Goal: Task Accomplishment & Management: Use online tool/utility

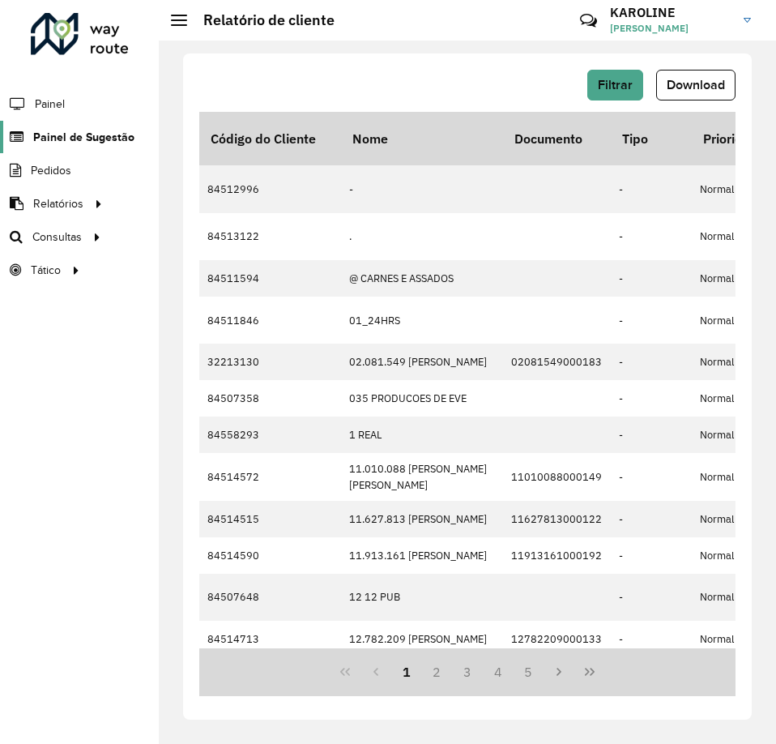
click at [78, 129] on span "Painel de Sugestão" at bounding box center [83, 137] width 101 height 17
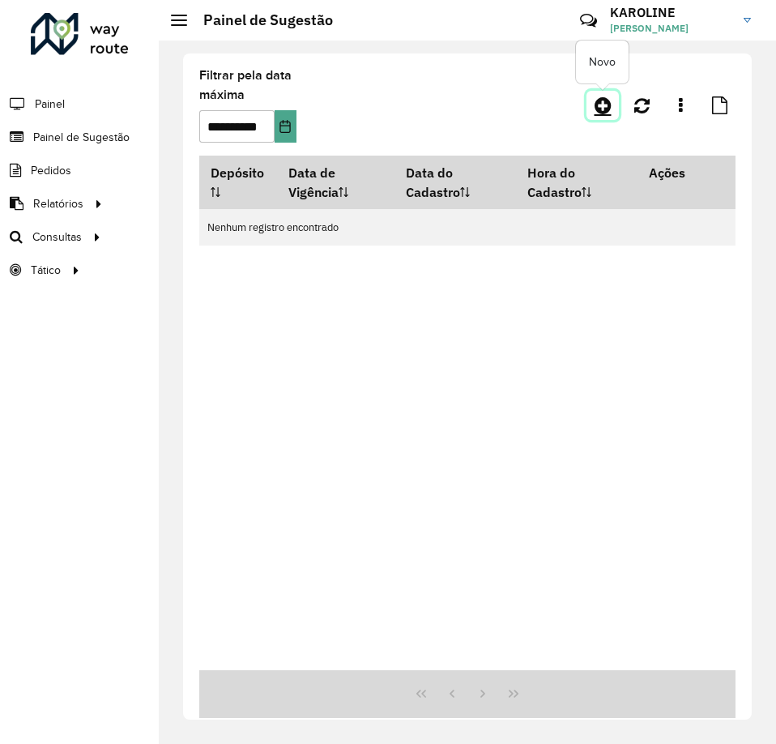
click at [604, 108] on icon at bounding box center [603, 105] width 17 height 19
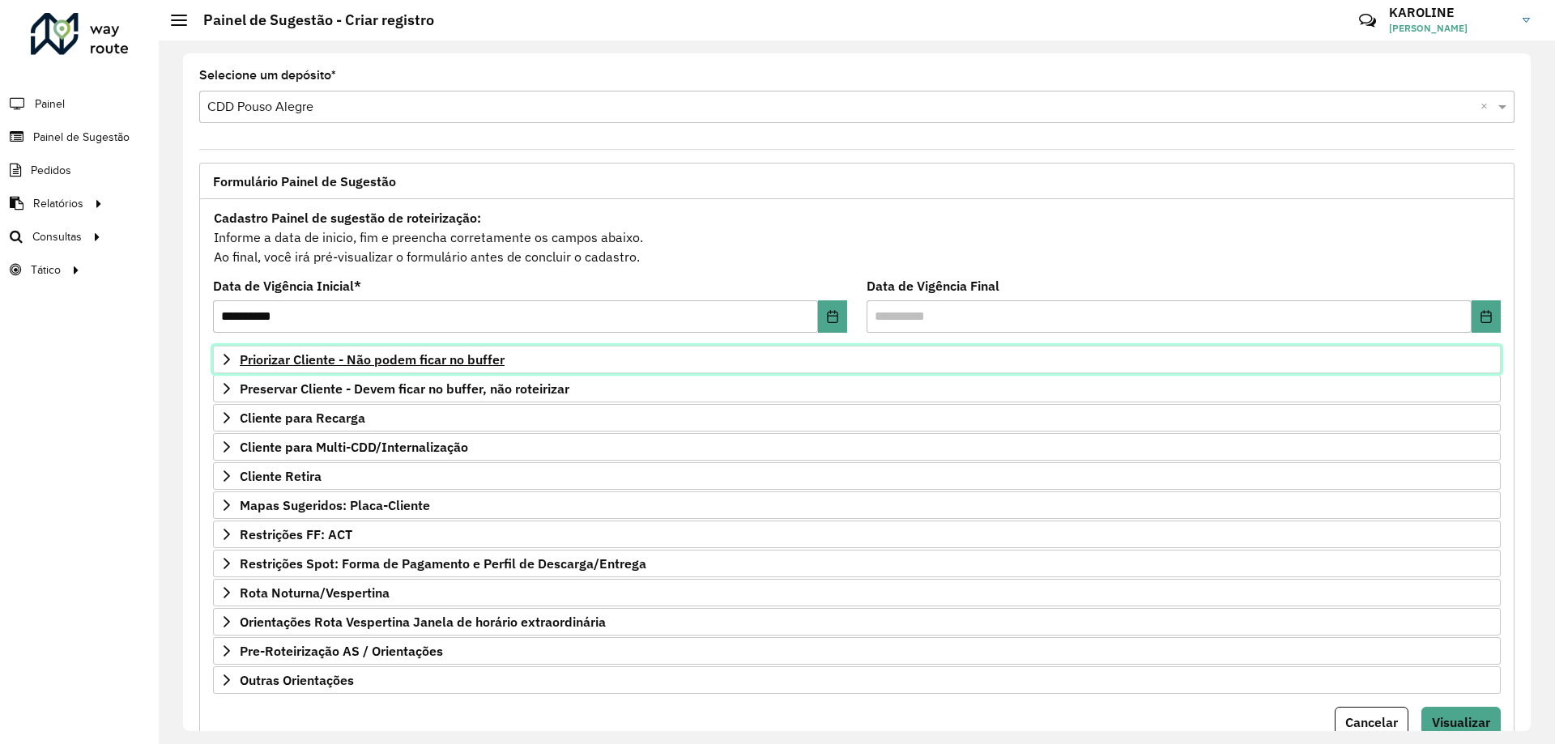
click at [451, 361] on span "Priorizar Cliente - Não podem ficar no buffer" at bounding box center [372, 359] width 265 height 13
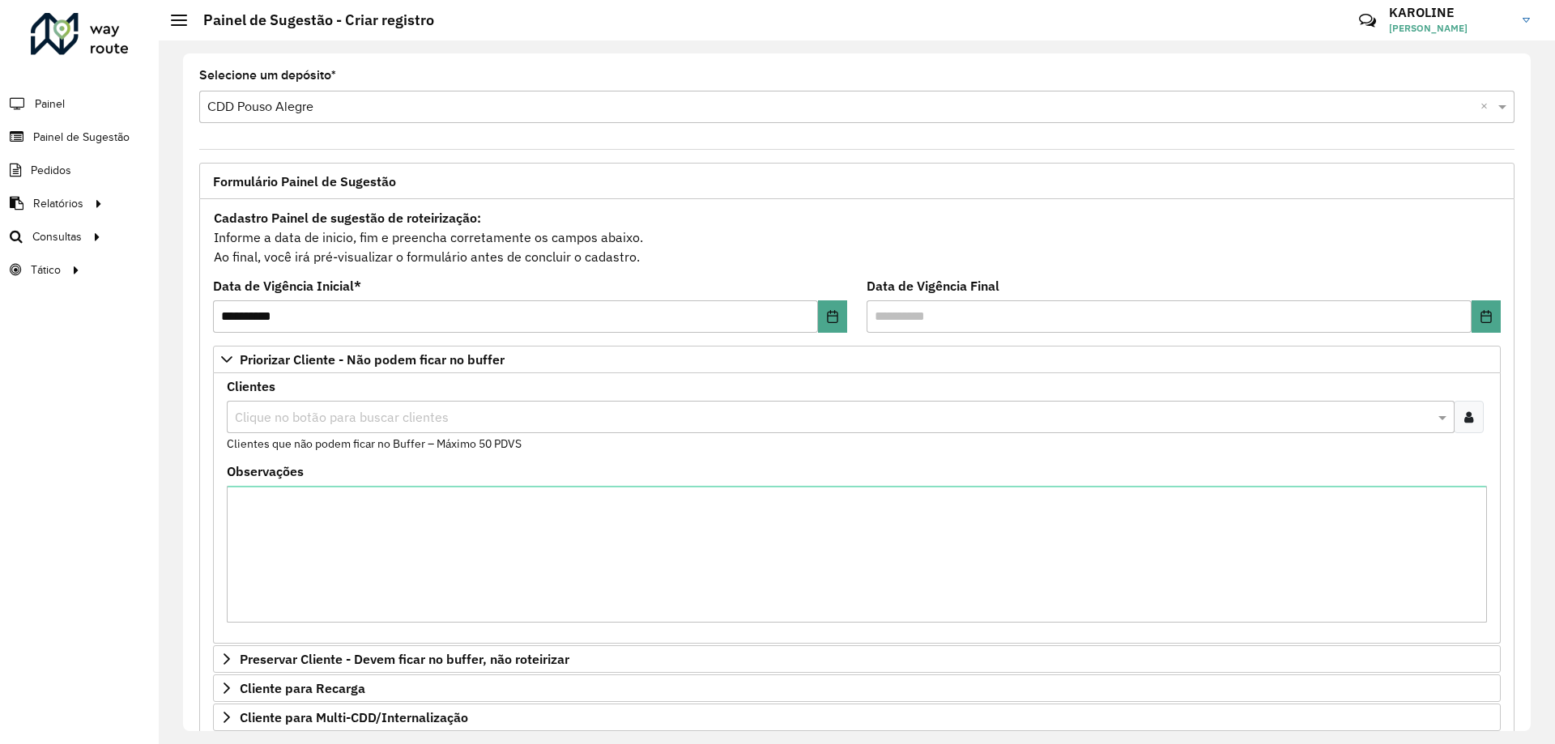
click at [384, 416] on input "text" at bounding box center [833, 417] width 1204 height 19
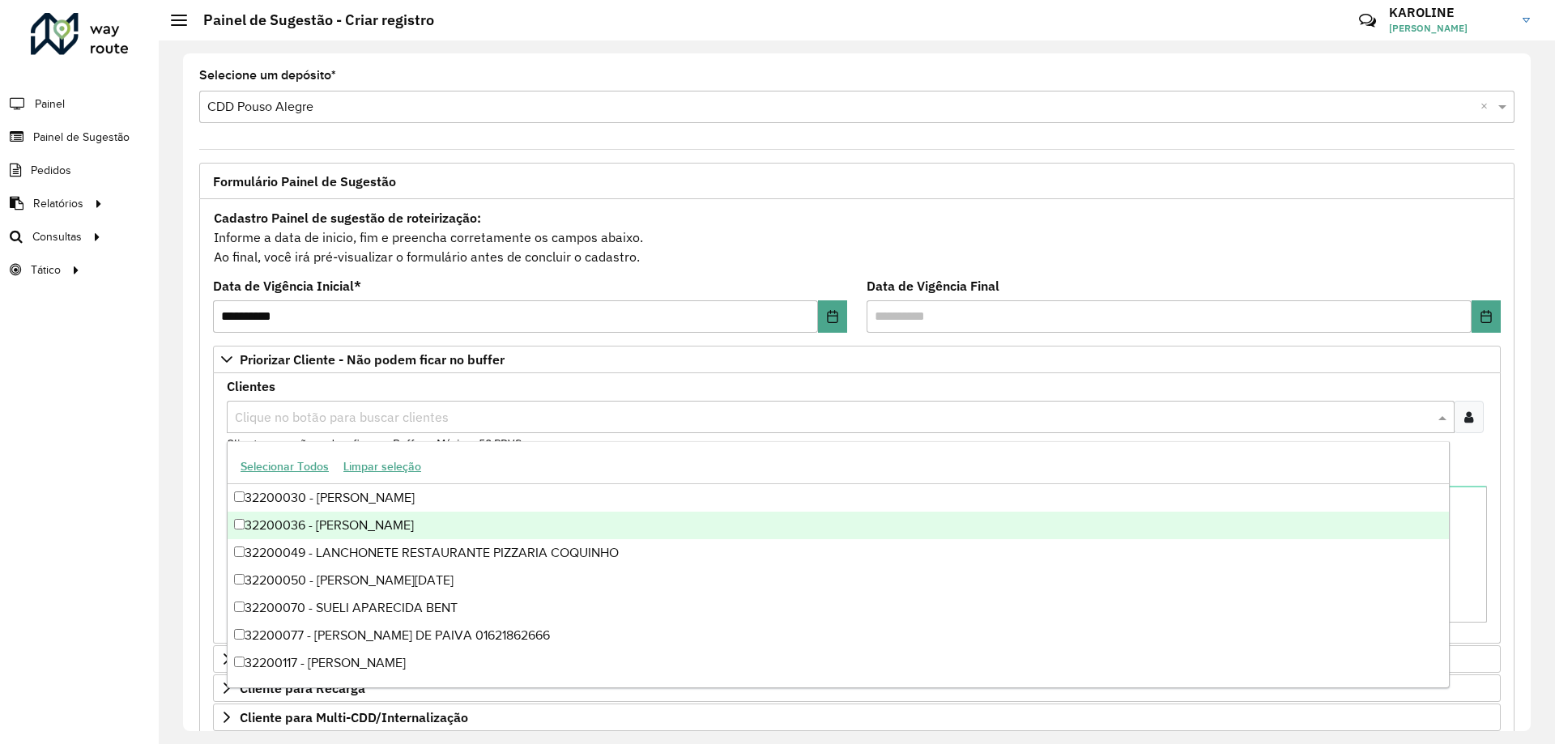
click at [775, 408] on div at bounding box center [1469, 417] width 30 height 32
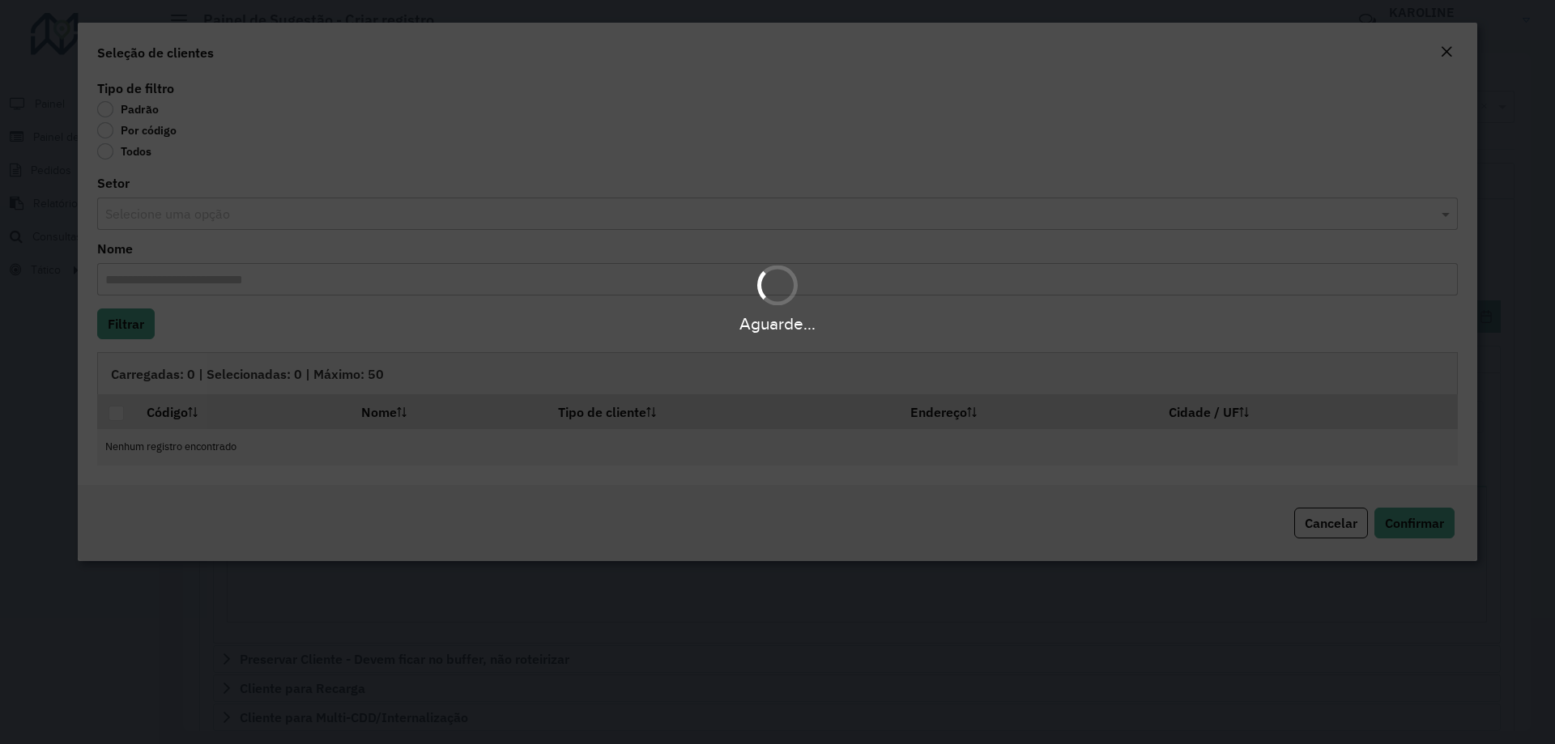
click at [131, 130] on div "Aguarde..." at bounding box center [777, 372] width 1555 height 744
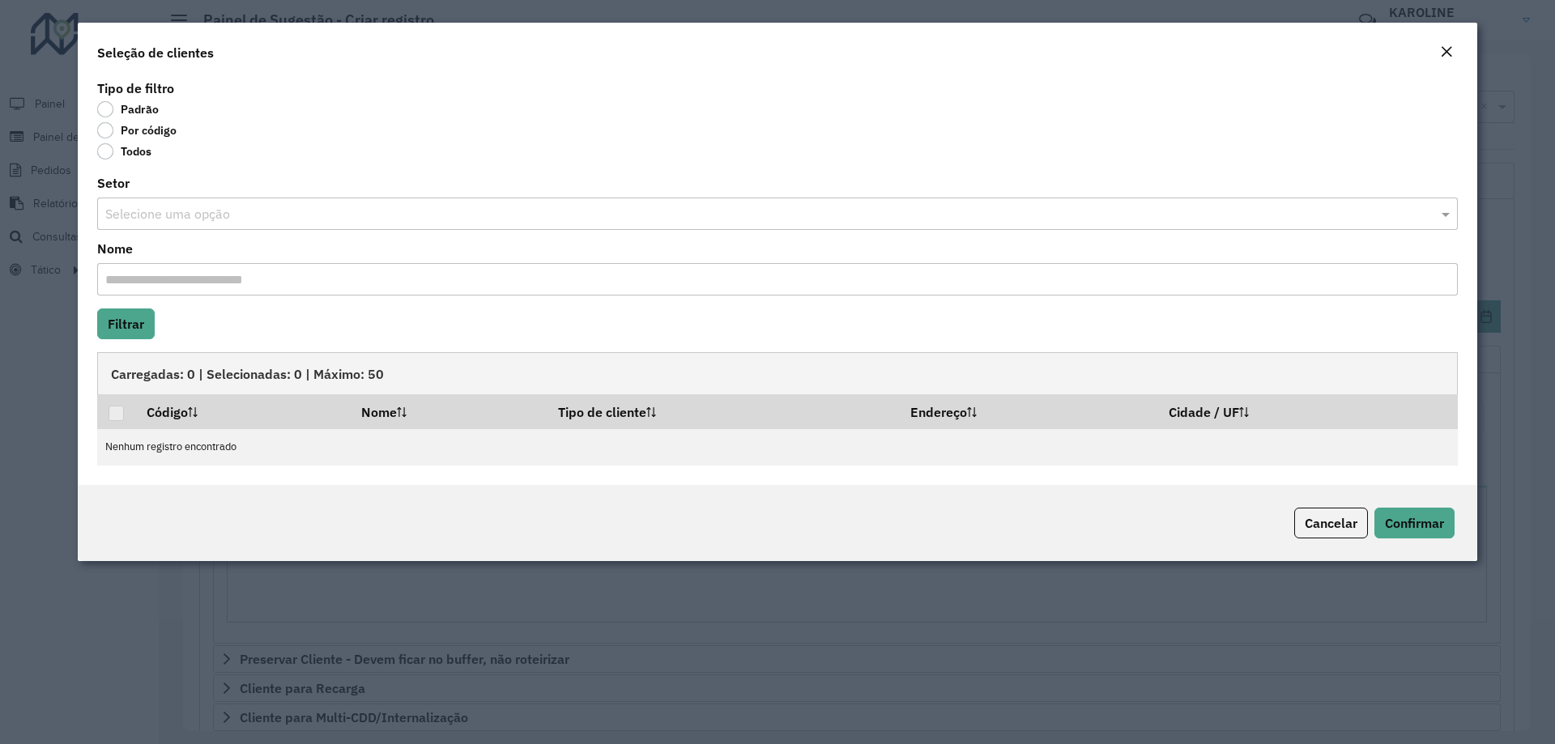
click at [109, 130] on label "Por código" at bounding box center [136, 130] width 79 height 16
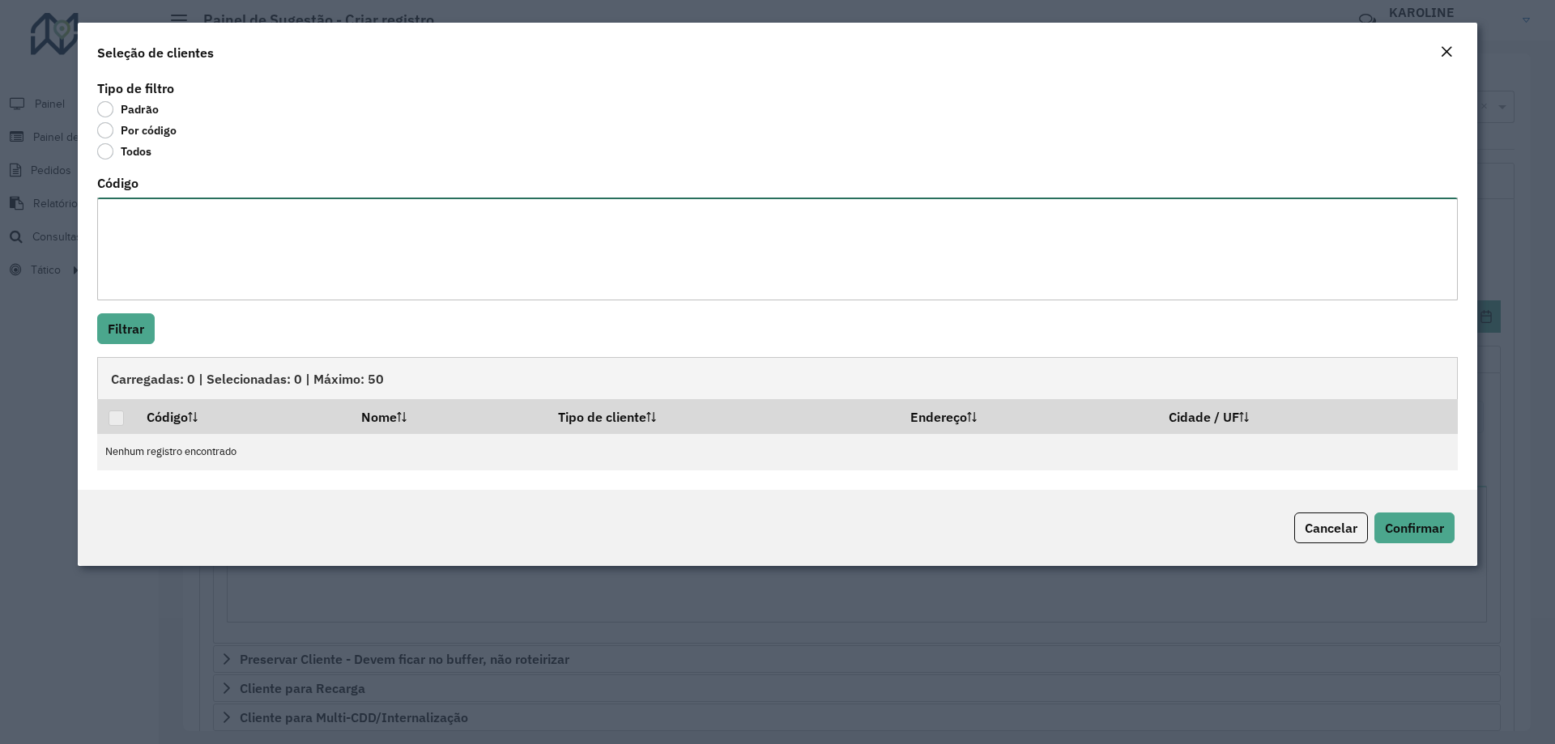
click at [203, 238] on textarea "Código" at bounding box center [777, 249] width 1361 height 103
paste textarea "**** **** **** ***** ***** ***** **** ***** ***** **** ***** **** **** ***** **…"
type textarea "**** **** **** ***** ***** ***** **** ***** ***** **** ***** **** **** ***** **…"
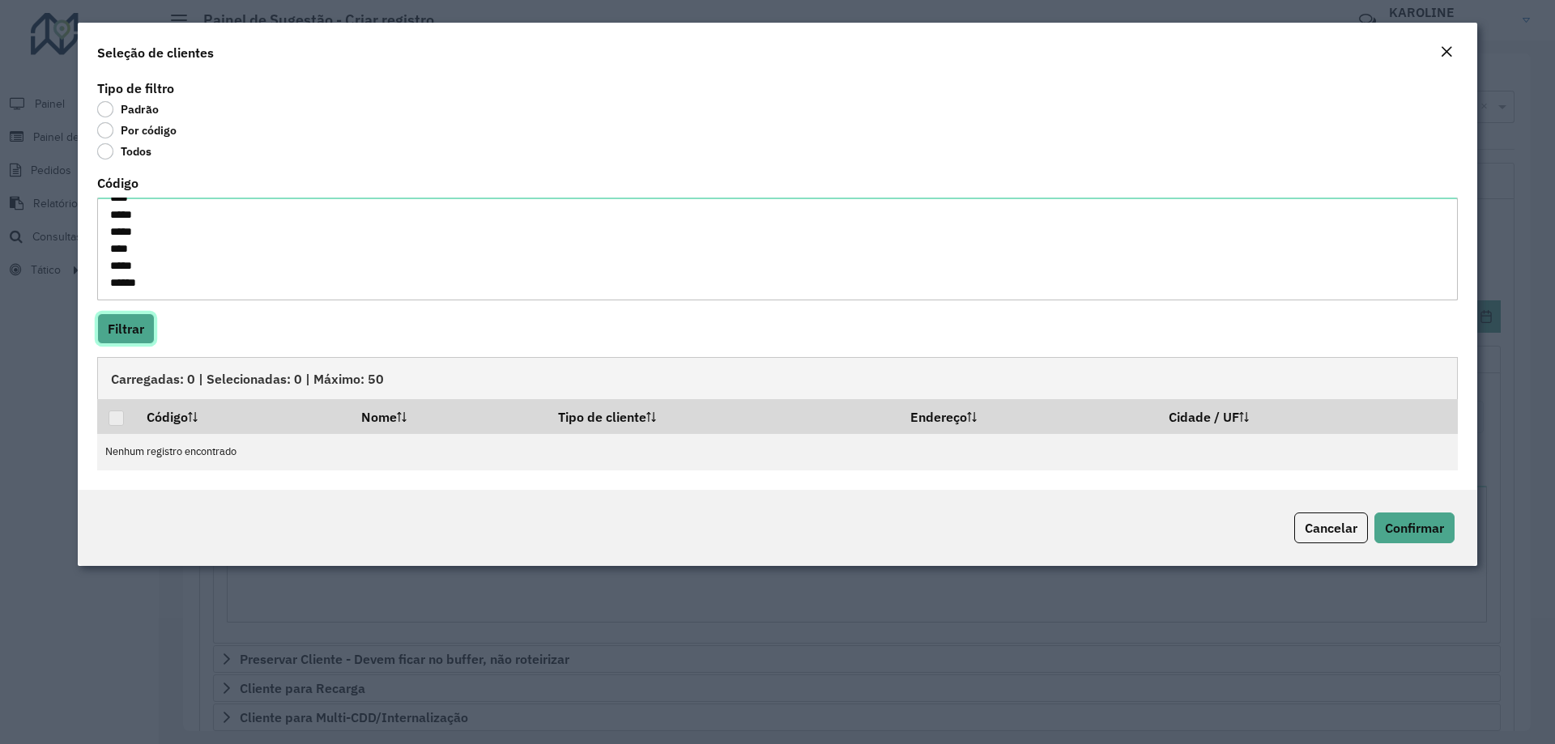
click at [127, 319] on button "Filtrar" at bounding box center [126, 328] width 58 height 31
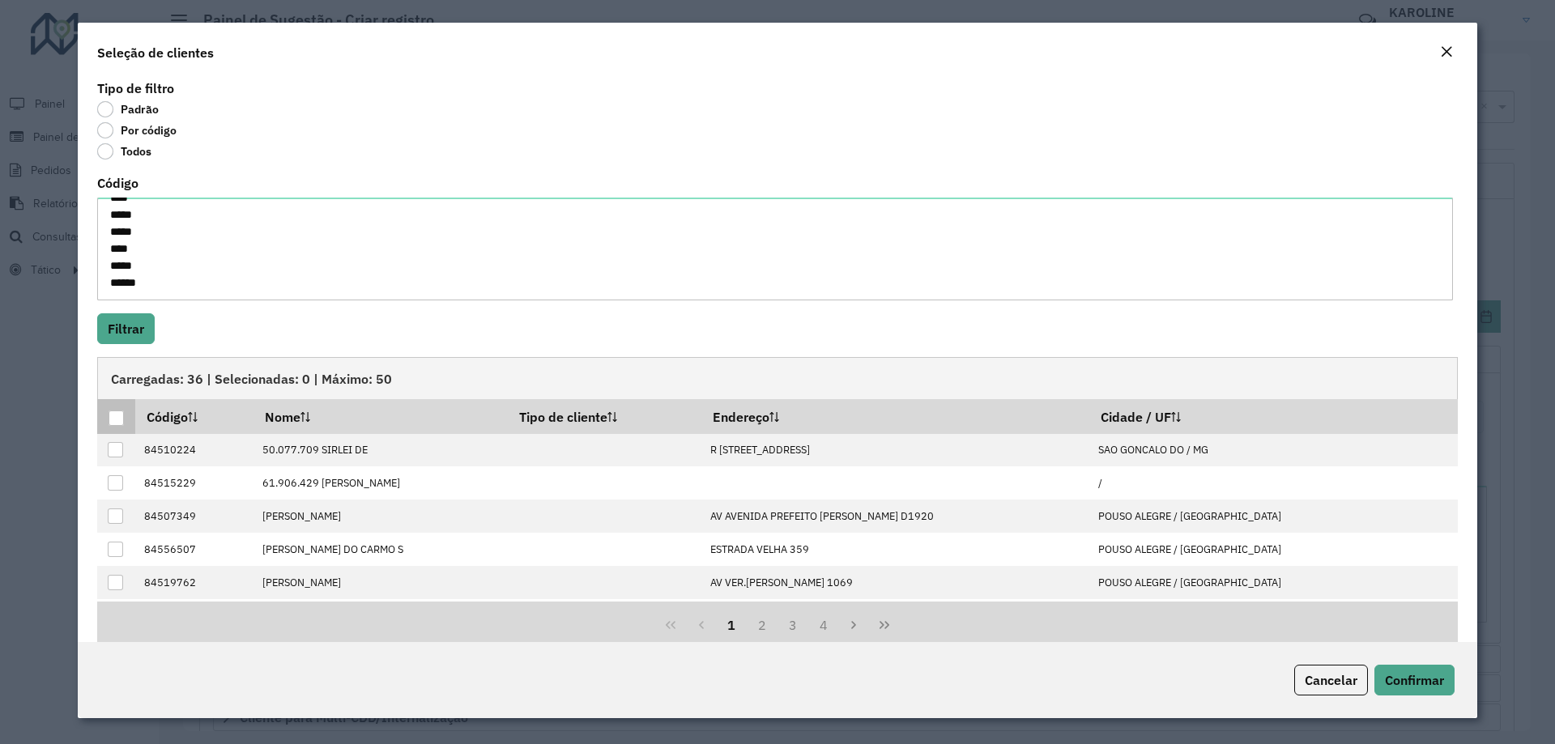
click at [107, 428] on th at bounding box center [116, 416] width 38 height 34
click at [114, 415] on div at bounding box center [116, 418] width 15 height 15
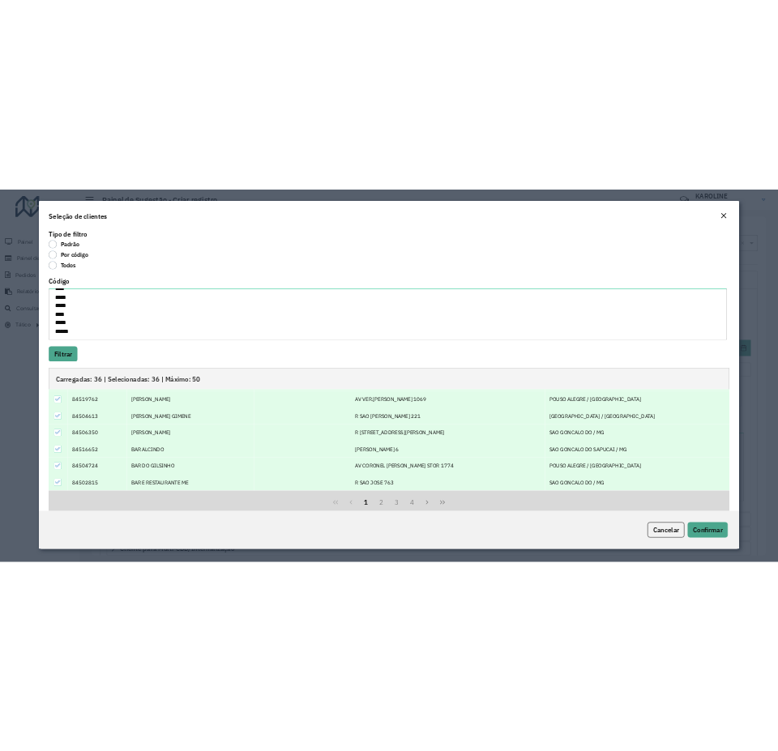
scroll to position [27, 0]
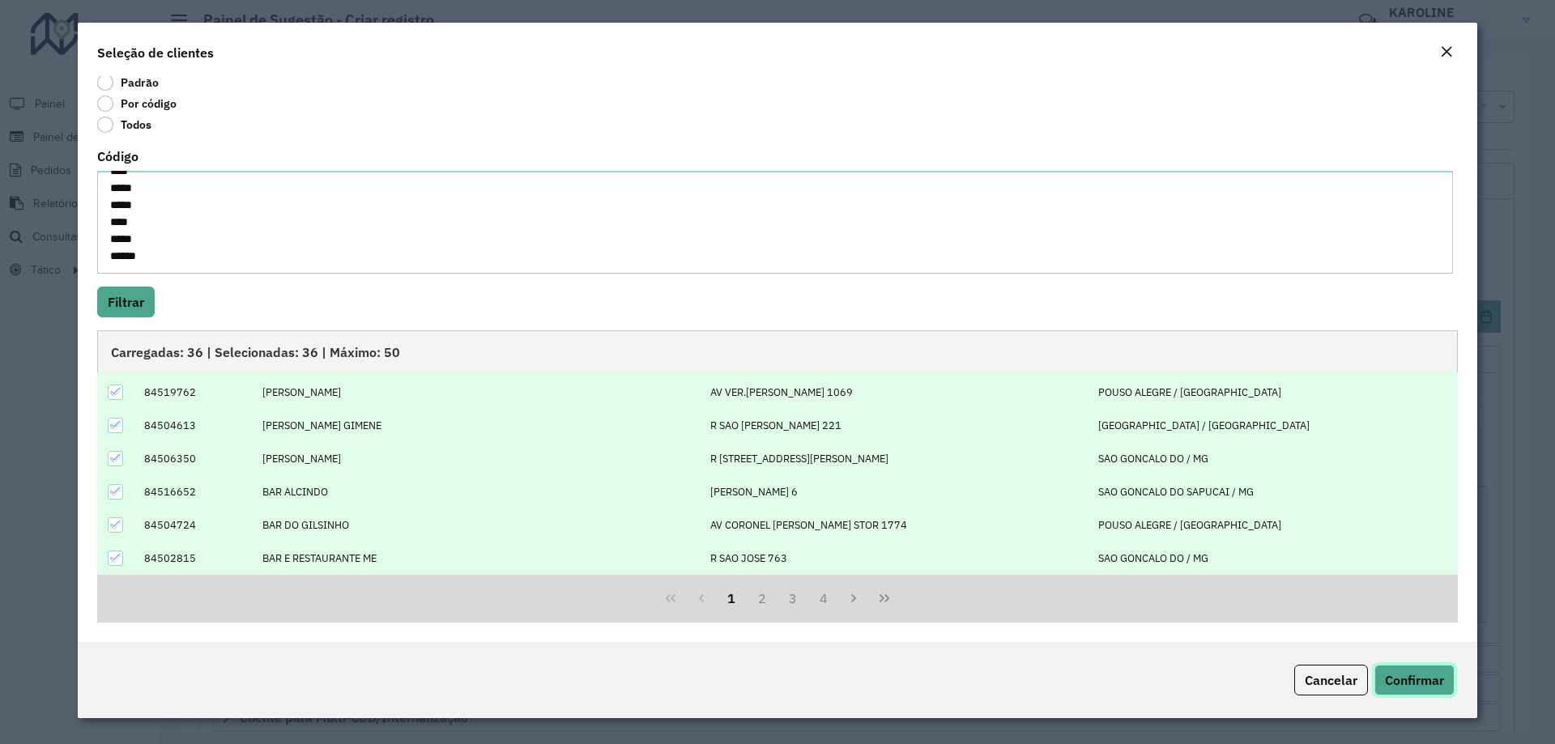
click at [775, 680] on span "Confirmar" at bounding box center [1414, 680] width 59 height 16
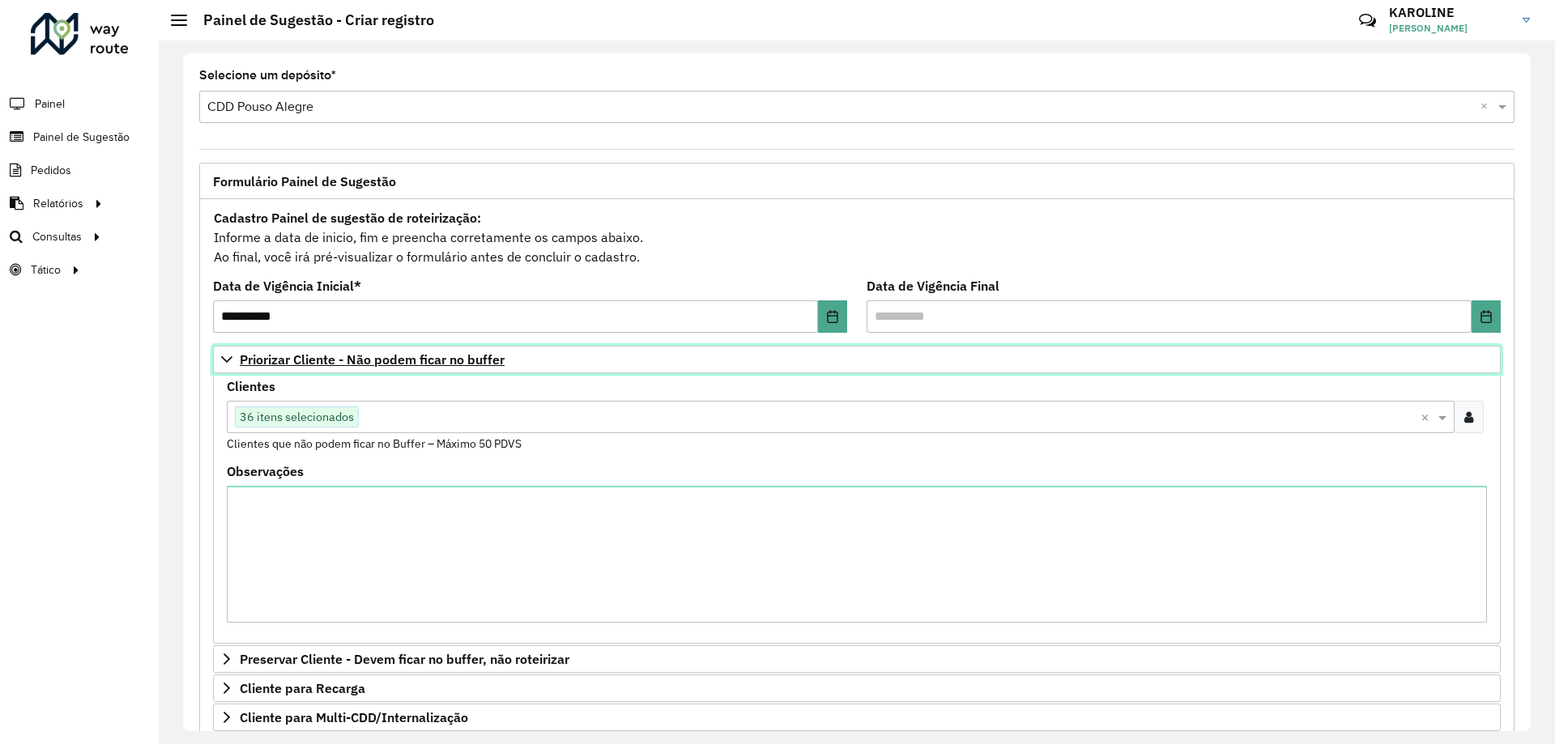
click at [216, 361] on link "Priorizar Cliente - Não podem ficar no buffer" at bounding box center [857, 360] width 1288 height 28
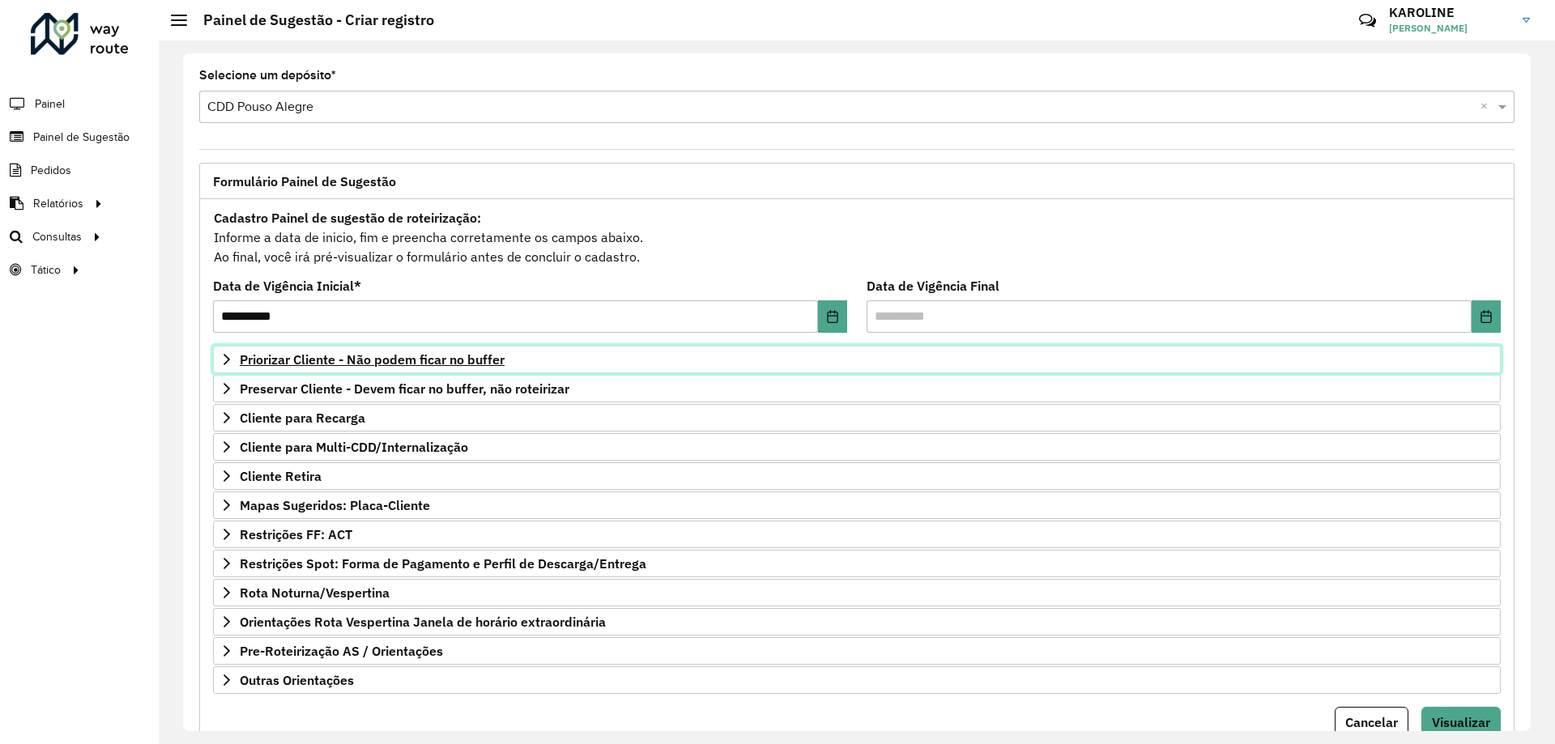
click at [429, 356] on span "Priorizar Cliente - Não podem ficar no buffer" at bounding box center [372, 359] width 265 height 13
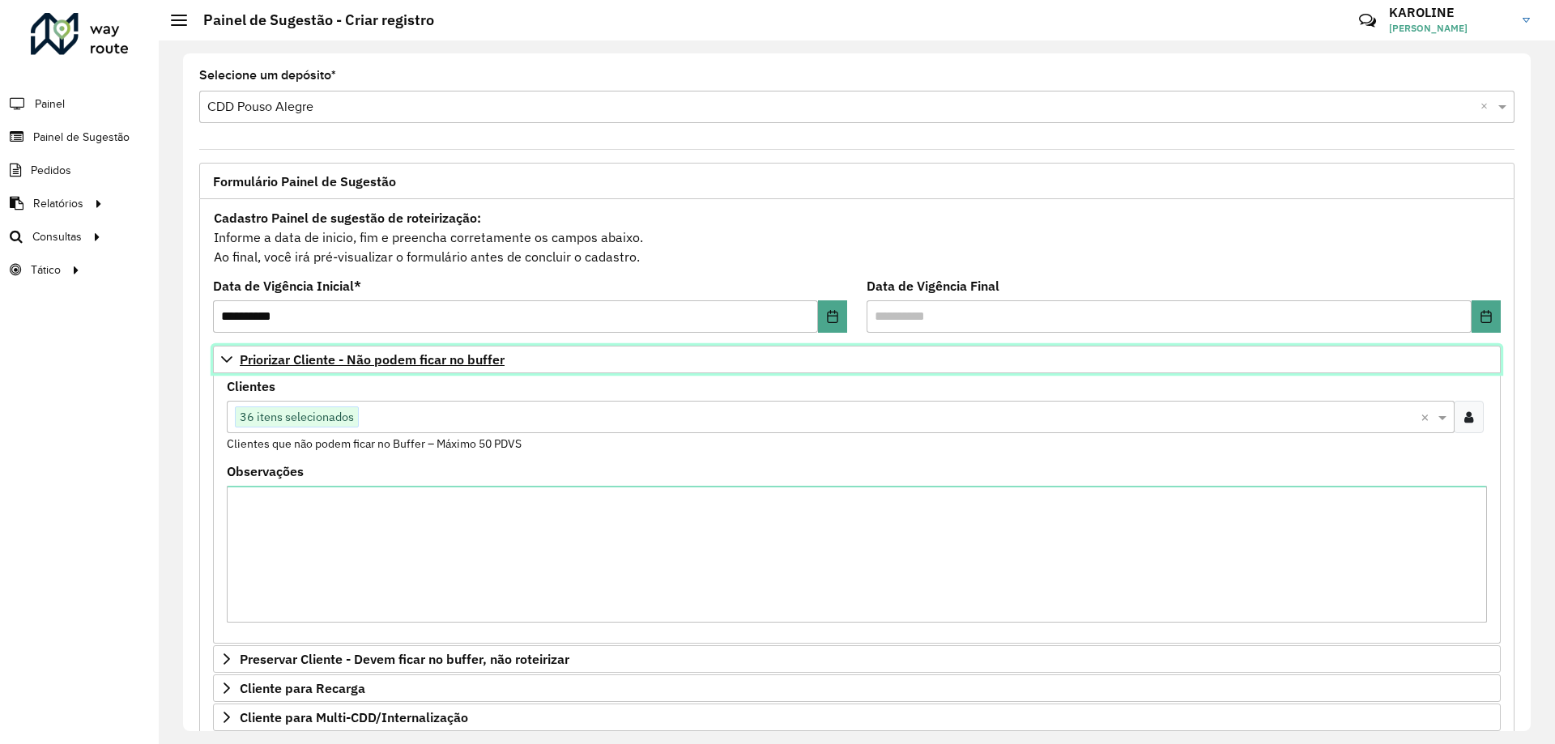
click at [359, 354] on span "Priorizar Cliente - Não podem ficar no buffer" at bounding box center [372, 359] width 265 height 13
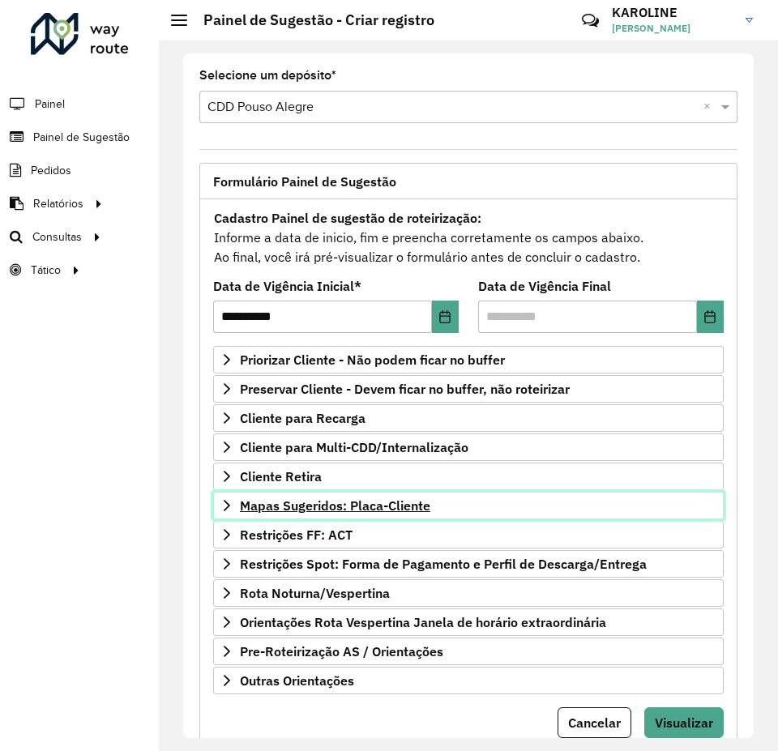
click at [386, 501] on span "Mapas Sugeridos: Placa-Cliente" at bounding box center [335, 505] width 190 height 13
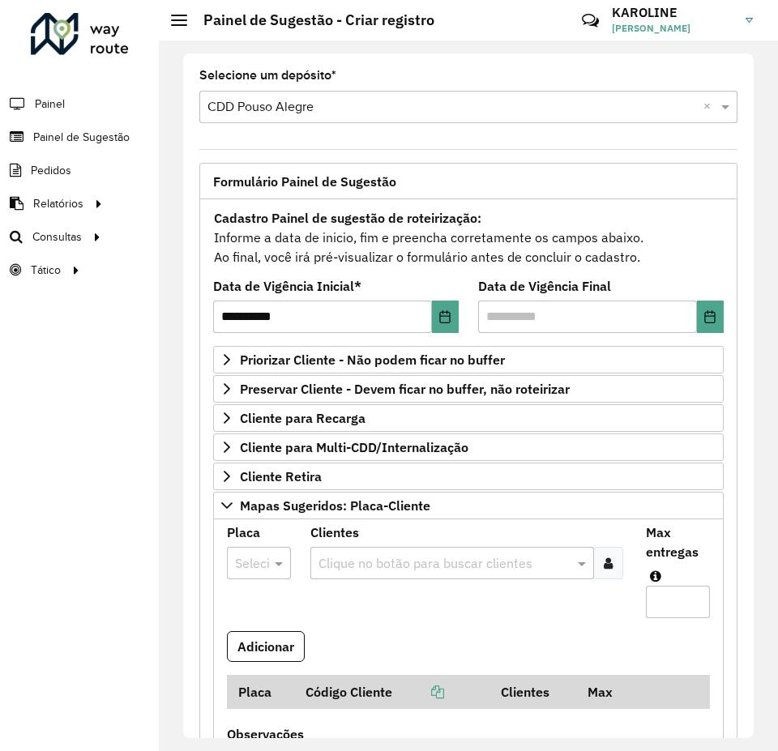
click at [256, 560] on div at bounding box center [259, 562] width 64 height 21
type input "***"
click at [236, 519] on span "BWQ0295" at bounding box center [263, 524] width 59 height 14
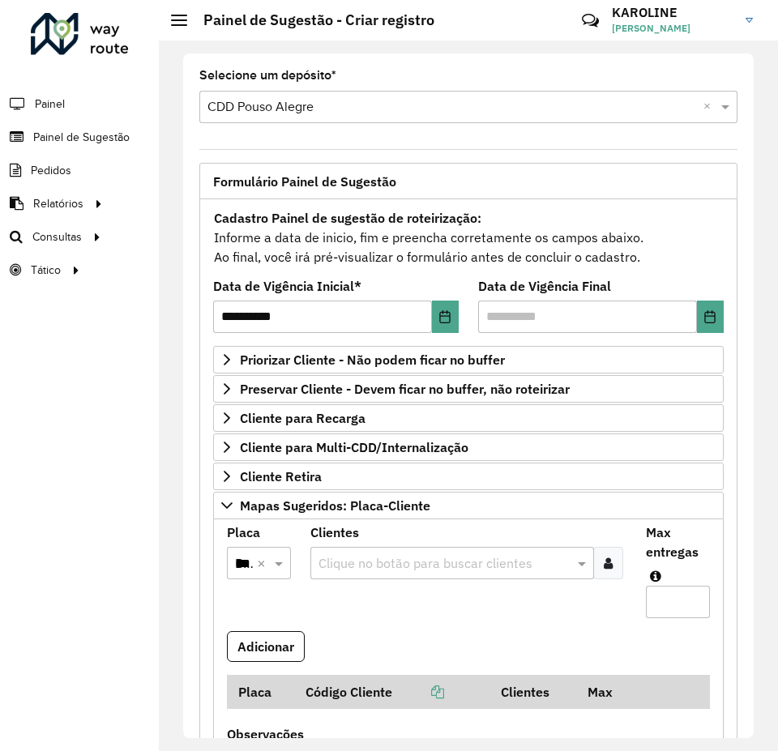
click at [603, 565] on icon at bounding box center [607, 562] width 9 height 13
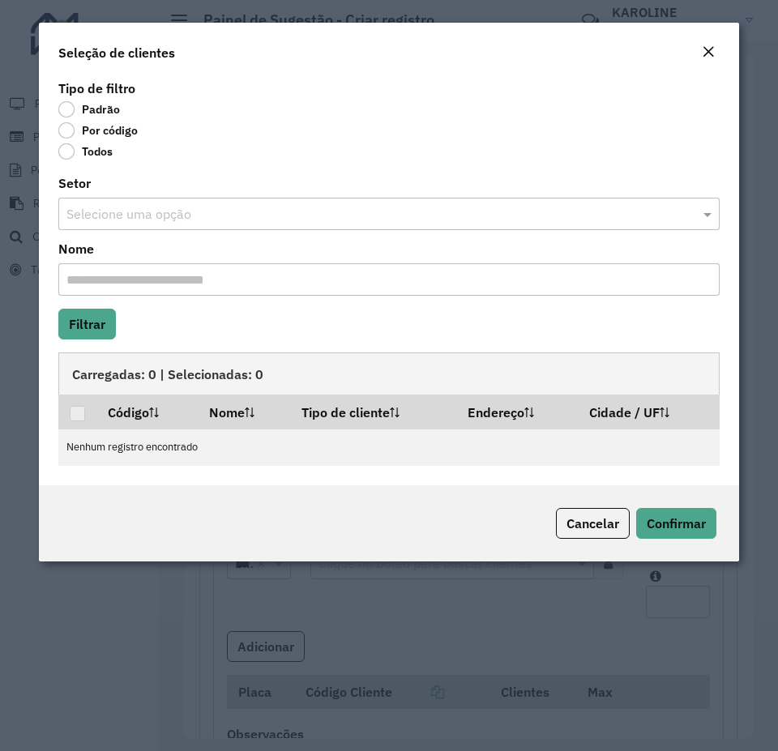
click at [120, 134] on label "Por código" at bounding box center [97, 130] width 79 height 16
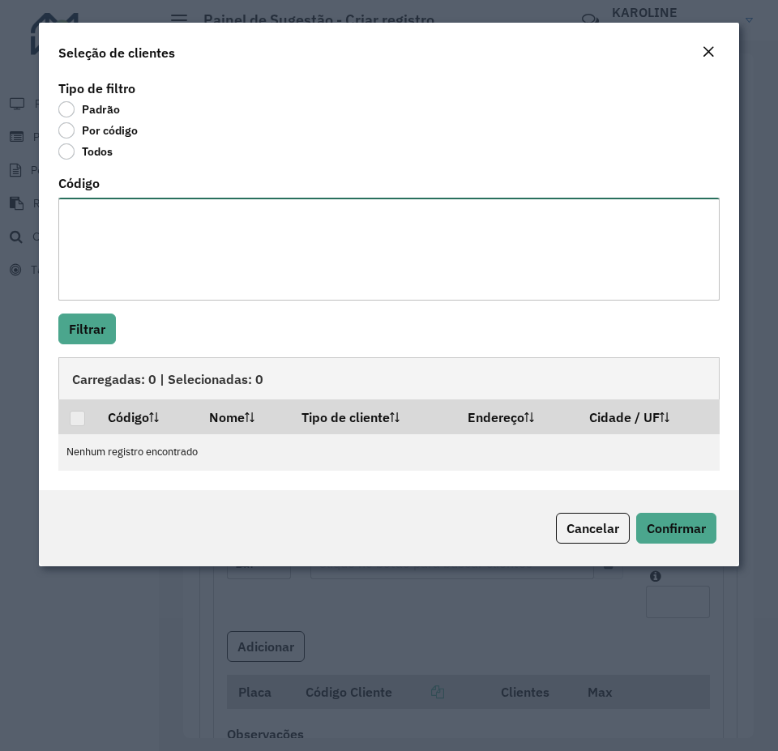
click at [215, 233] on textarea "Código" at bounding box center [388, 249] width 661 height 103
paste textarea "***** ***** ****"
type textarea "***** ***** ****"
click at [96, 332] on button "Filtrar" at bounding box center [87, 328] width 58 height 31
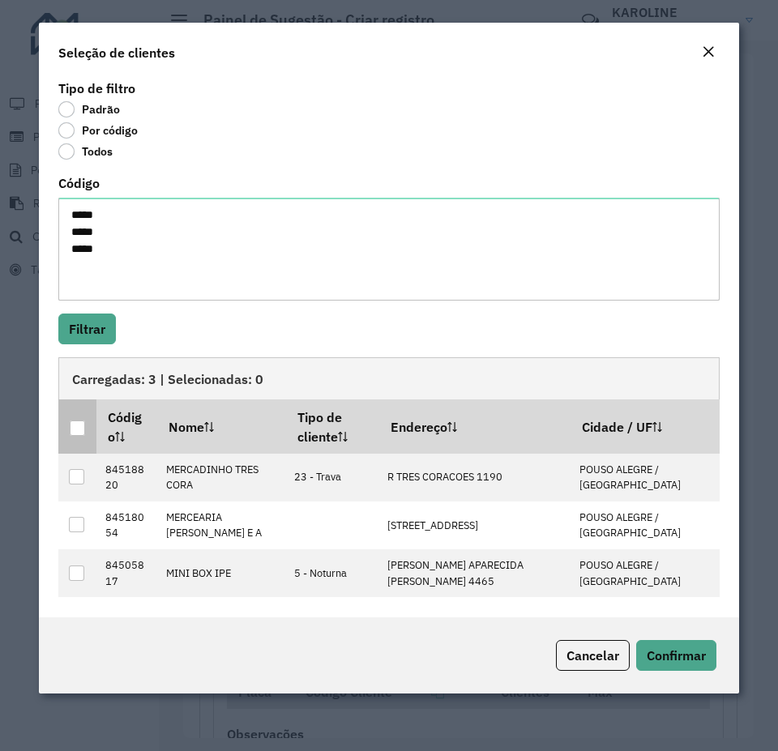
click at [80, 420] on div at bounding box center [77, 427] width 15 height 15
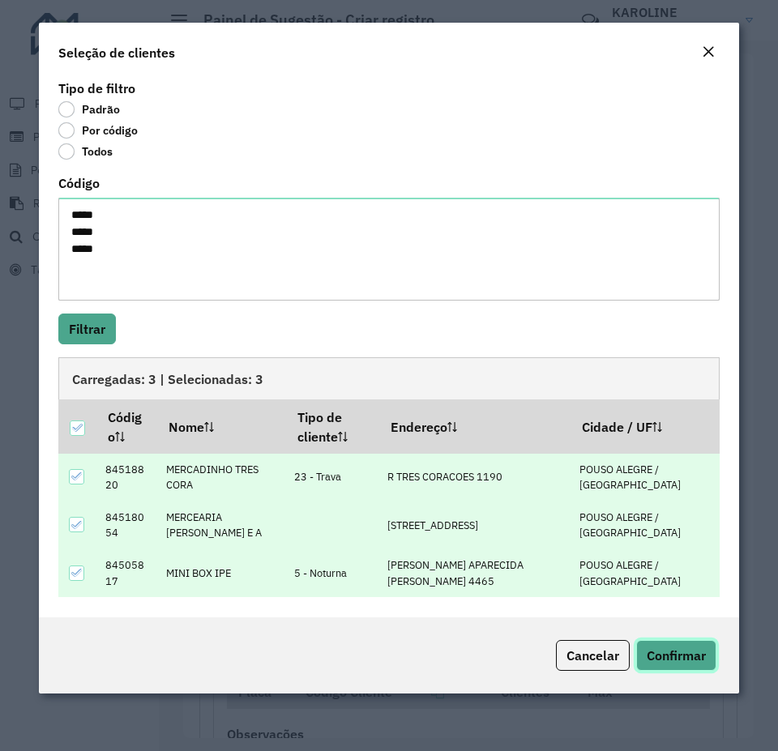
click at [693, 652] on span "Confirmar" at bounding box center [675, 655] width 59 height 16
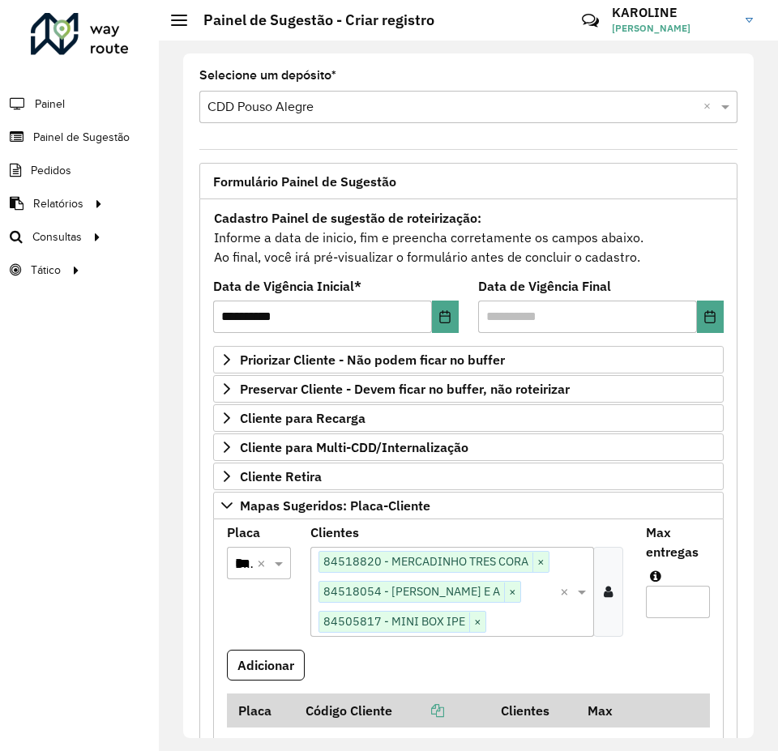
click at [667, 612] on input "Max entregas" at bounding box center [678, 602] width 64 height 32
type input "*"
click at [280, 661] on button "Adicionar" at bounding box center [266, 665] width 78 height 31
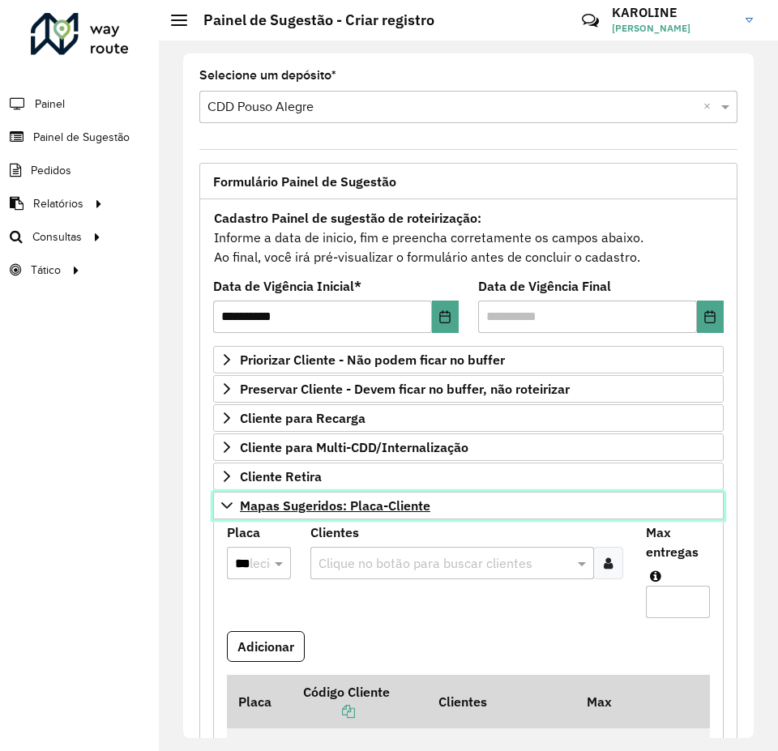
click at [226, 501] on icon at bounding box center [226, 505] width 13 height 13
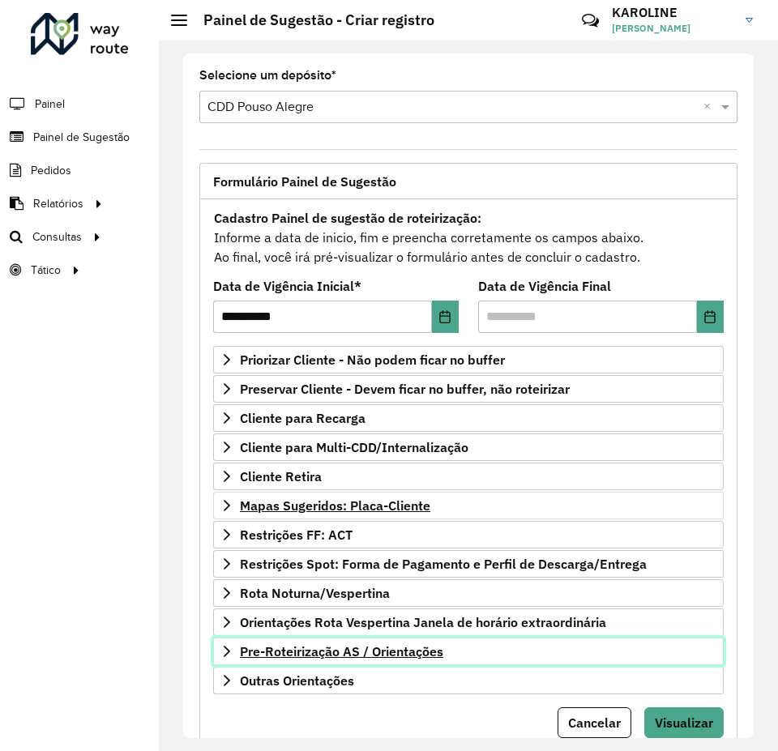
click at [407, 650] on span "Pre-Roteirização AS / Orientações" at bounding box center [341, 651] width 203 height 13
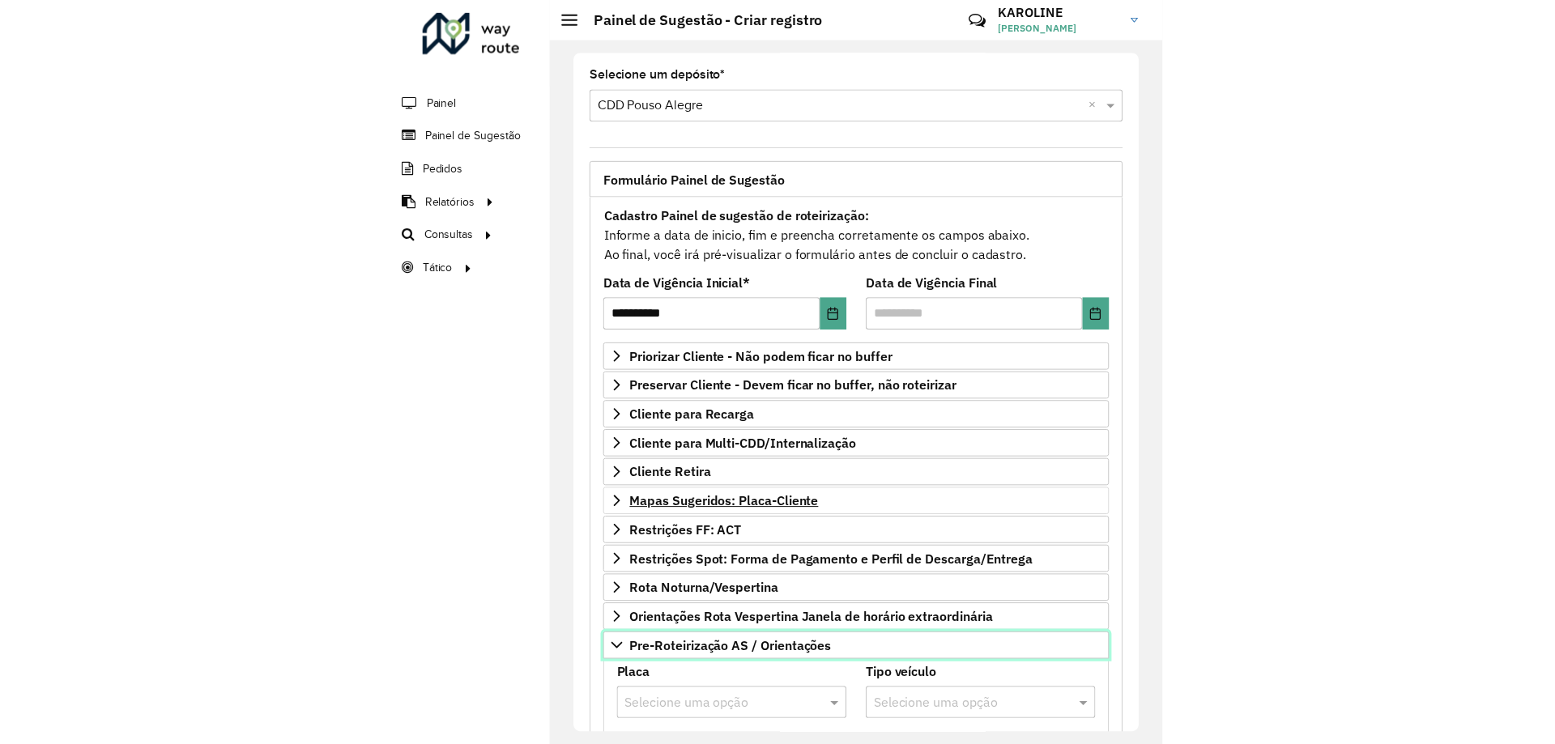
scroll to position [243, 0]
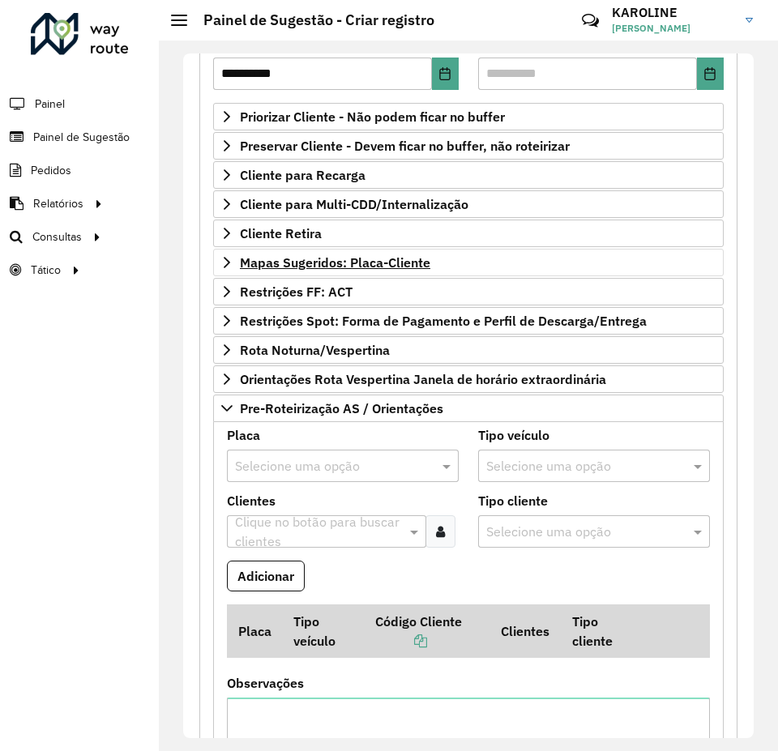
click at [288, 466] on input "text" at bounding box center [326, 466] width 183 height 19
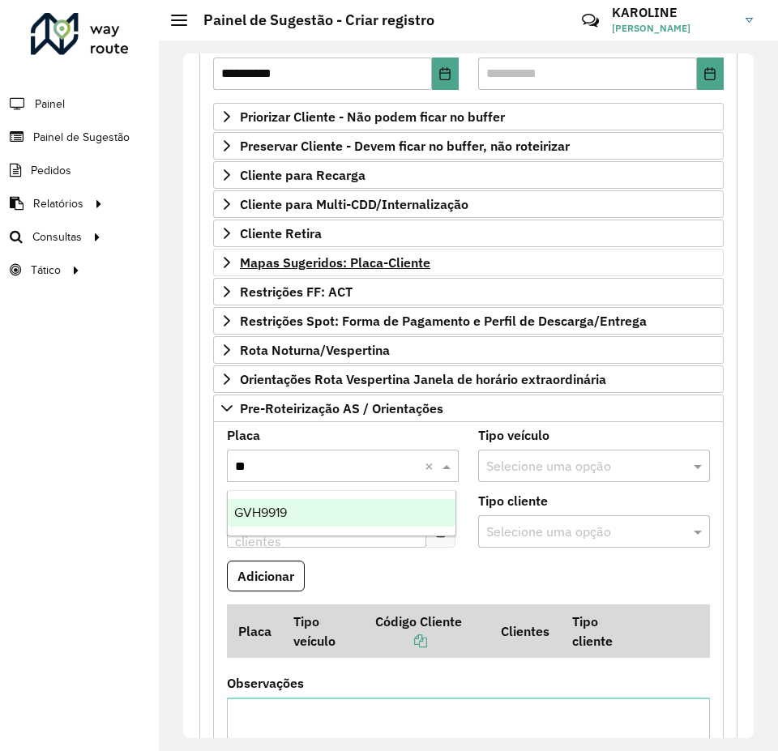
type input "***"
click at [295, 505] on div "GVH9919" at bounding box center [342, 513] width 228 height 28
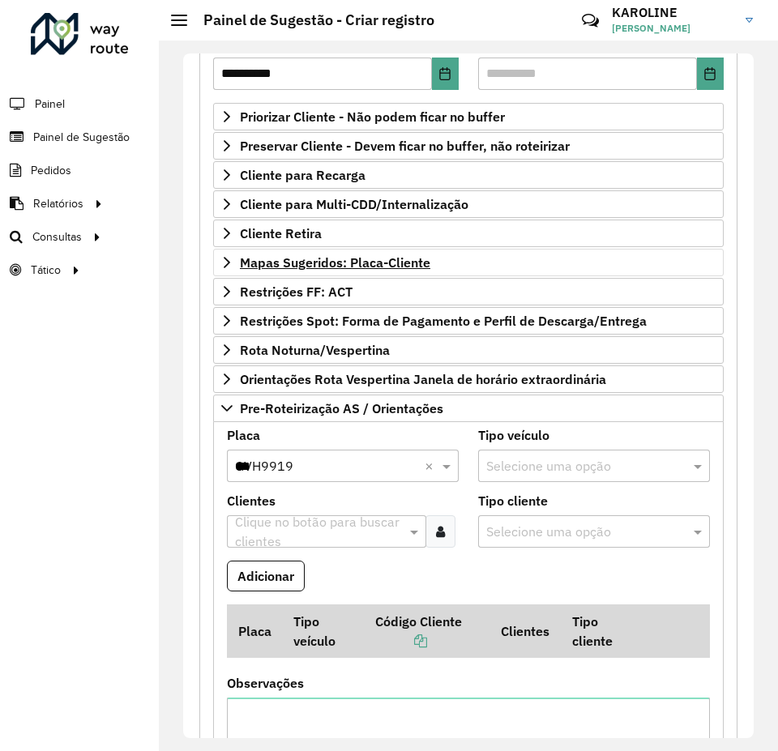
click at [284, 528] on input "text" at bounding box center [318, 531] width 175 height 19
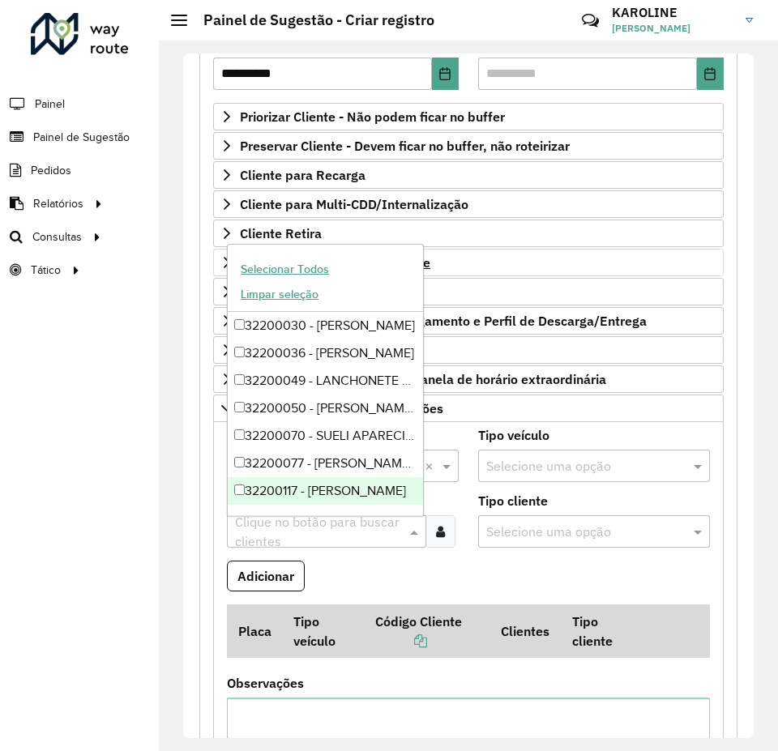
click at [383, 597] on formly-field "Adicionar" at bounding box center [468, 582] width 502 height 44
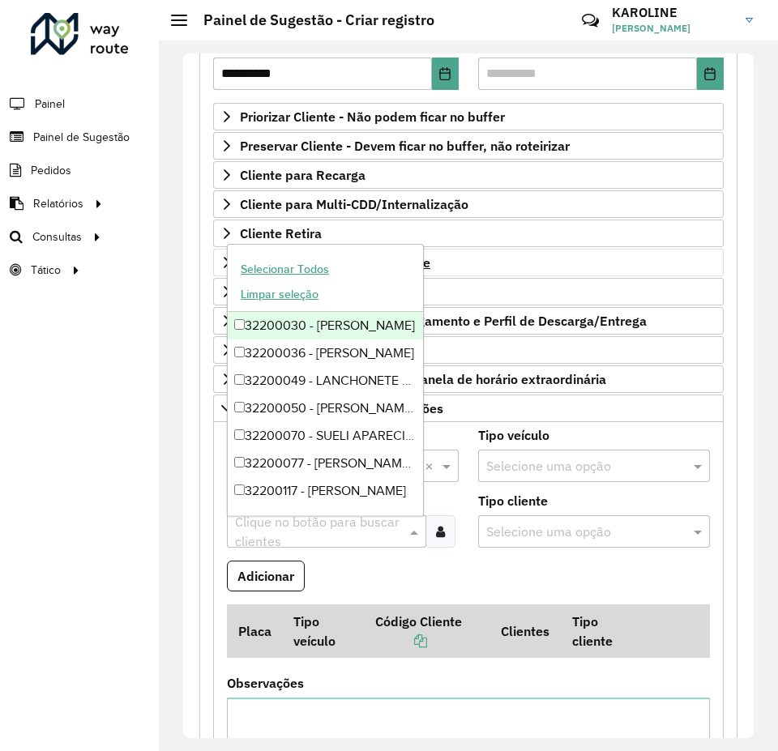
click at [291, 533] on input "text" at bounding box center [318, 531] width 175 height 19
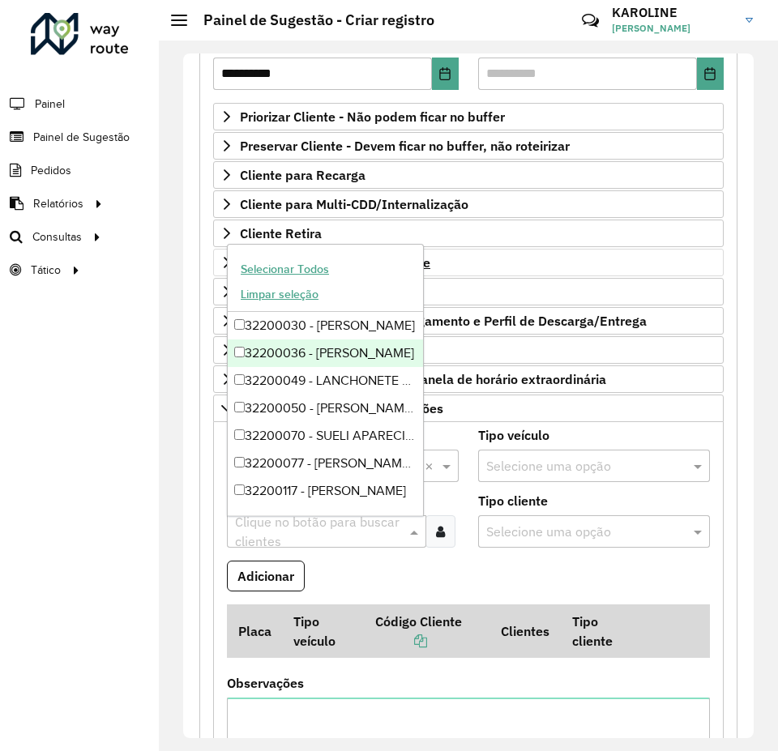
click at [144, 627] on div "Roteirizador AmbevTech Painel Painel de Sugestão Pedidos Relatórios Clientes Cl…" at bounding box center [79, 375] width 159 height 751
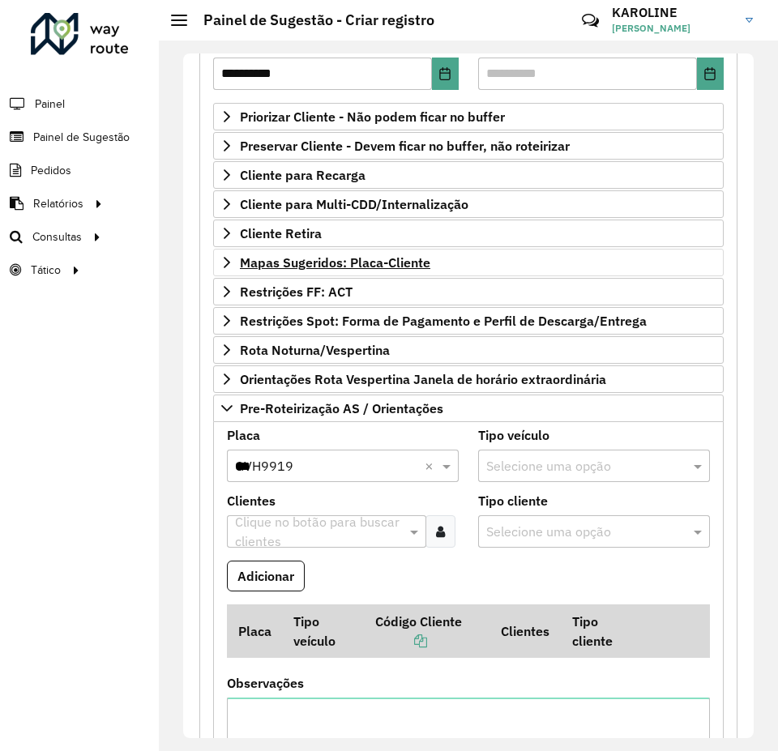
click at [331, 543] on div "Clique no botão para buscar clientes" at bounding box center [328, 531] width 195 height 39
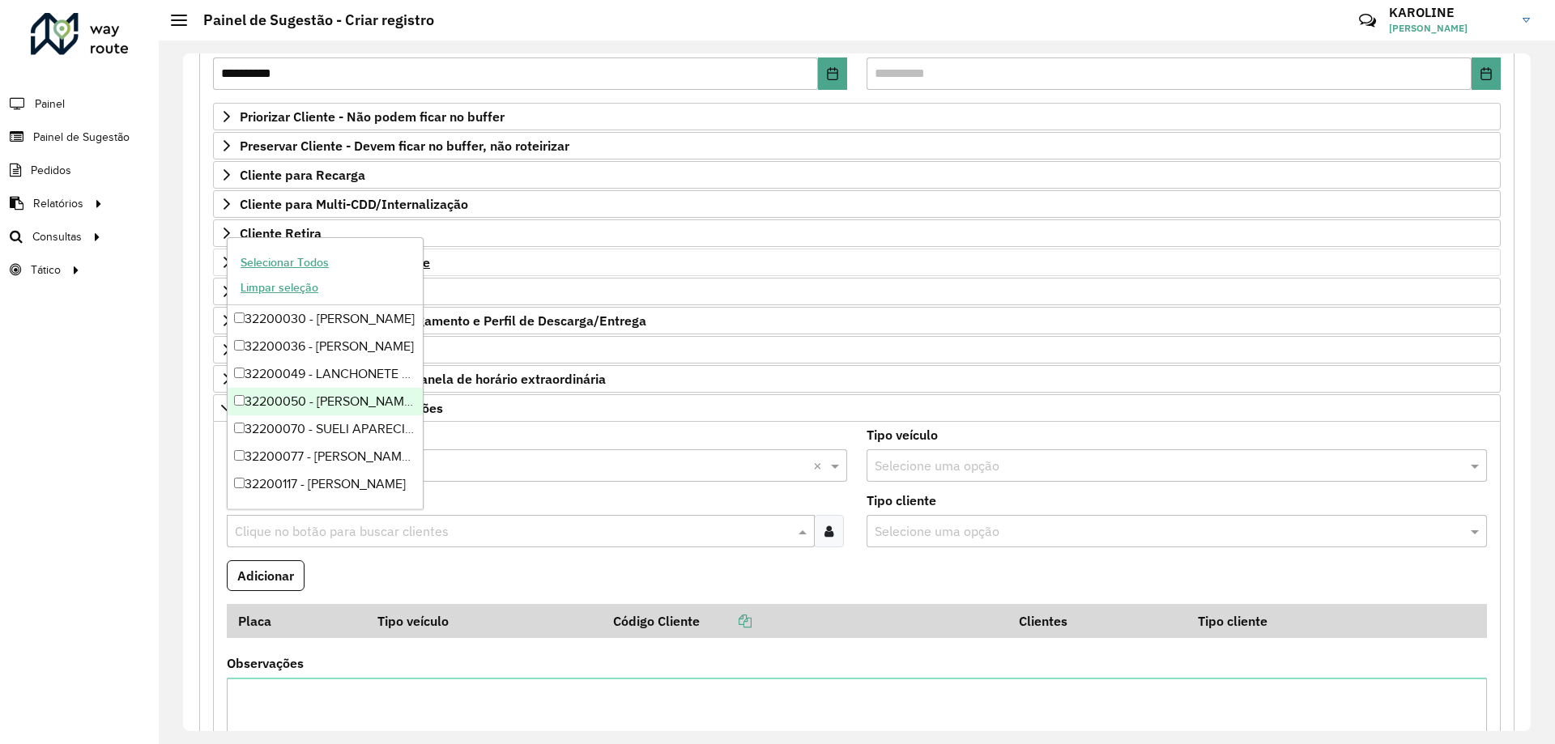
click at [59, 479] on div "Roteirizador AmbevTech Painel Painel de Sugestão Pedidos Relatórios Clientes Cl…" at bounding box center [79, 372] width 159 height 744
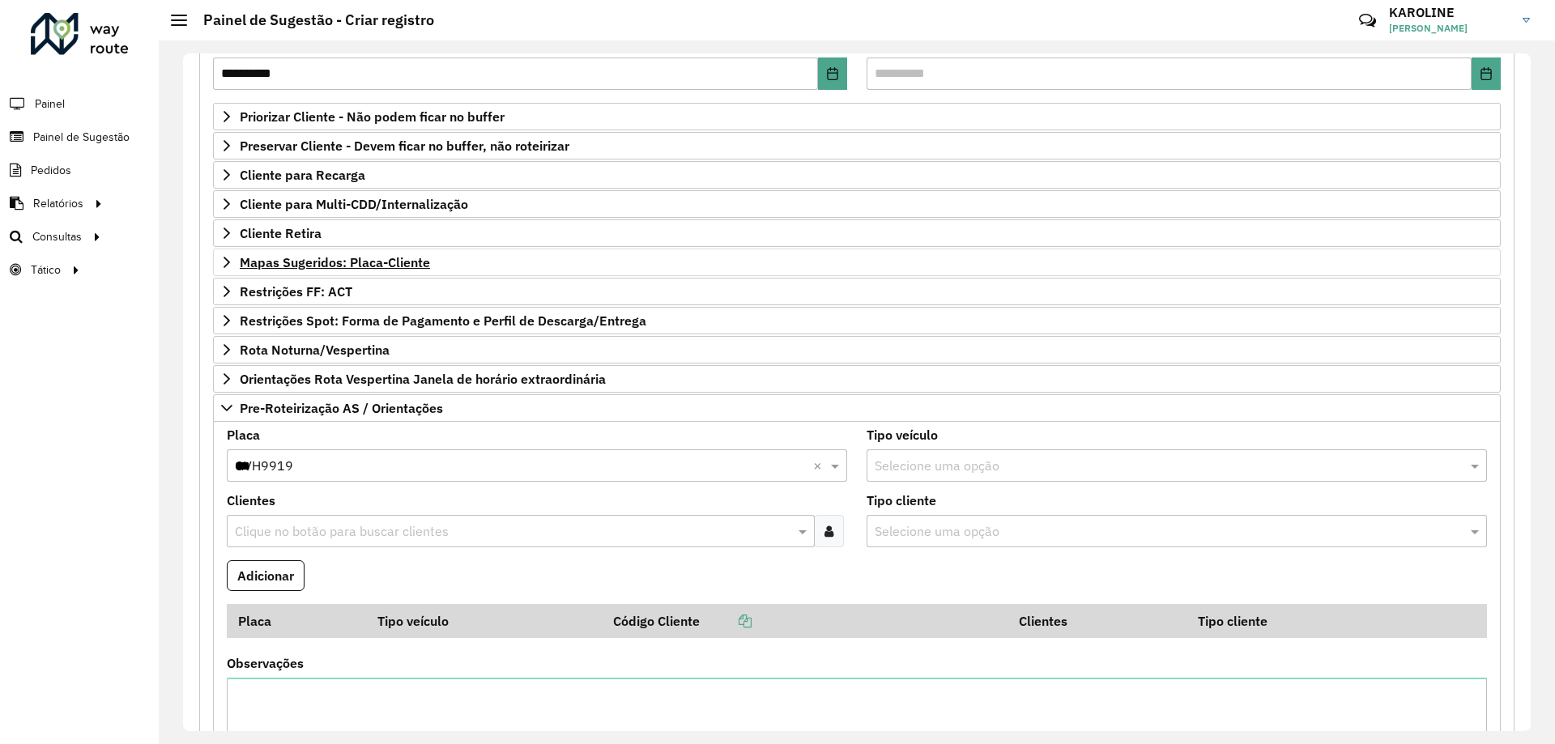
scroll to position [81, 0]
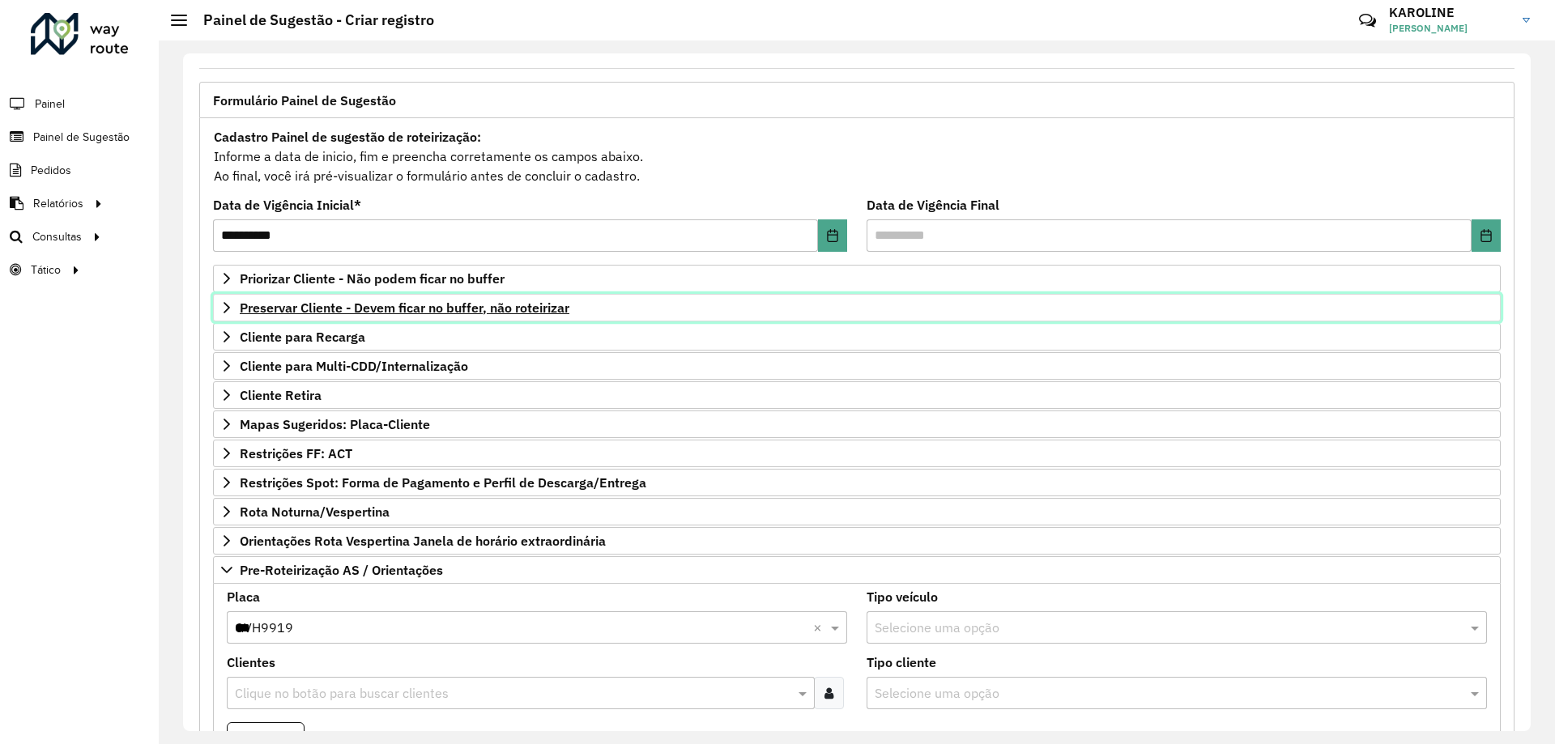
click at [463, 309] on span "Preservar Cliente - Devem ficar no buffer, não roteirizar" at bounding box center [405, 307] width 330 height 13
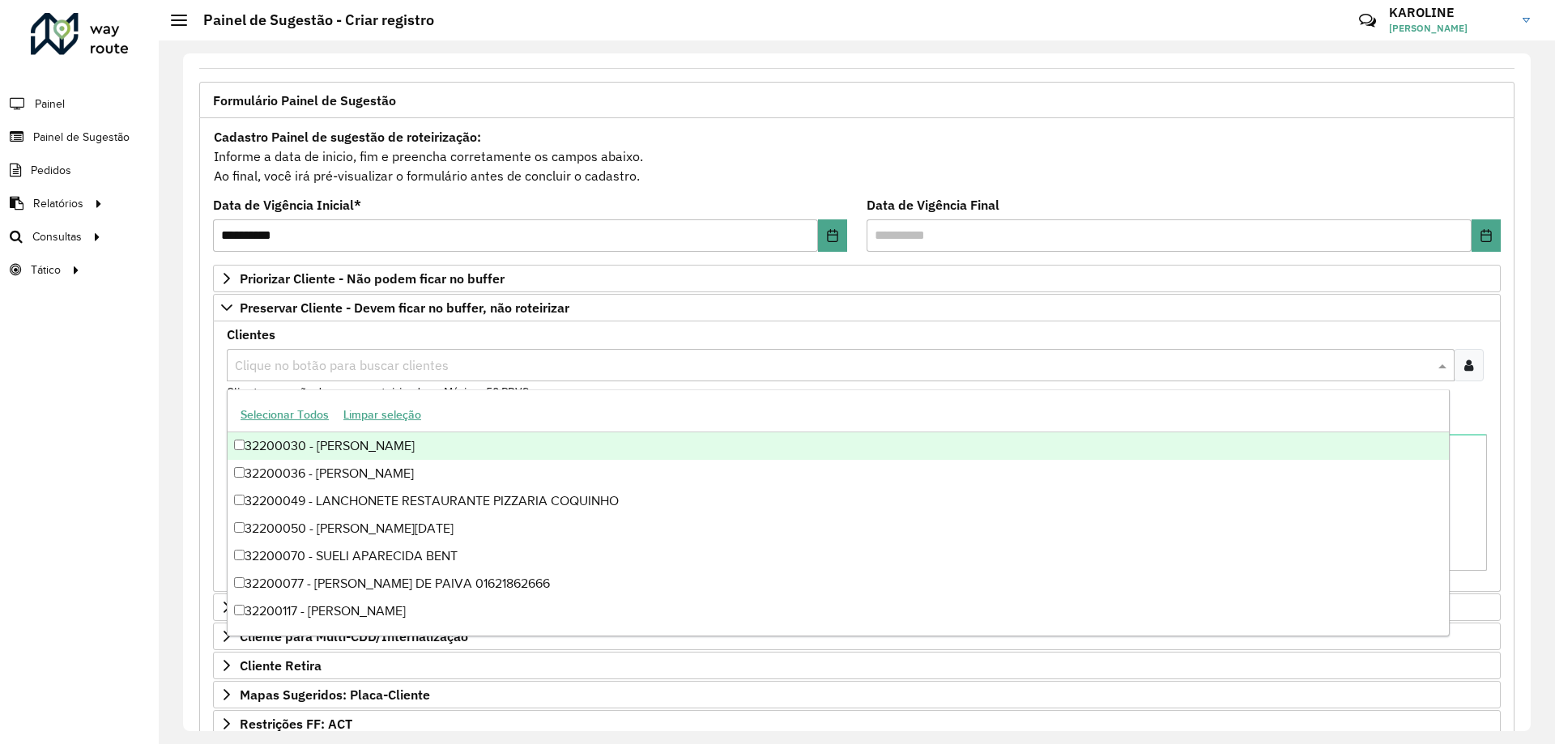
click at [305, 369] on input "text" at bounding box center [833, 365] width 1204 height 19
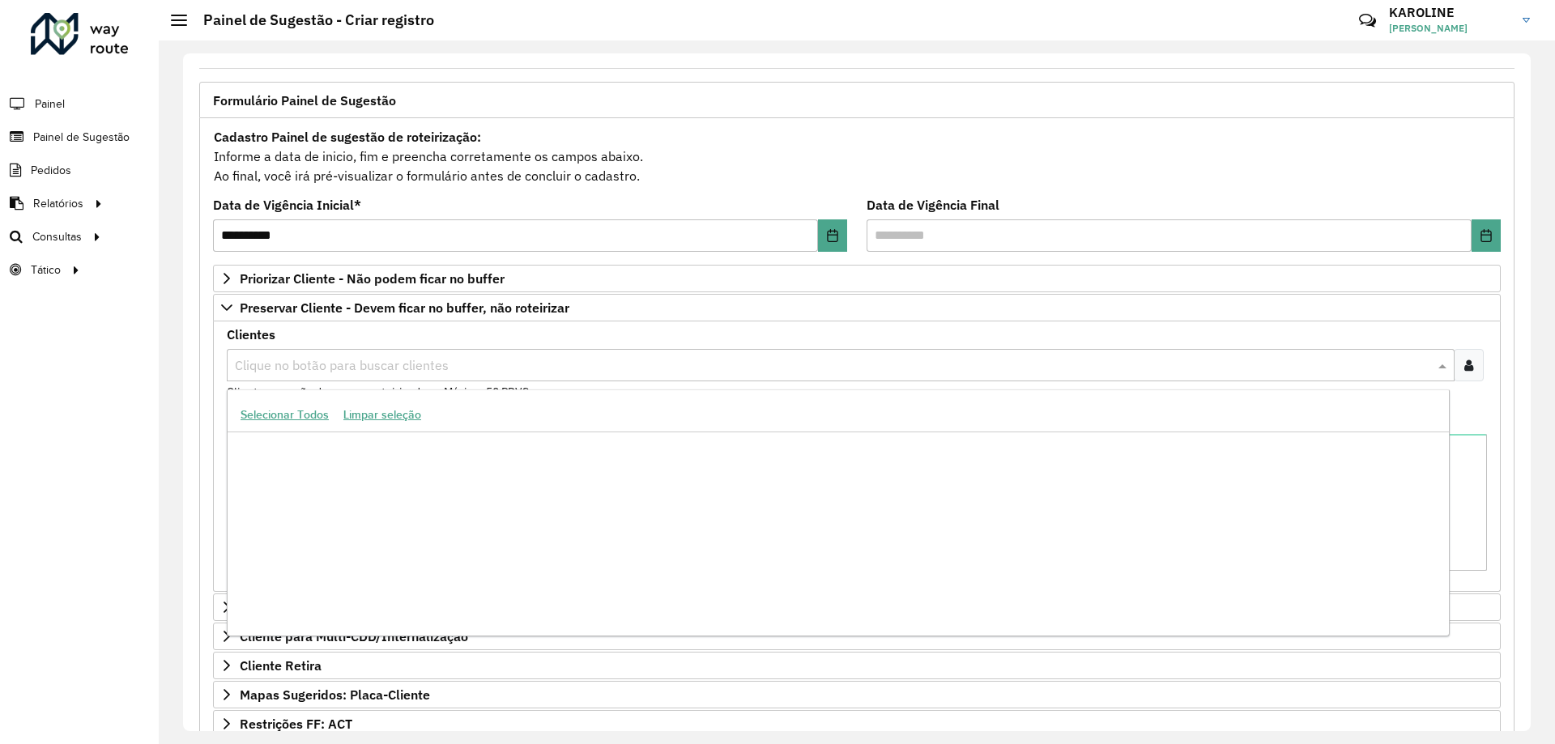
scroll to position [1053, 0]
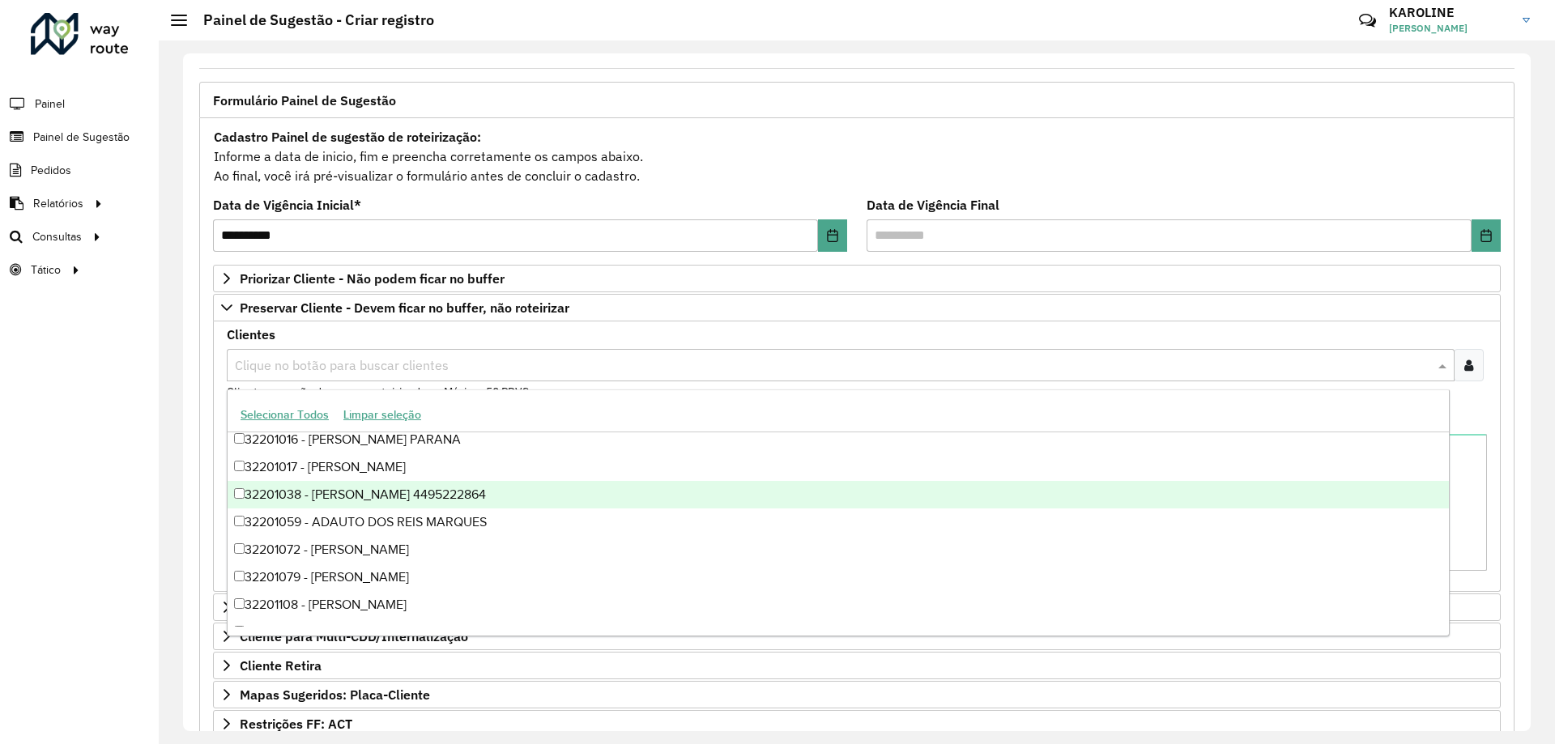
click at [99, 466] on div "Roteirizador AmbevTech Painel Painel de Sugestão Pedidos Relatórios Clientes Cl…" at bounding box center [79, 372] width 159 height 744
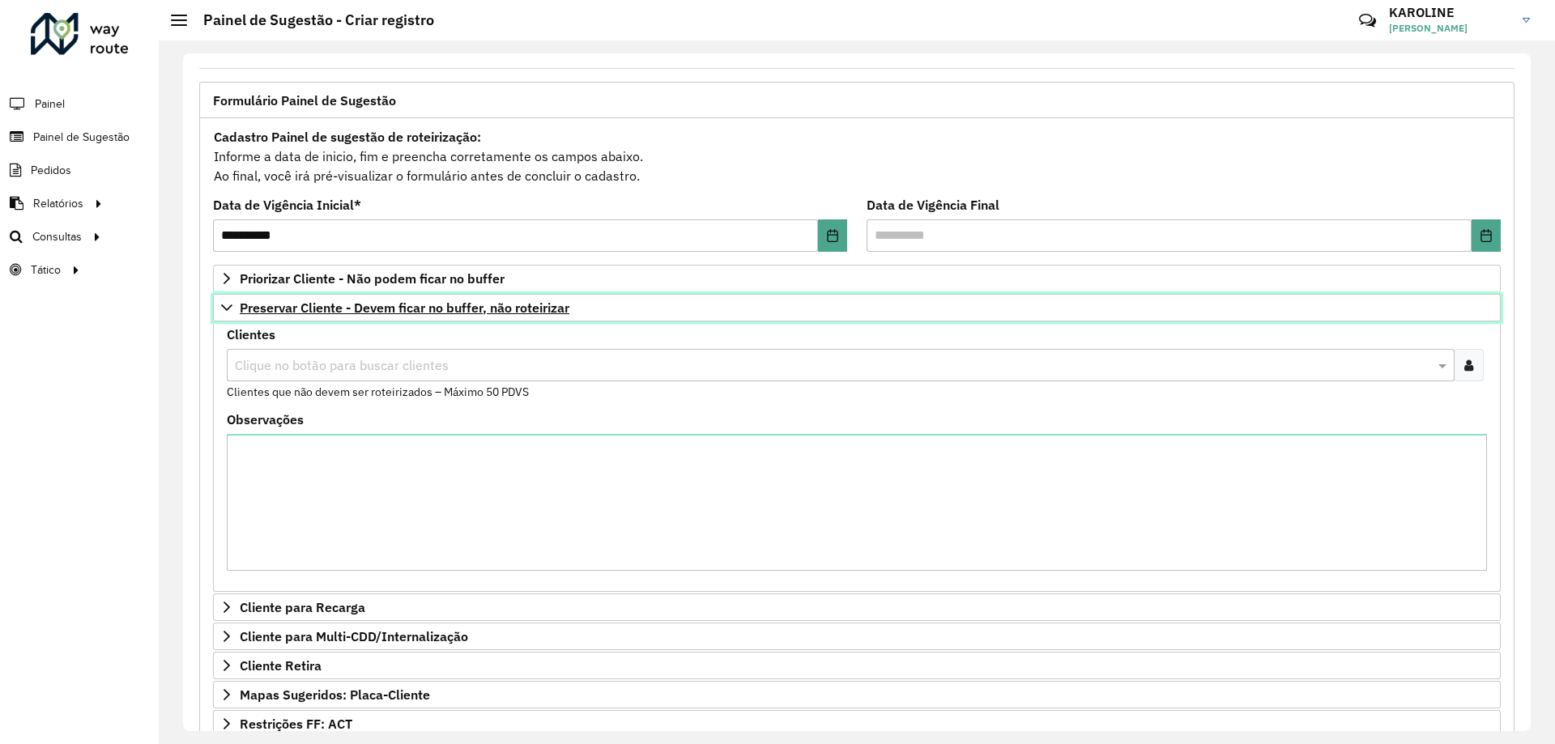
click at [229, 305] on icon at bounding box center [226, 307] width 13 height 13
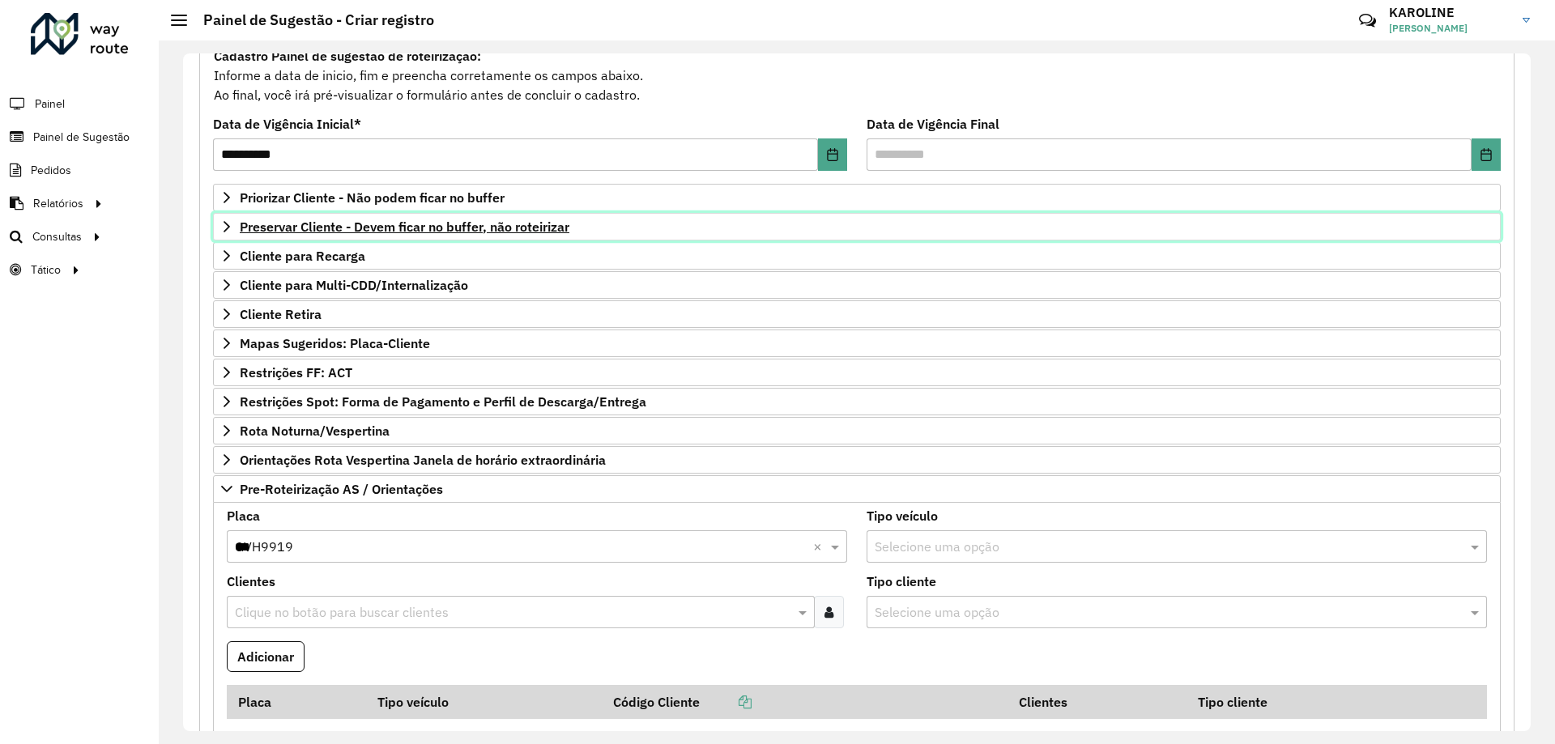
scroll to position [243, 0]
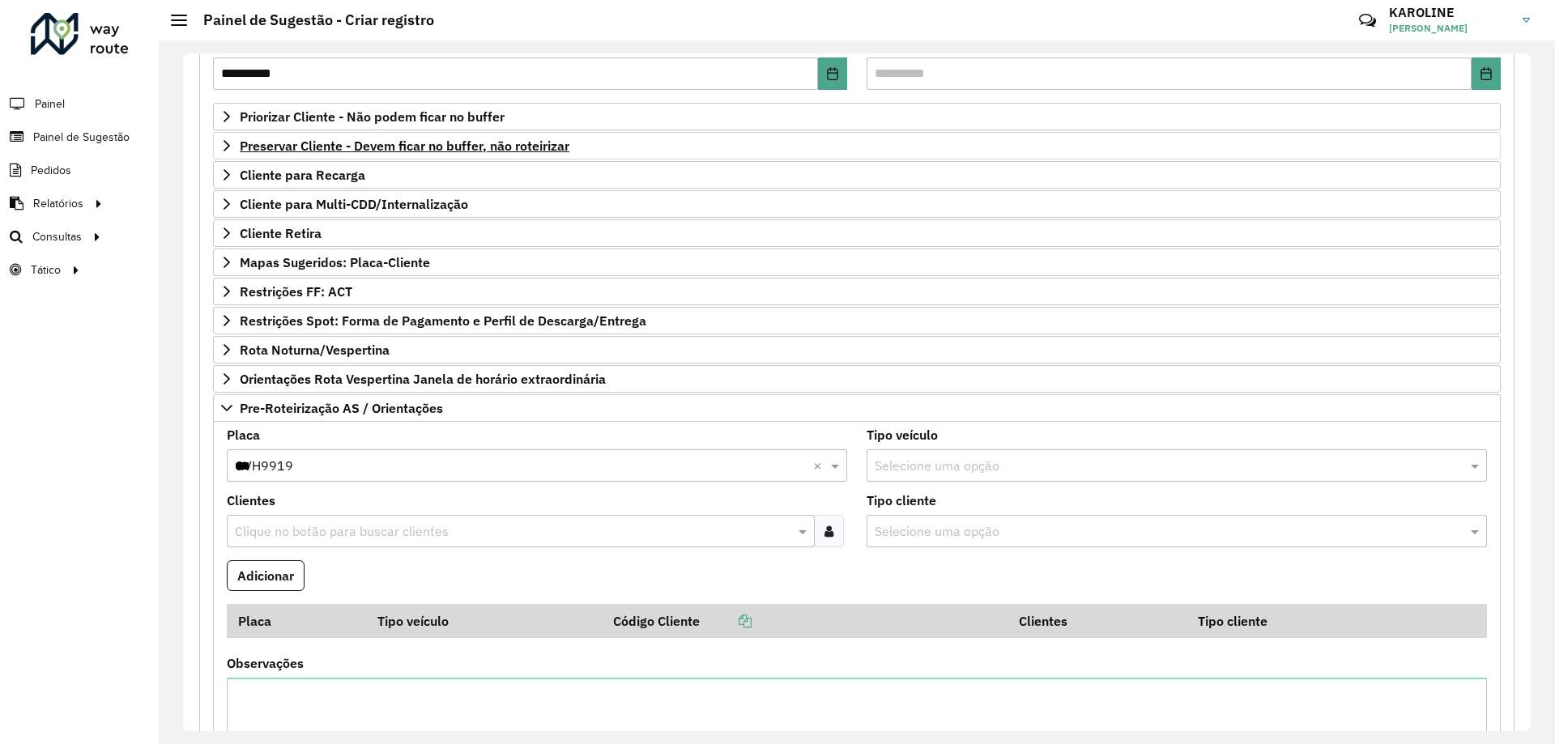
click at [336, 539] on input "text" at bounding box center [513, 531] width 564 height 19
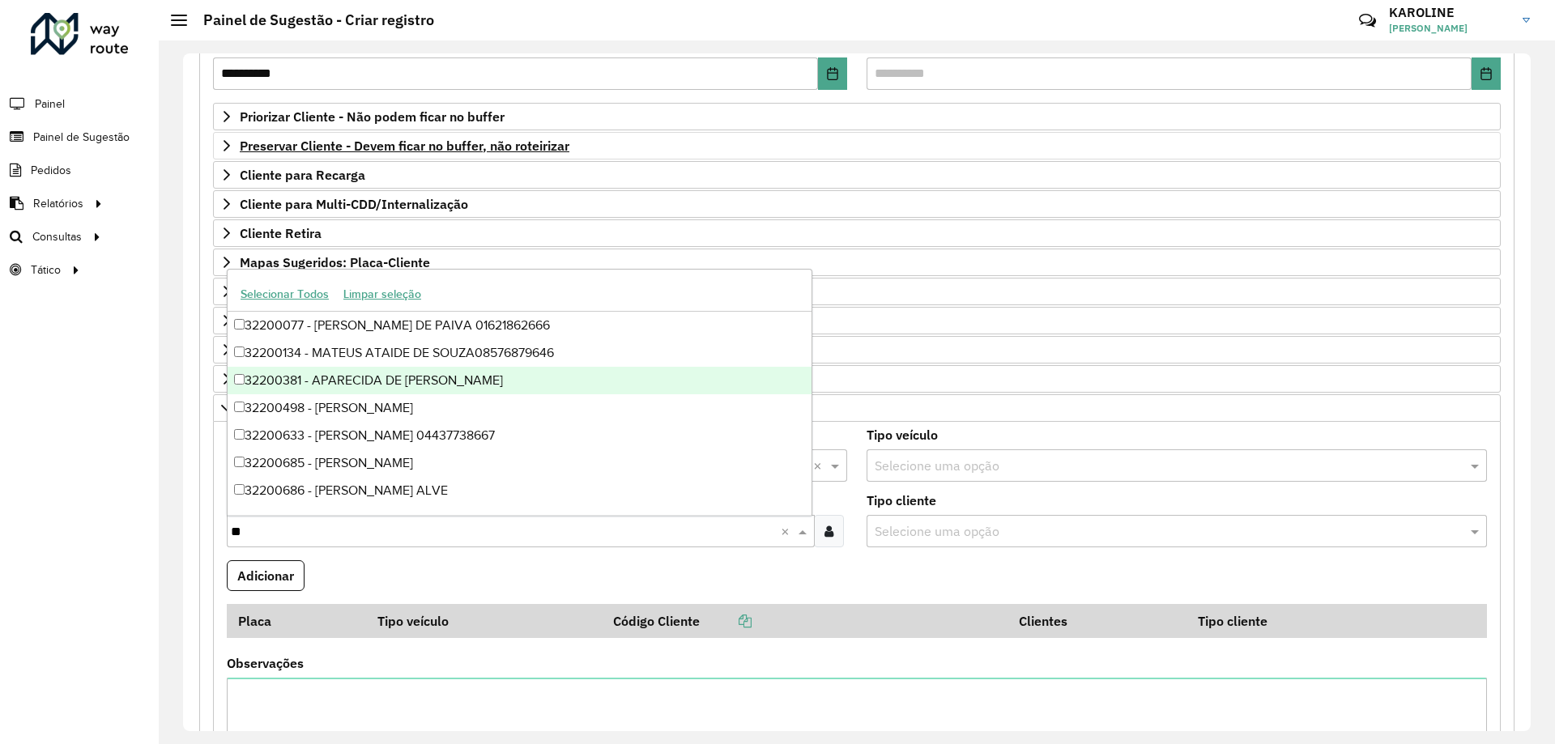
type input "***"
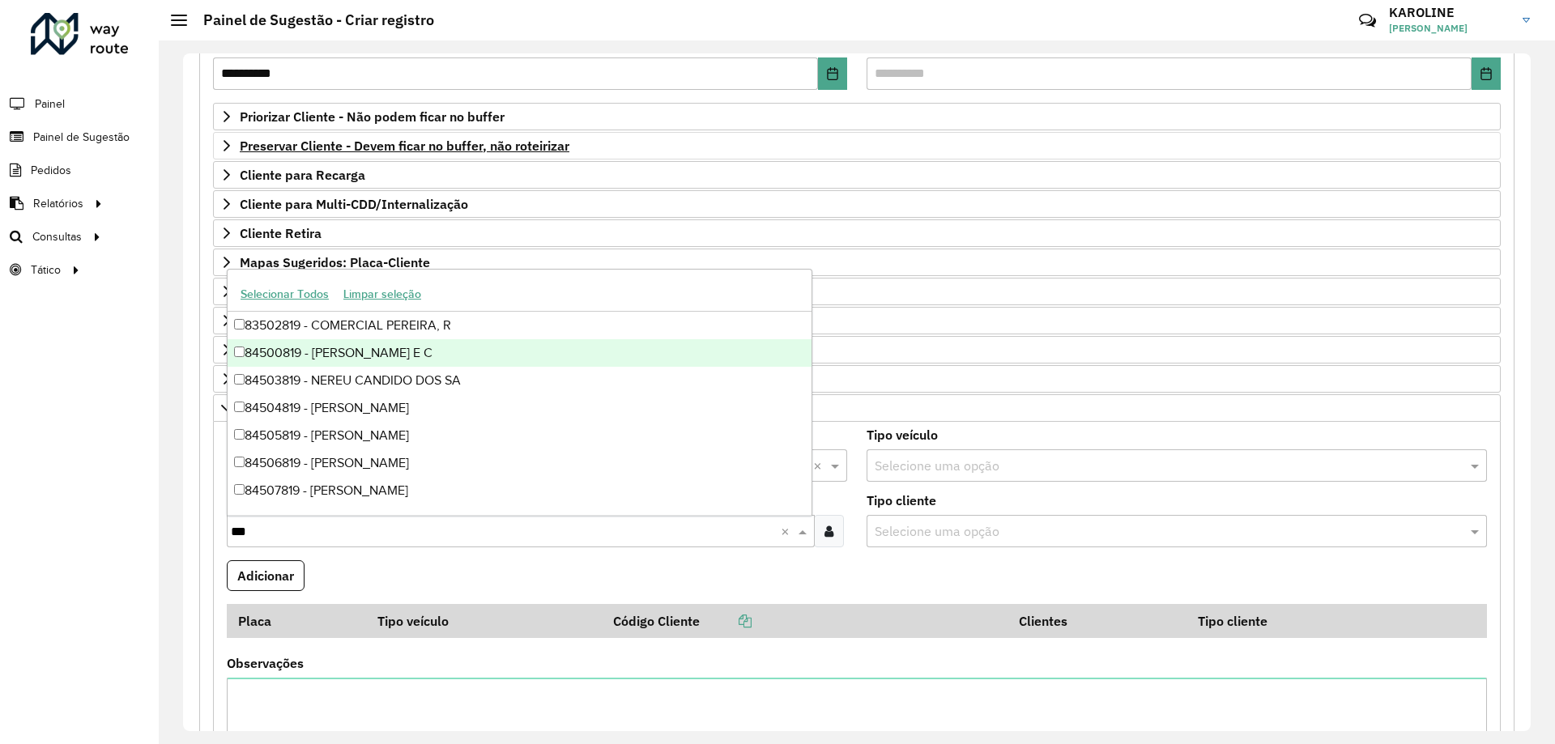
click at [352, 343] on div "84500819 - [PERSON_NAME] E C" at bounding box center [520, 353] width 584 height 28
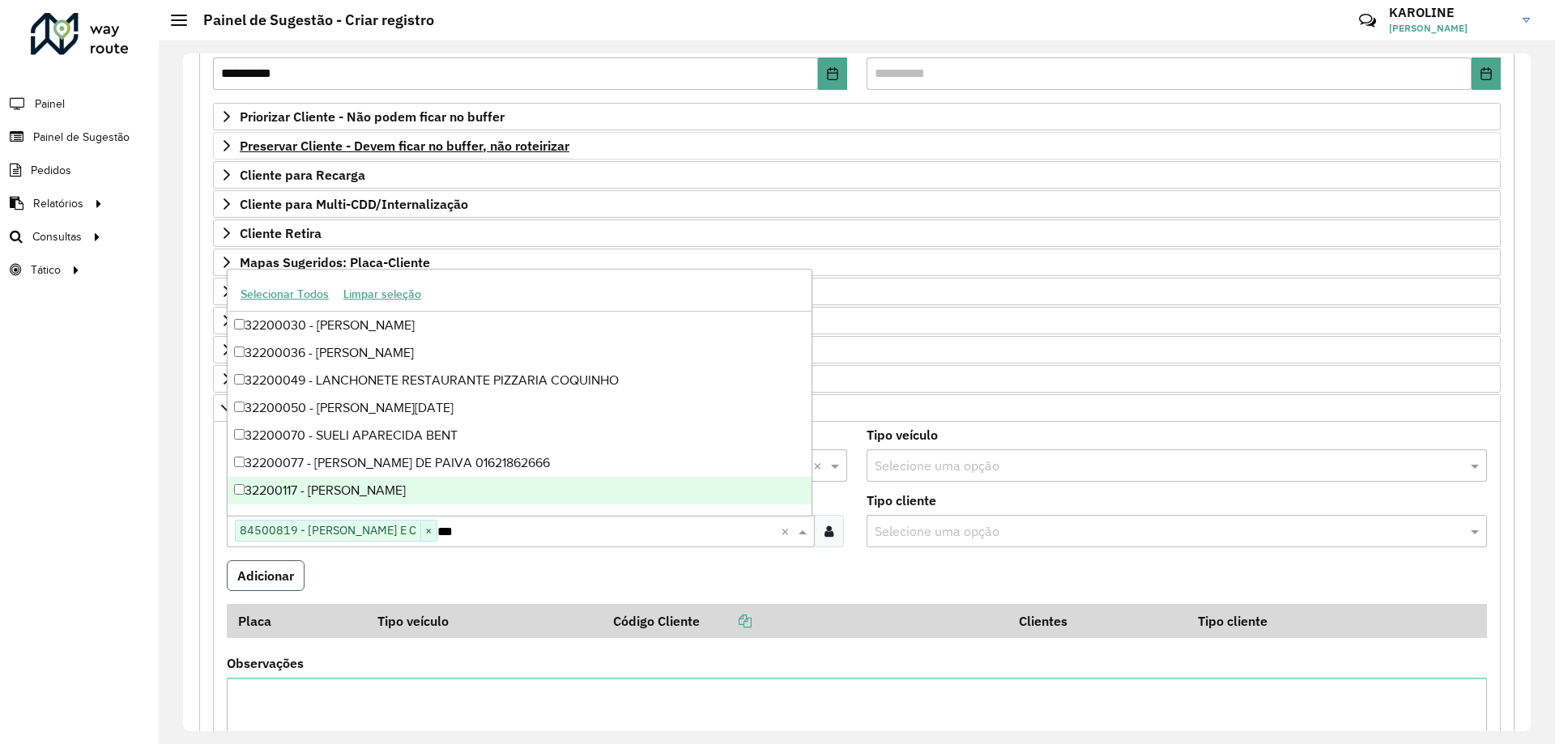
click at [279, 577] on button "Adicionar" at bounding box center [266, 575] width 78 height 31
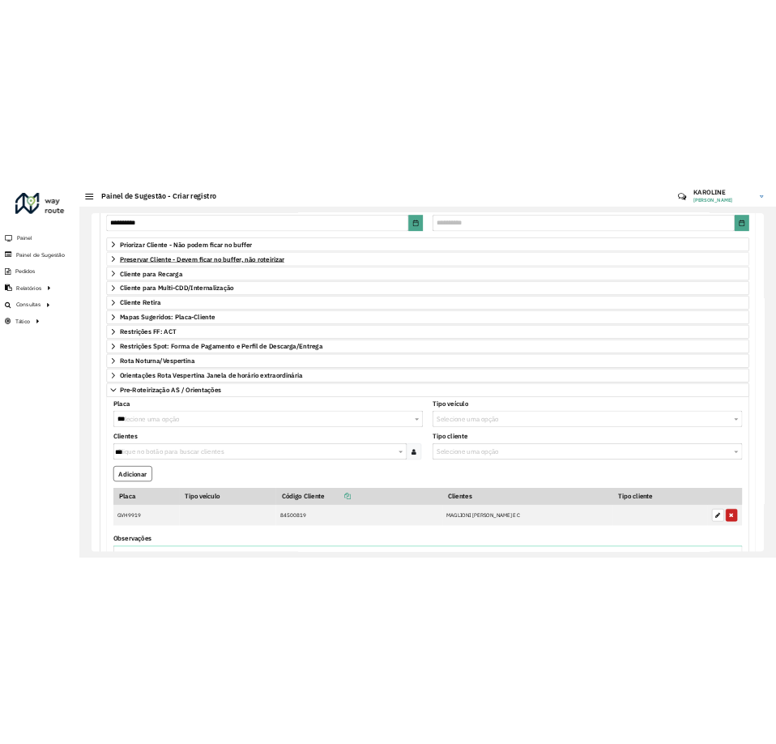
scroll to position [405, 0]
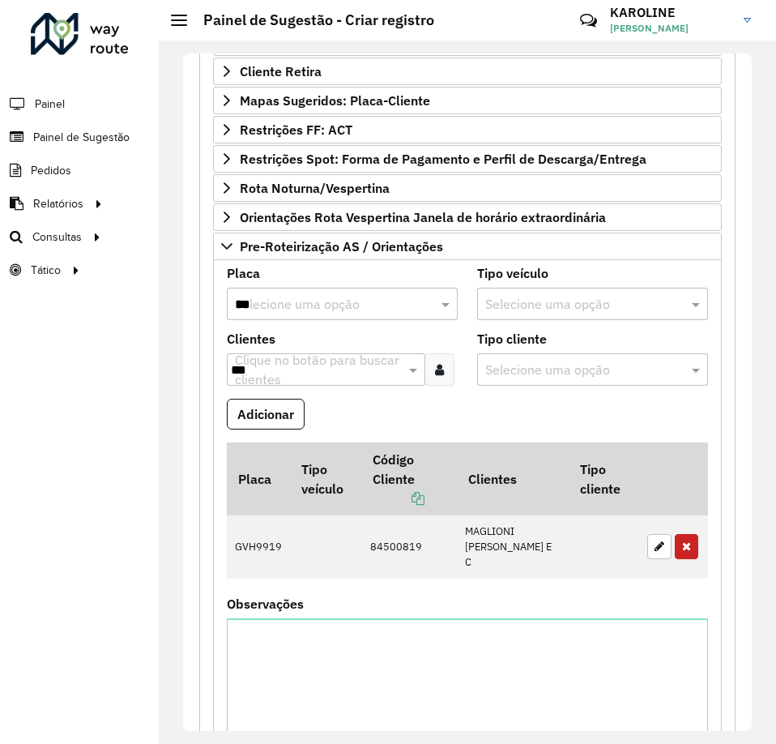
click at [273, 309] on input "***" at bounding box center [326, 304] width 182 height 19
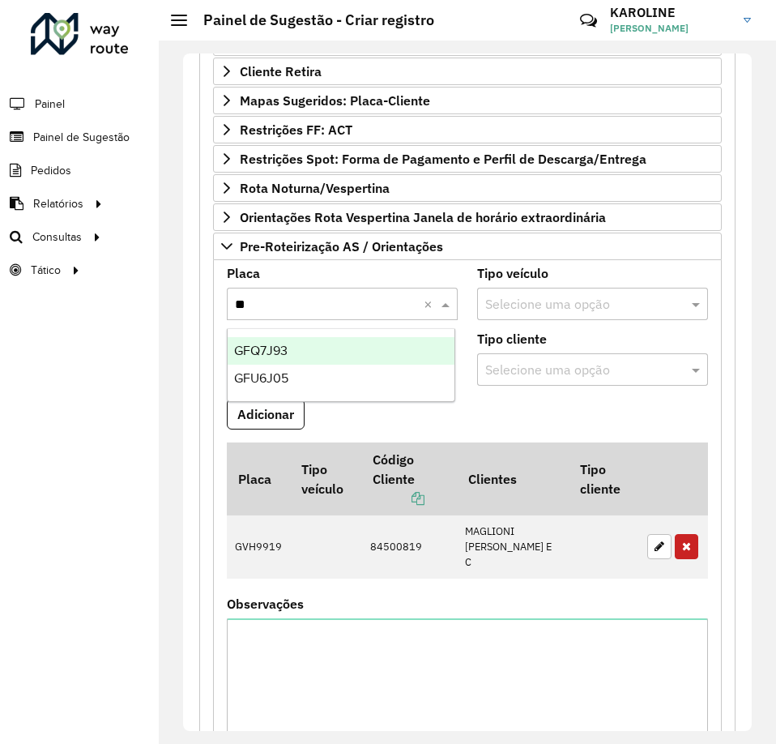
type input "***"
click at [275, 356] on span "GFU6J05" at bounding box center [261, 350] width 54 height 14
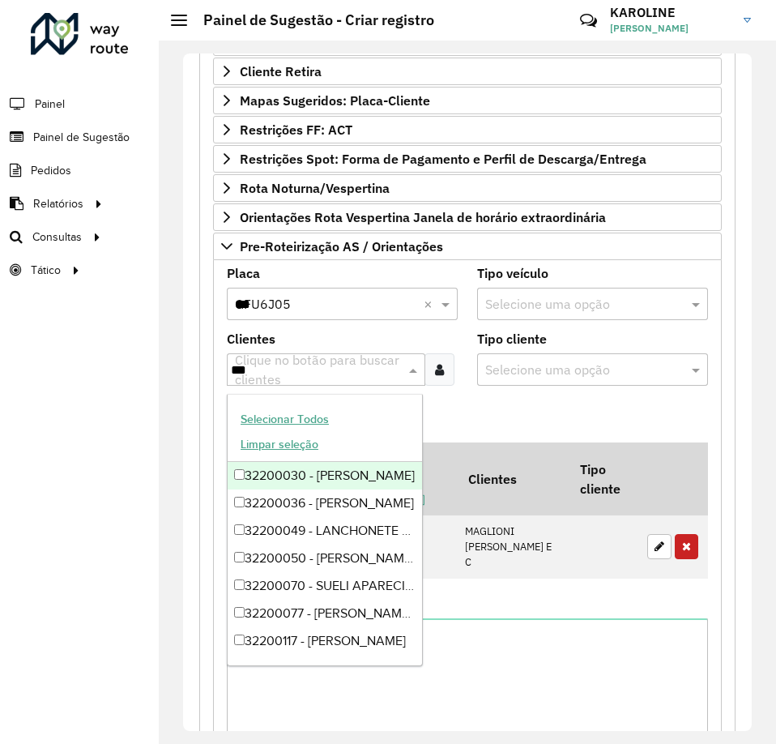
click at [275, 382] on div "Clique no botão para buscar clientes" at bounding box center [328, 369] width 194 height 39
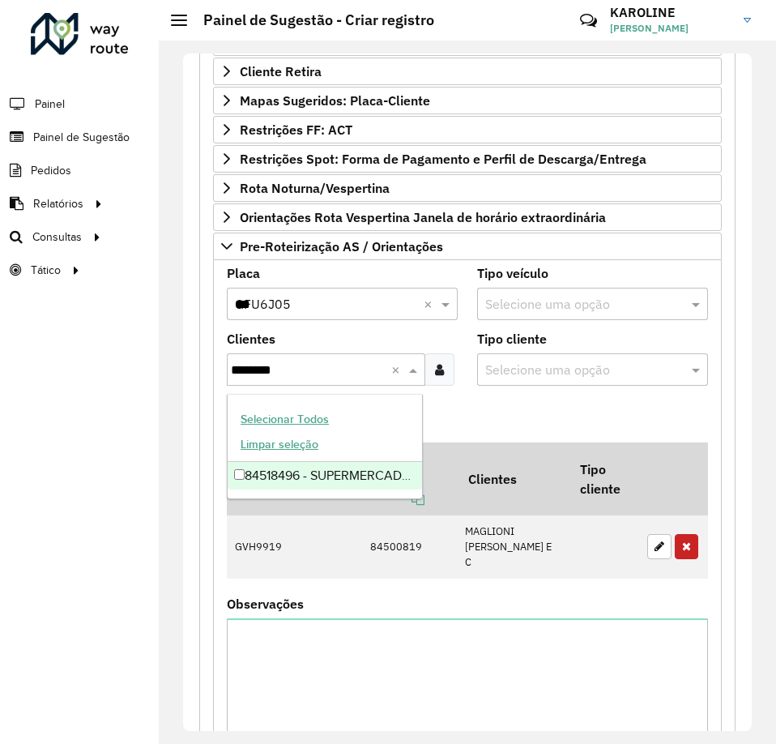
type input "********"
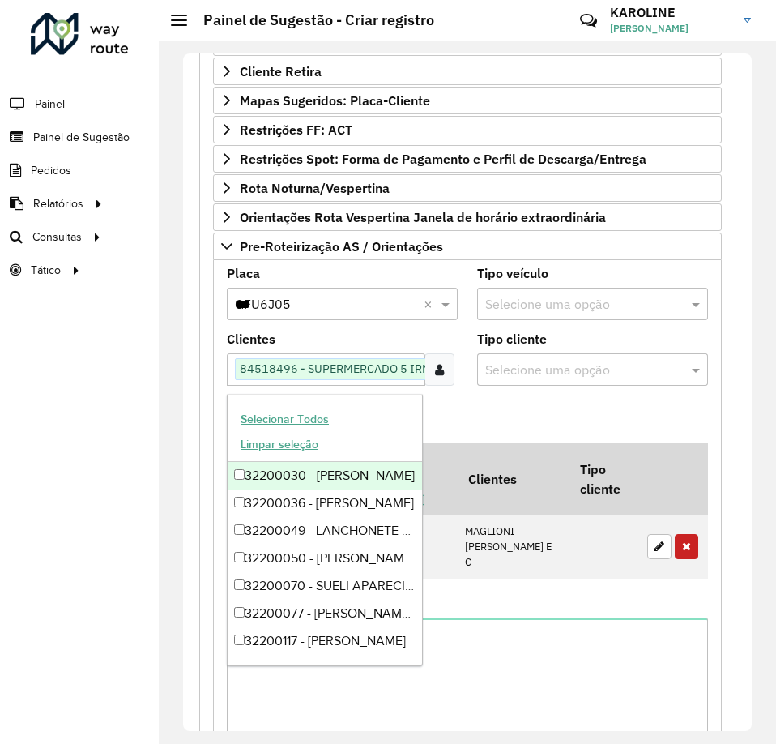
click at [591, 413] on formly-field "Adicionar" at bounding box center [467, 420] width 501 height 44
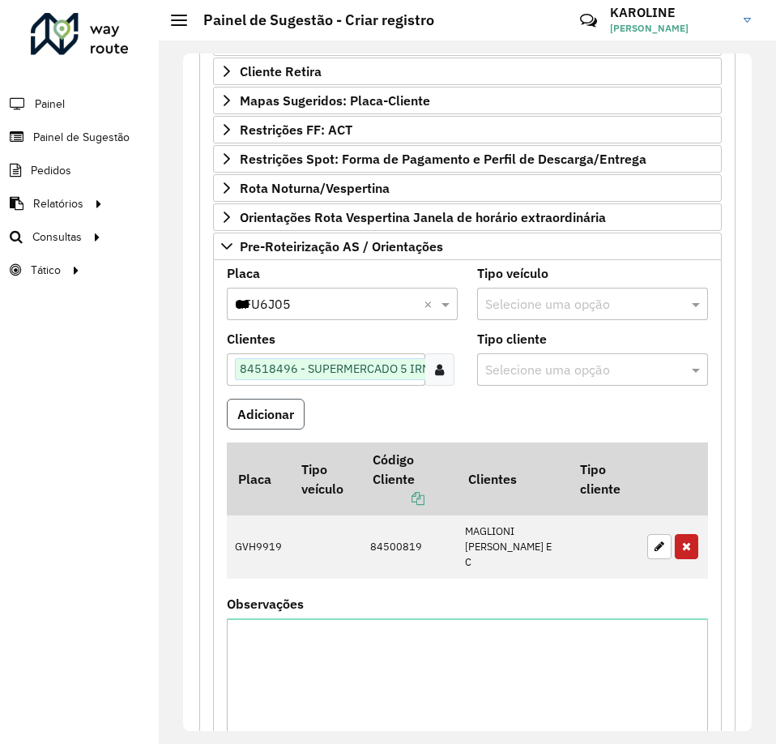
click at [265, 419] on button "Adicionar" at bounding box center [266, 413] width 78 height 31
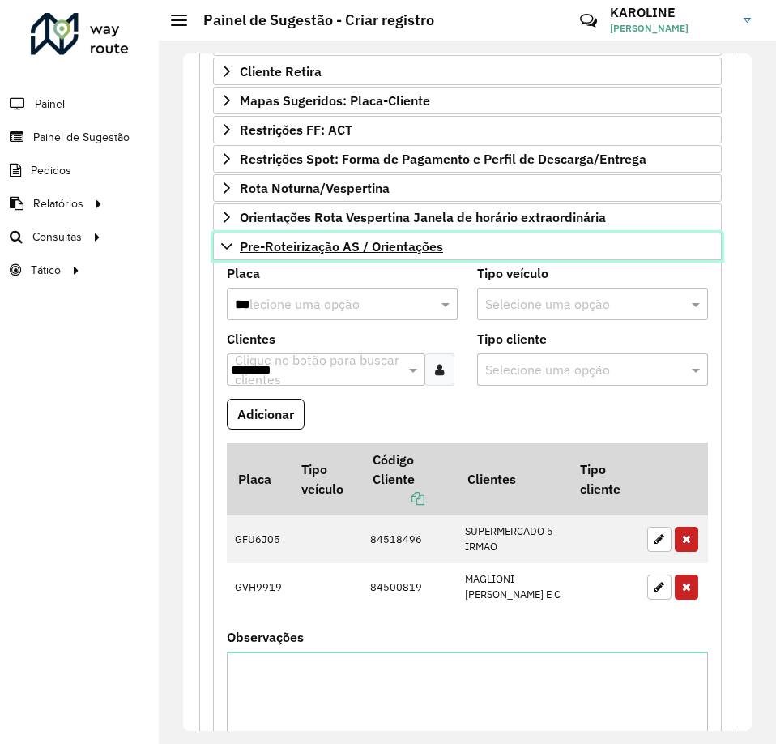
click at [221, 240] on icon at bounding box center [226, 246] width 13 height 13
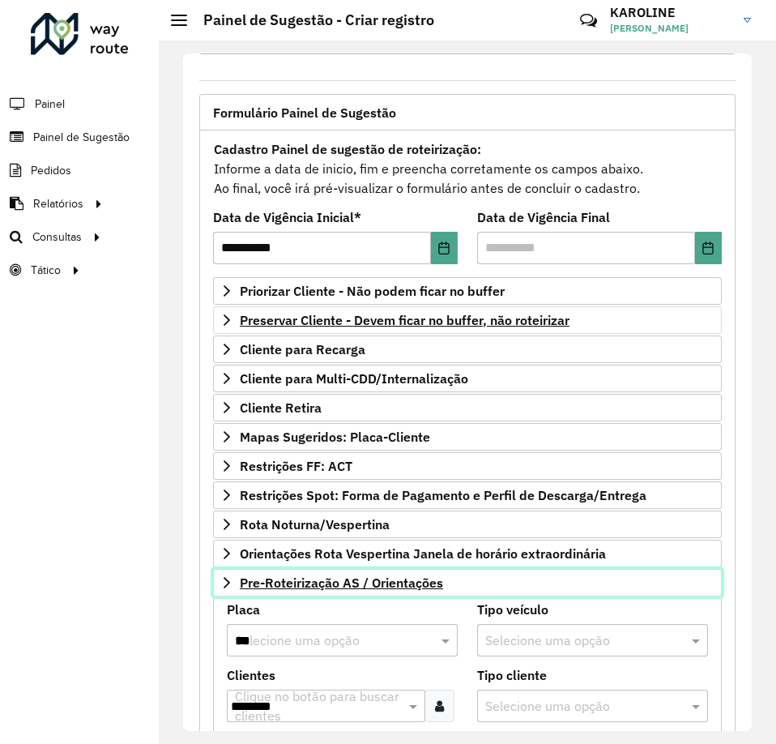
scroll to position [64, 0]
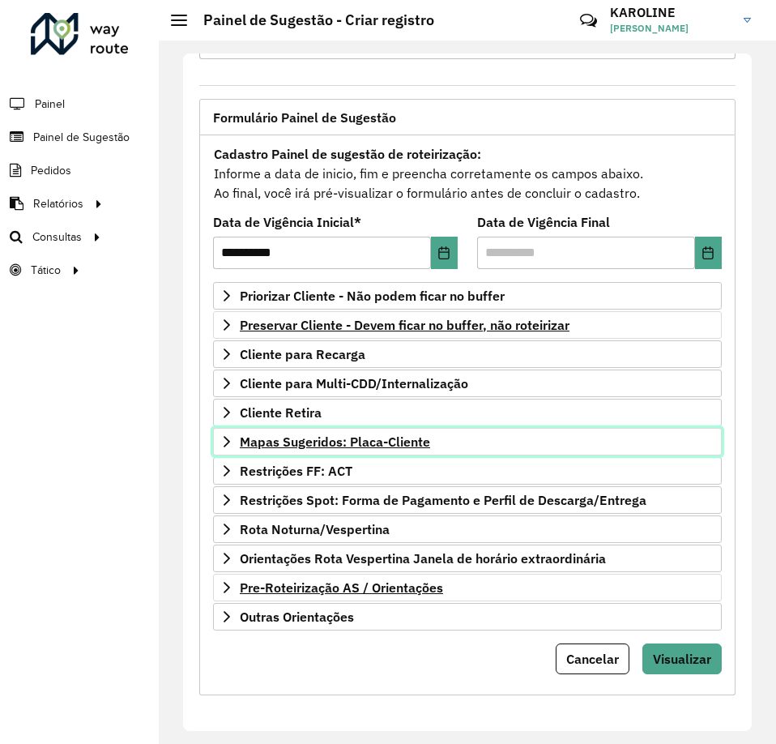
click at [229, 441] on icon at bounding box center [227, 441] width 6 height 11
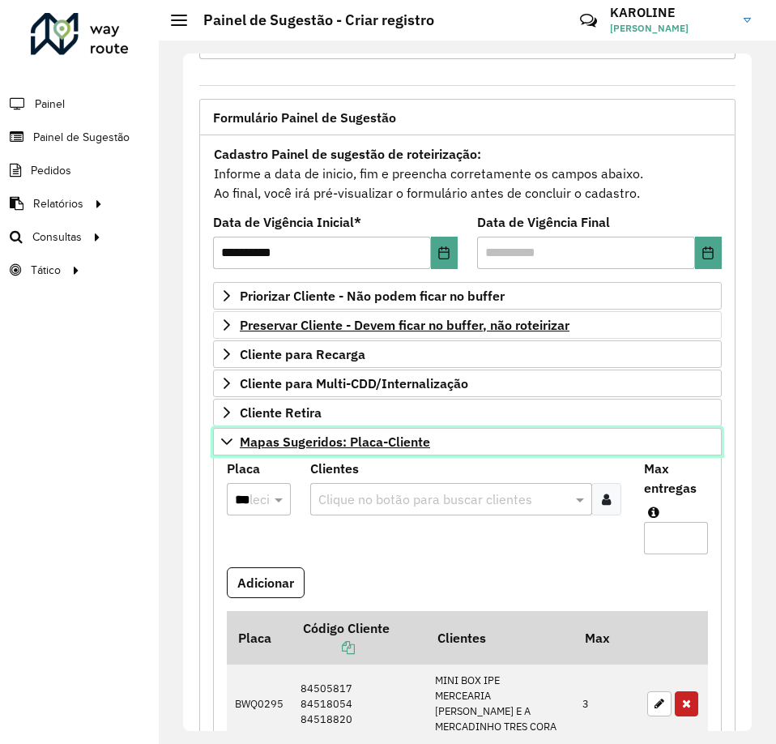
scroll to position [226, 0]
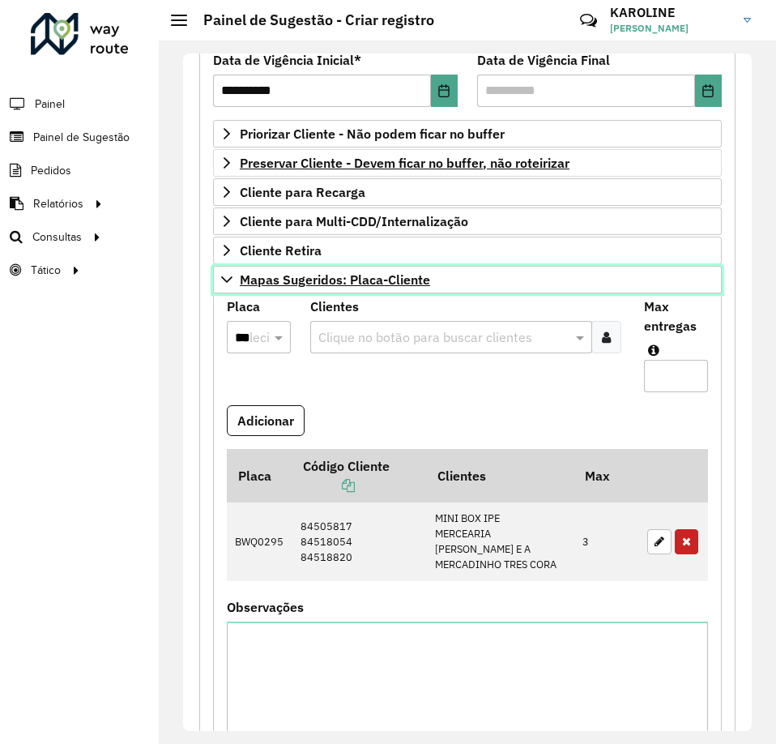
click at [235, 279] on link "Mapas Sugeridos: Placa-Cliente" at bounding box center [467, 280] width 509 height 28
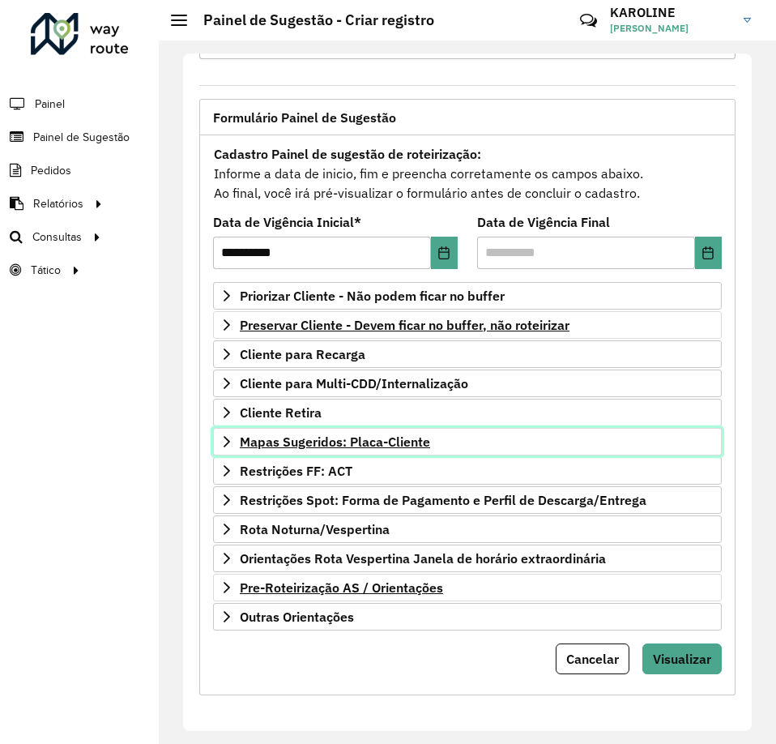
scroll to position [64, 0]
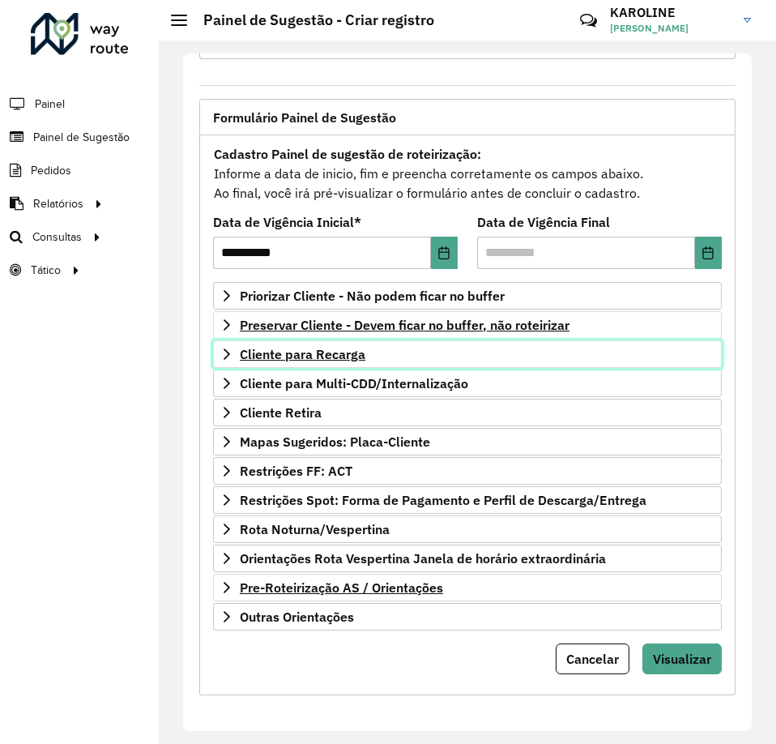
click at [332, 352] on span "Cliente para Recarga" at bounding box center [303, 353] width 126 height 13
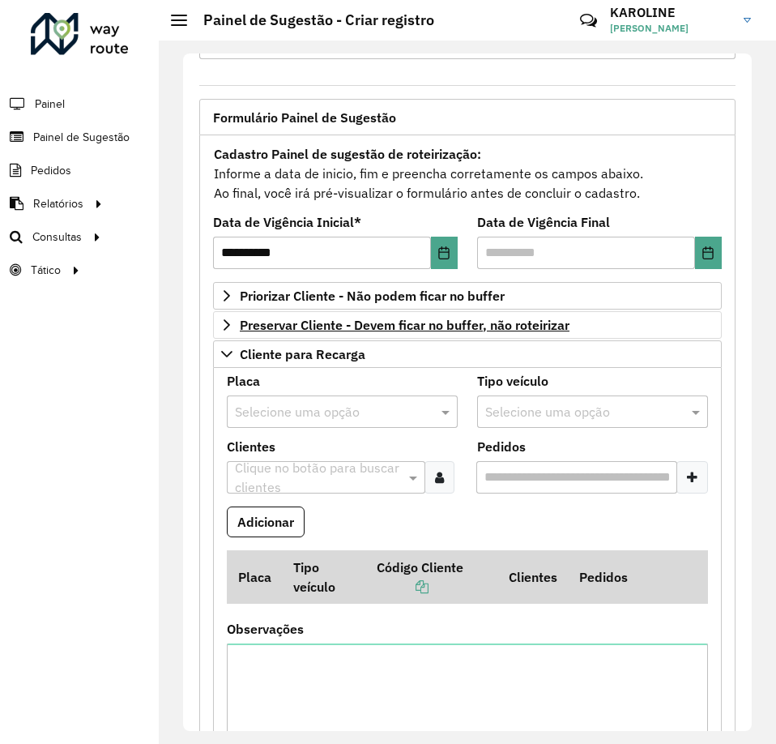
click at [263, 415] on input "text" at bounding box center [326, 412] width 182 height 19
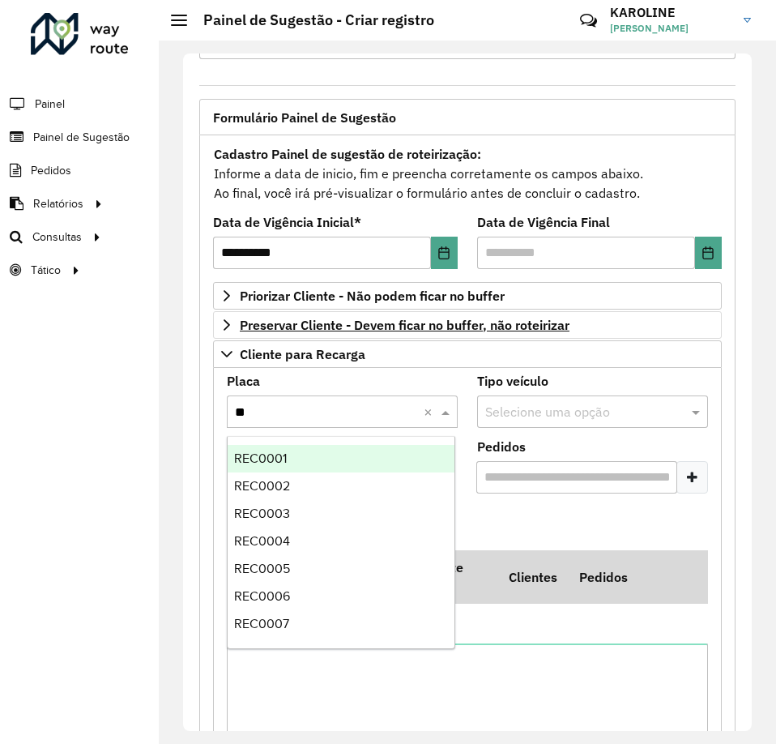
type input "***"
click at [285, 458] on span "REC0001" at bounding box center [260, 458] width 53 height 14
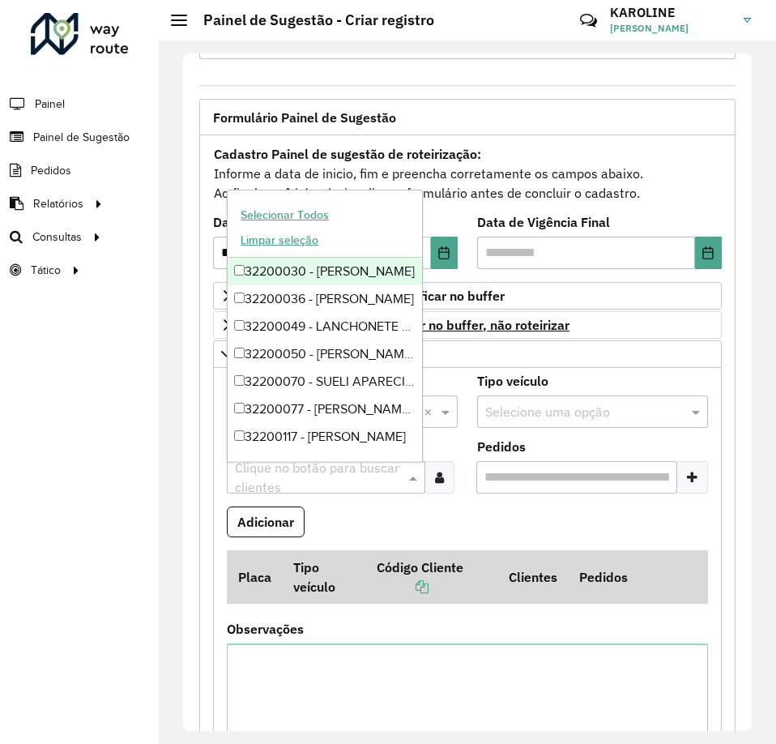
click at [303, 478] on input "text" at bounding box center [318, 477] width 174 height 19
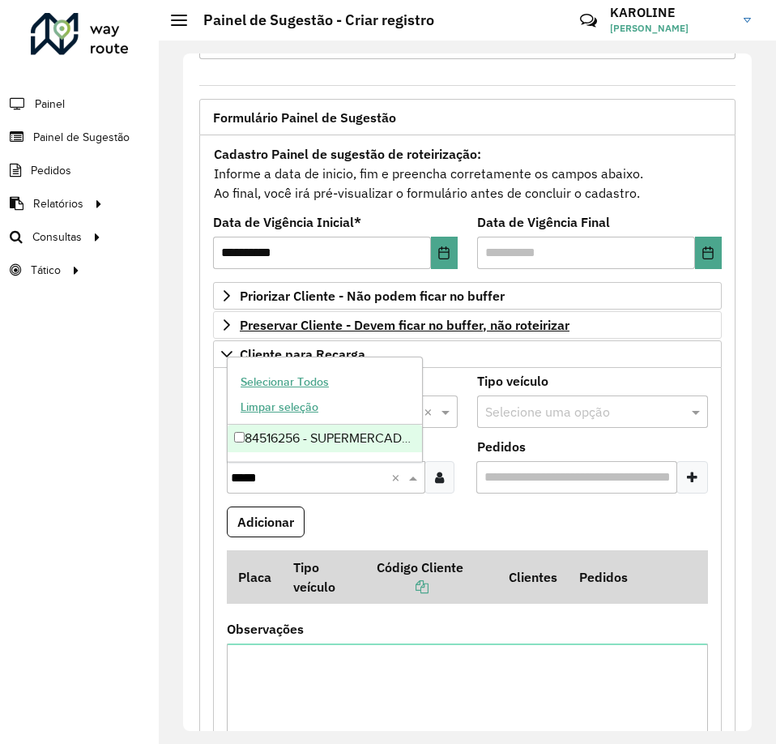
type input "*****"
click at [234, 442] on div "84516256 - SUPERMERCADO RIBEIRO" at bounding box center [325, 438] width 194 height 28
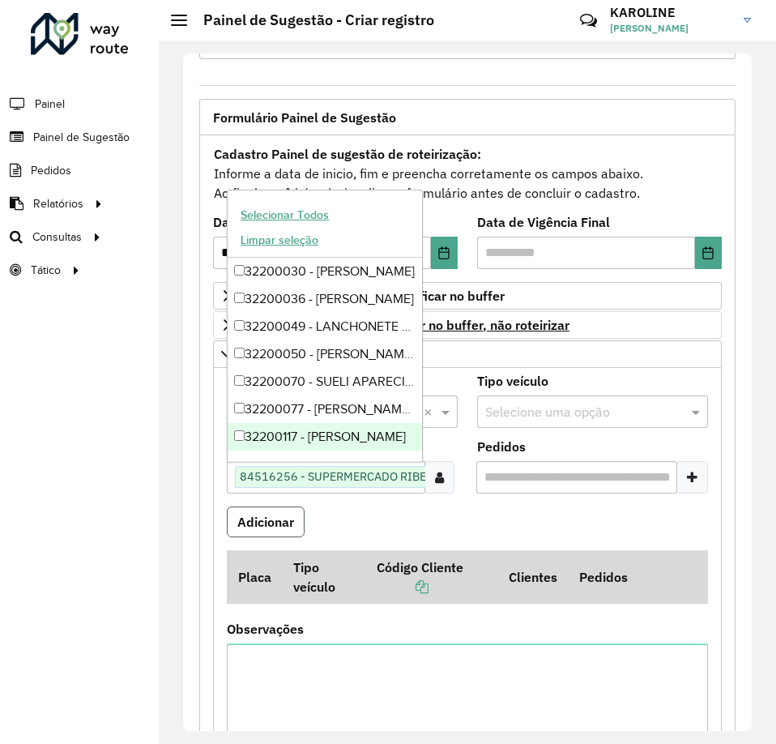
click at [264, 522] on button "Adicionar" at bounding box center [266, 521] width 78 height 31
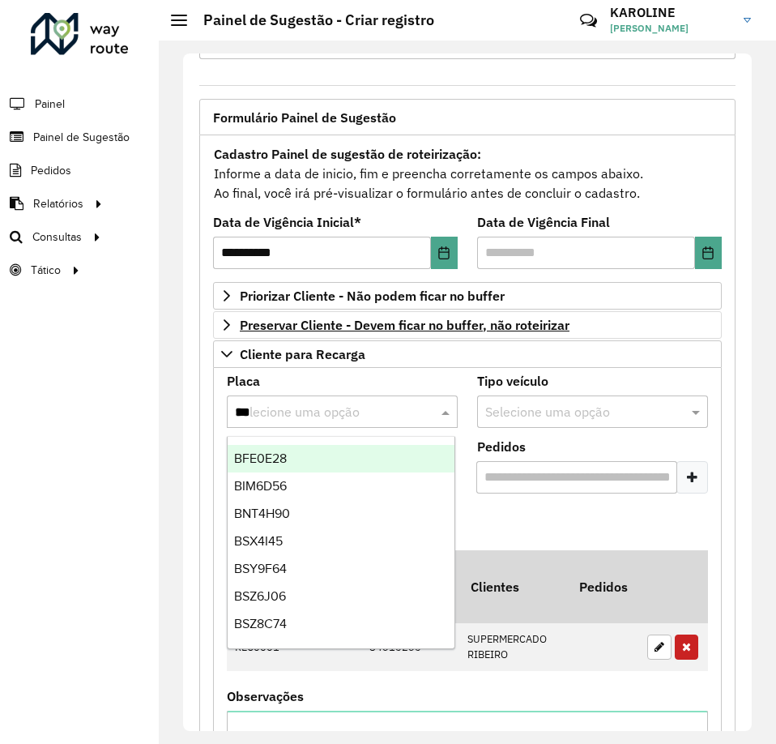
click at [280, 419] on input "***" at bounding box center [326, 412] width 182 height 19
type input "***"
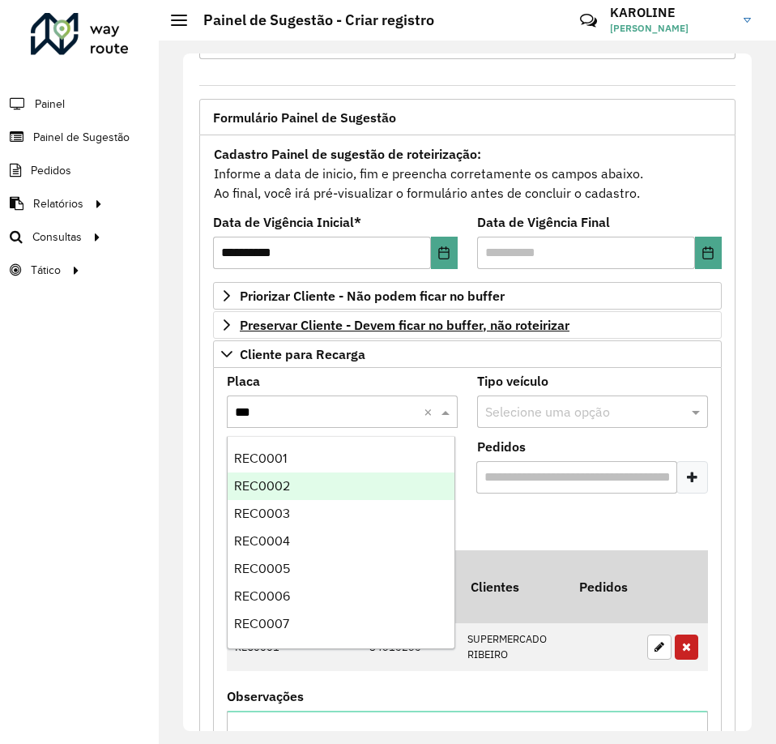
click at [285, 483] on span "REC0002" at bounding box center [262, 486] width 56 height 14
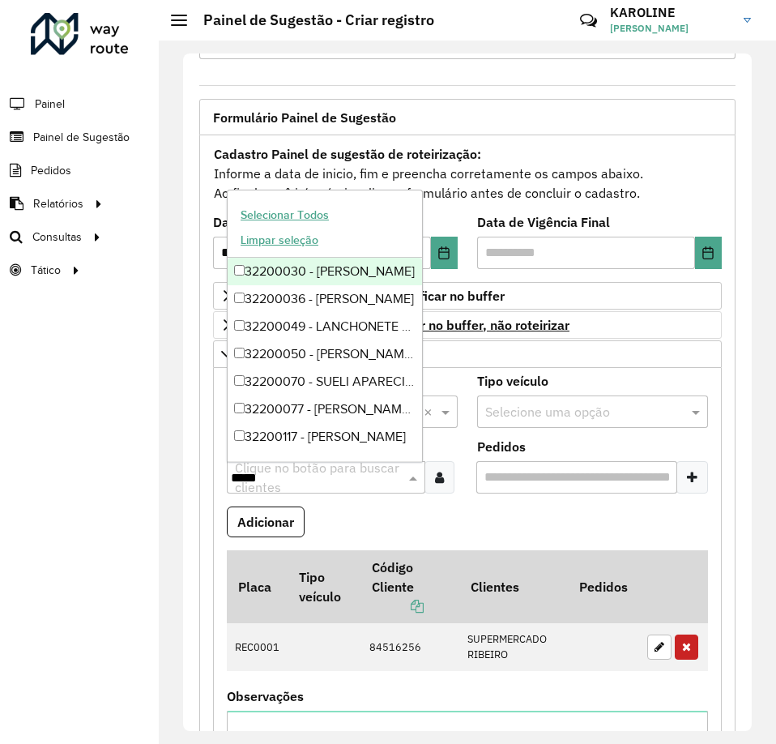
click at [255, 484] on input "*****" at bounding box center [318, 477] width 174 height 19
click at [429, 471] on div at bounding box center [439, 477] width 30 height 32
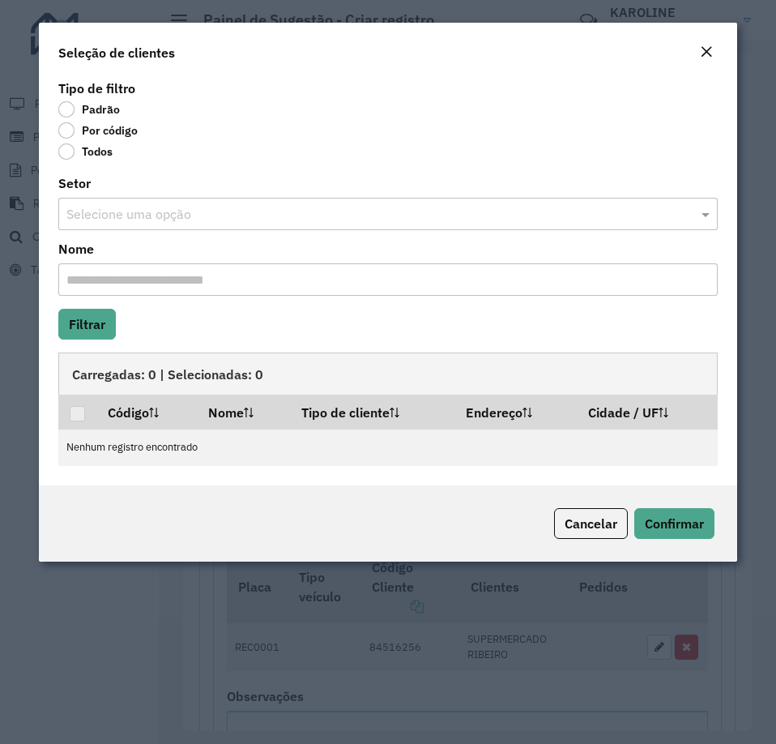
click at [111, 143] on label "Todos" at bounding box center [85, 151] width 54 height 16
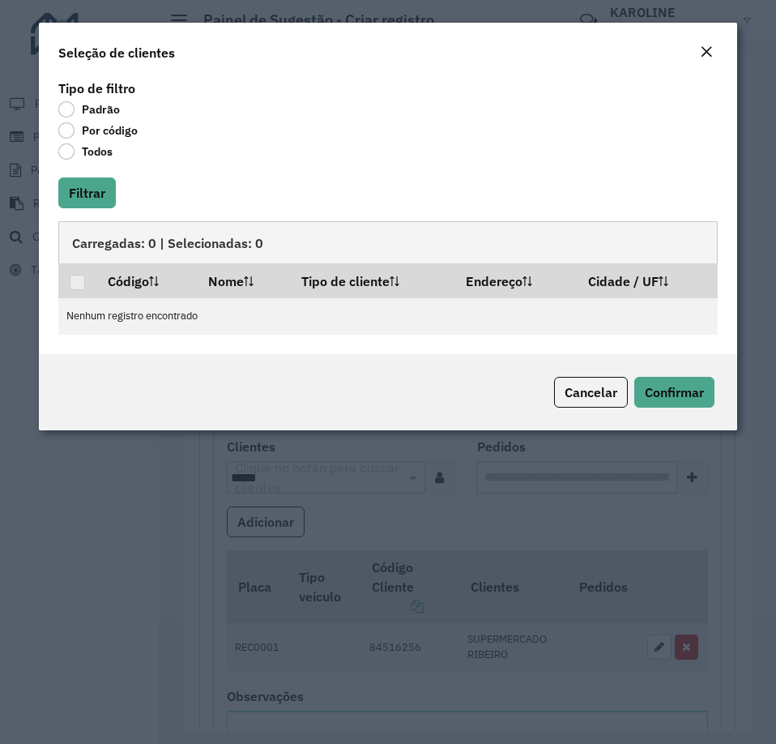
click at [77, 130] on label "Por código" at bounding box center [97, 130] width 79 height 16
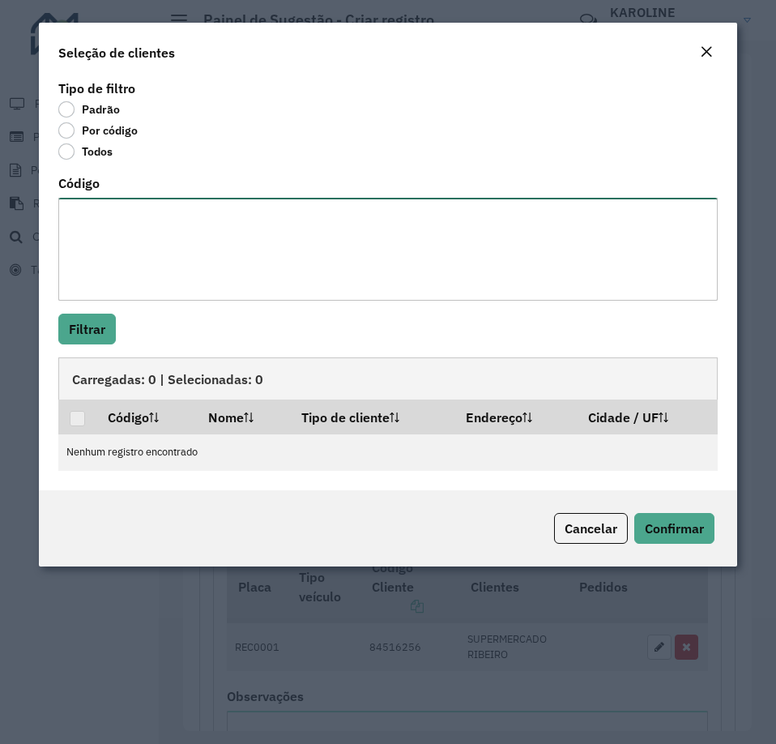
click at [84, 251] on textarea "Código" at bounding box center [387, 249] width 659 height 103
paste textarea "**** ***** ****"
type textarea "**** ***** ****"
click at [184, 288] on textarea "**** ***** ****" at bounding box center [387, 249] width 659 height 103
click at [58, 335] on button "Filtrar" at bounding box center [87, 328] width 58 height 31
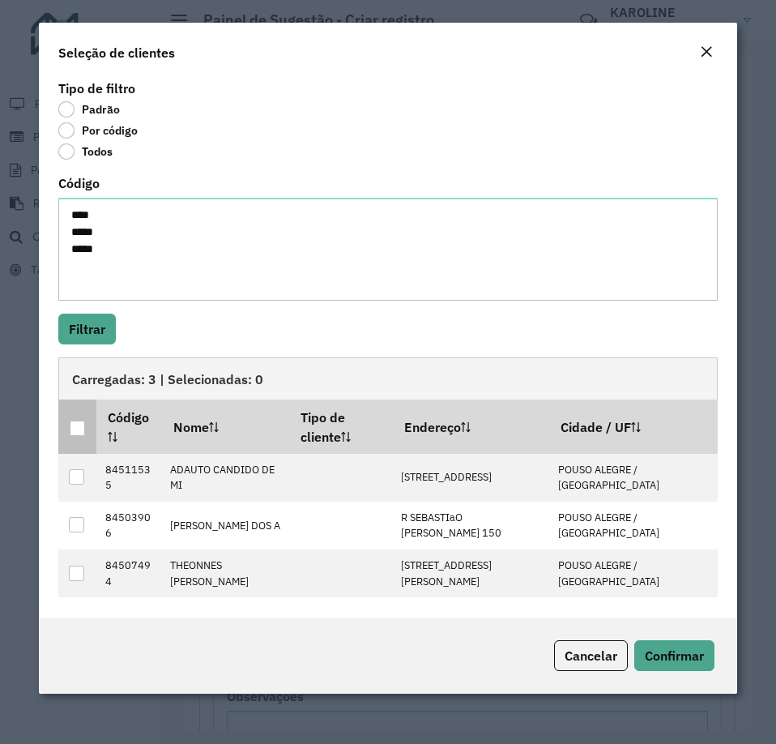
click at [70, 425] on div at bounding box center [77, 427] width 15 height 15
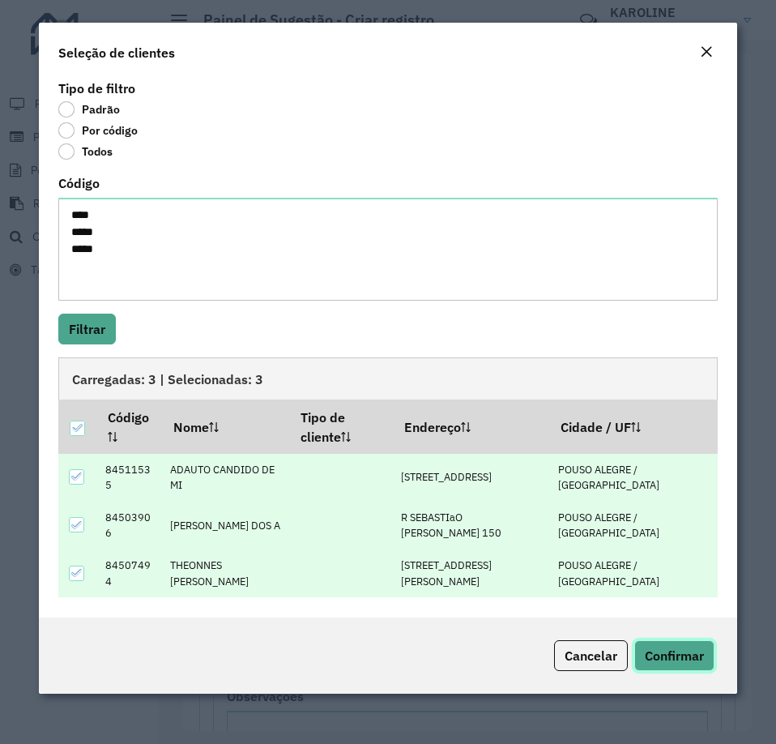
click at [675, 649] on span "Confirmar" at bounding box center [674, 655] width 59 height 16
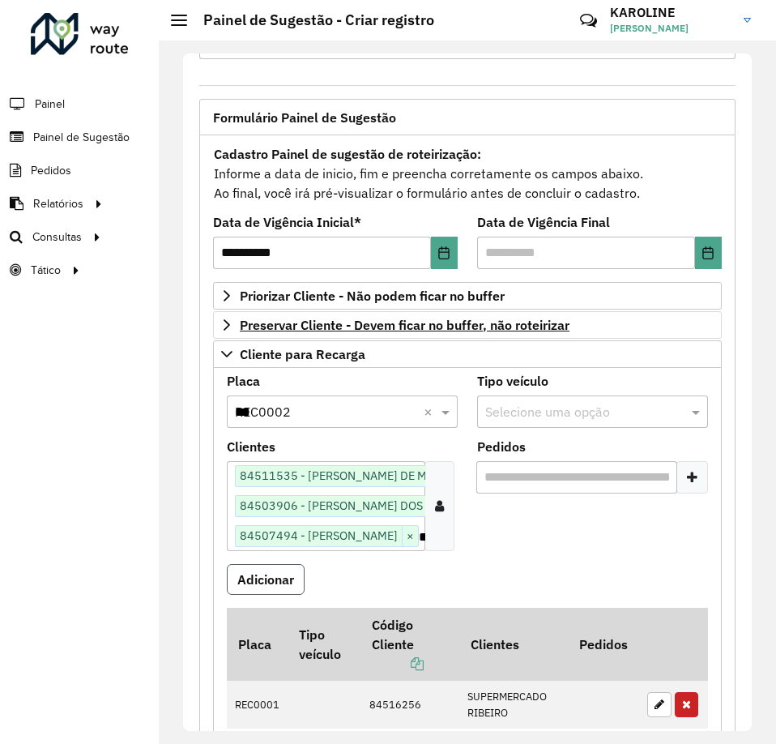
click at [254, 571] on button "Adicionar" at bounding box center [266, 579] width 78 height 31
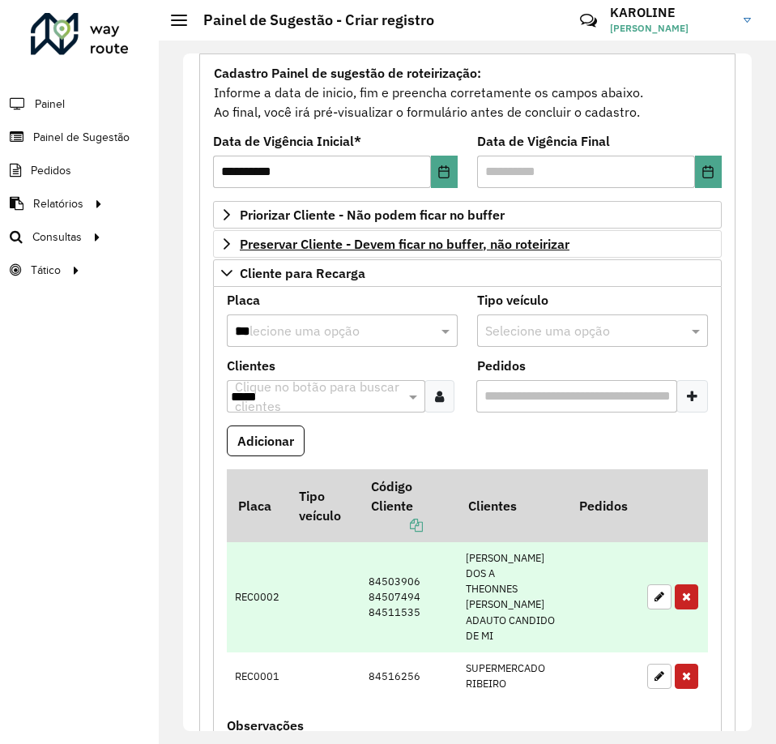
scroll to position [226, 0]
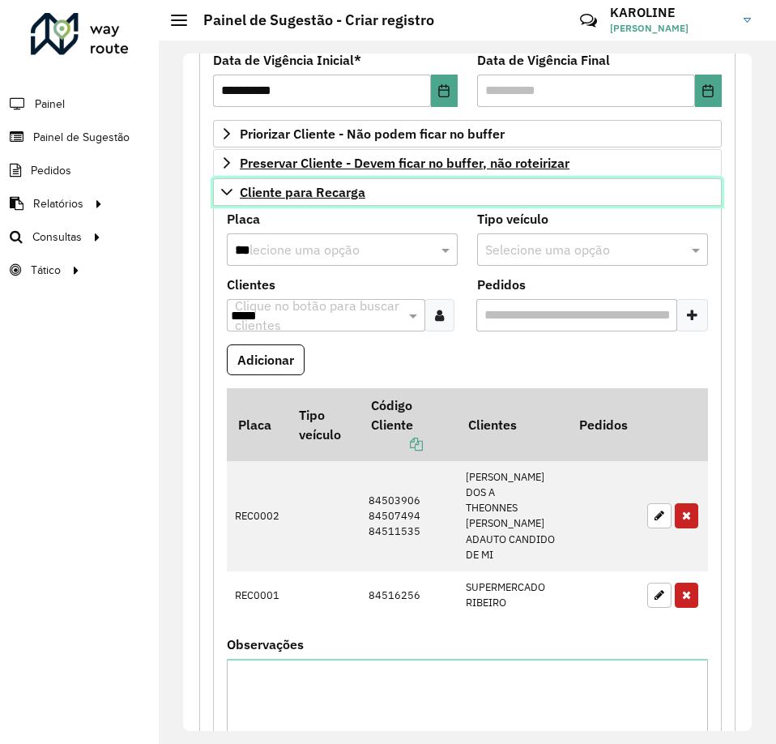
click at [223, 194] on icon at bounding box center [226, 191] width 13 height 13
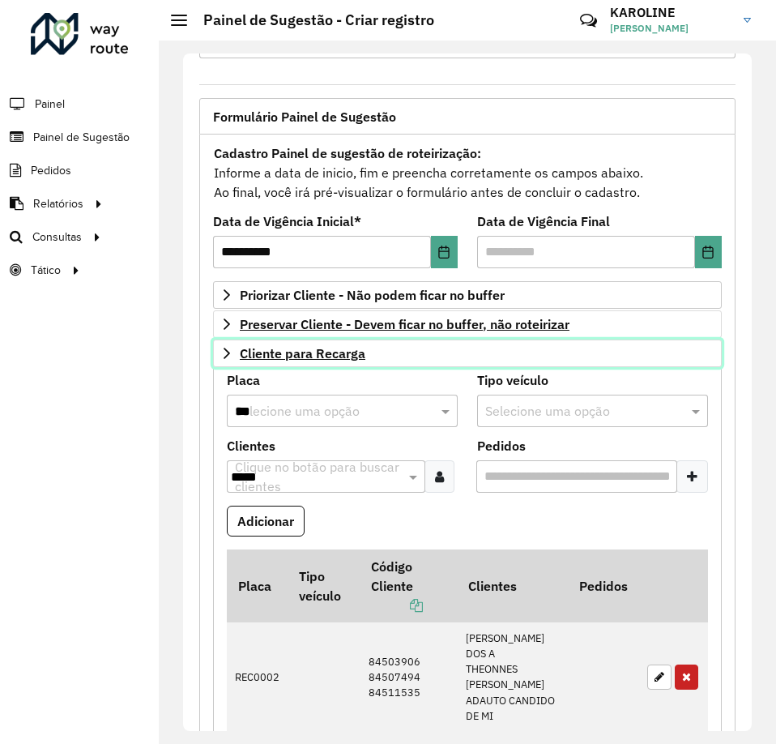
scroll to position [64, 0]
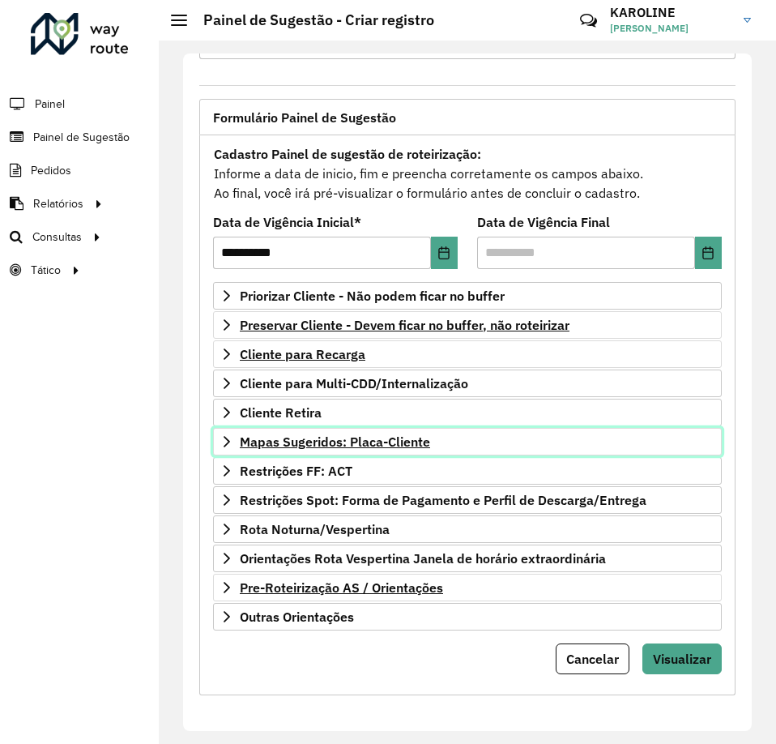
click at [232, 443] on icon at bounding box center [226, 441] width 13 height 13
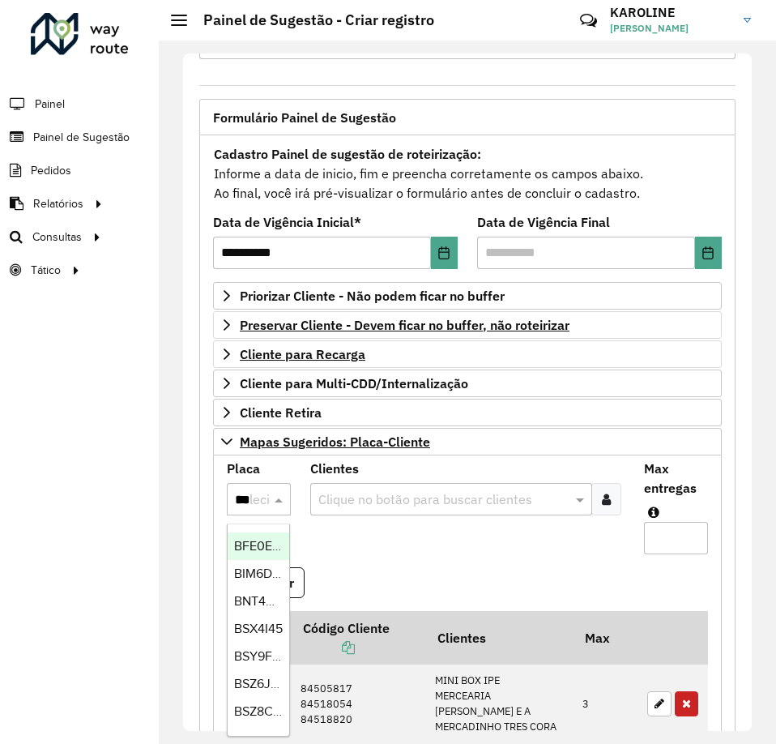
click at [253, 501] on div "***" at bounding box center [259, 498] width 64 height 21
type input "***"
click at [252, 544] on span "DRZ4A24" at bounding box center [261, 546] width 55 height 14
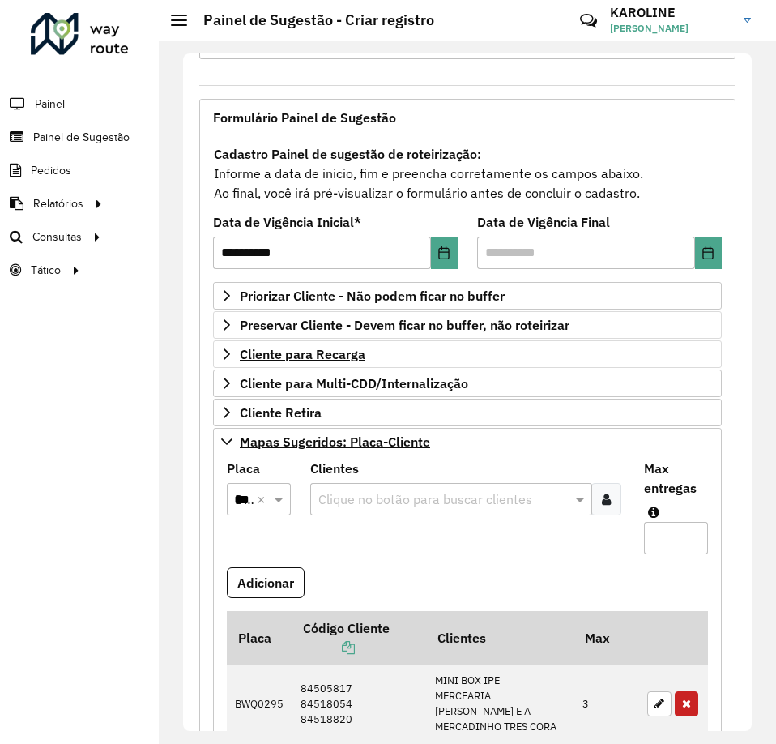
scroll to position [0, 0]
click at [596, 496] on div at bounding box center [606, 499] width 30 height 32
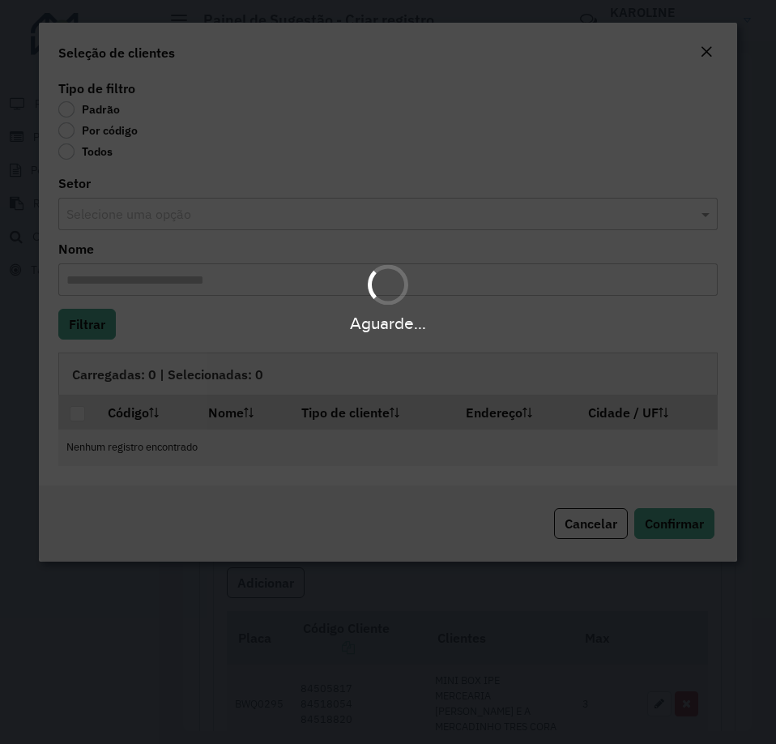
click at [70, 131] on div "Aguarde..." at bounding box center [388, 372] width 776 height 744
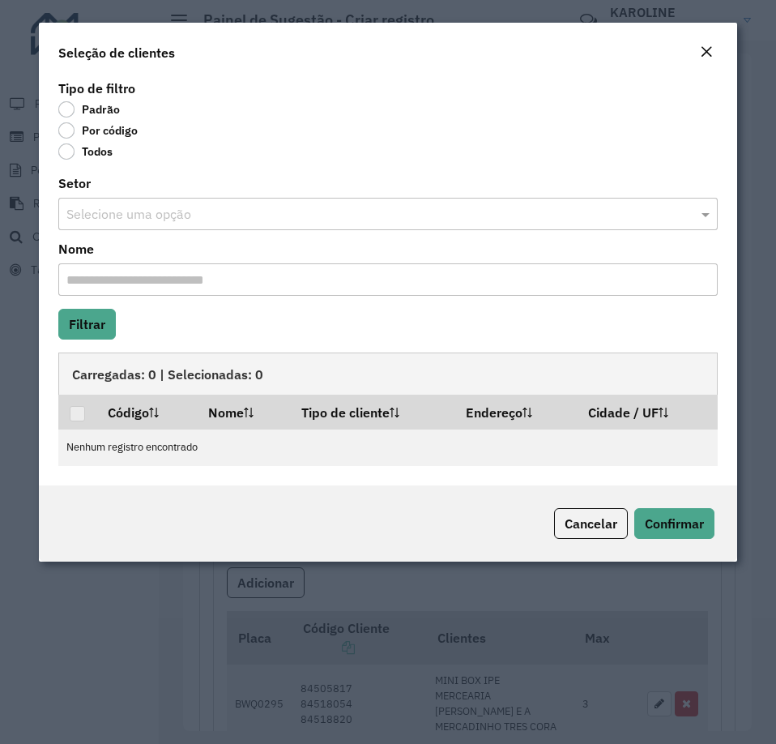
click at [106, 132] on label "Por código" at bounding box center [97, 130] width 79 height 16
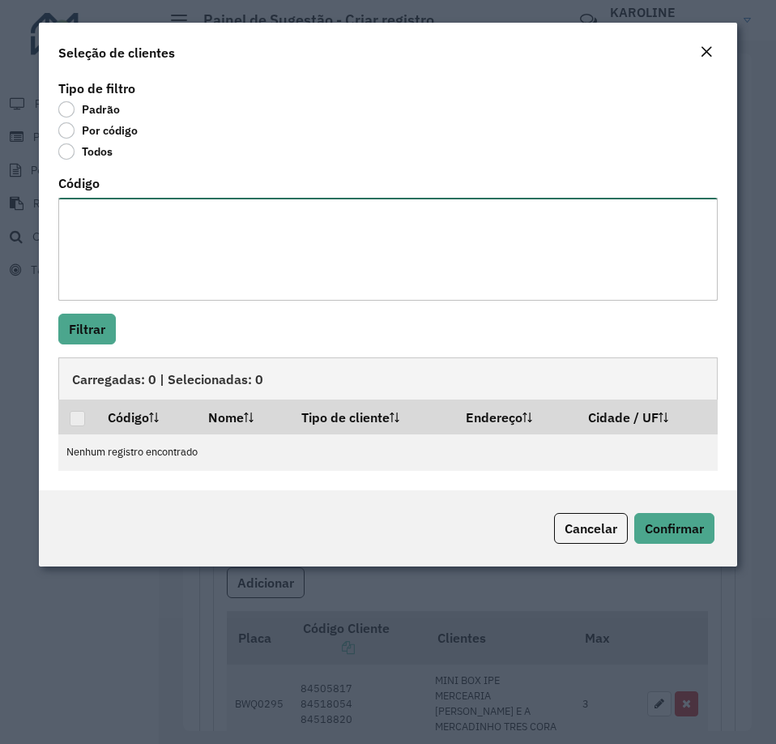
click at [103, 249] on textarea "Código" at bounding box center [387, 249] width 659 height 103
type textarea "*****"
click at [84, 328] on button "Filtrar" at bounding box center [87, 328] width 58 height 31
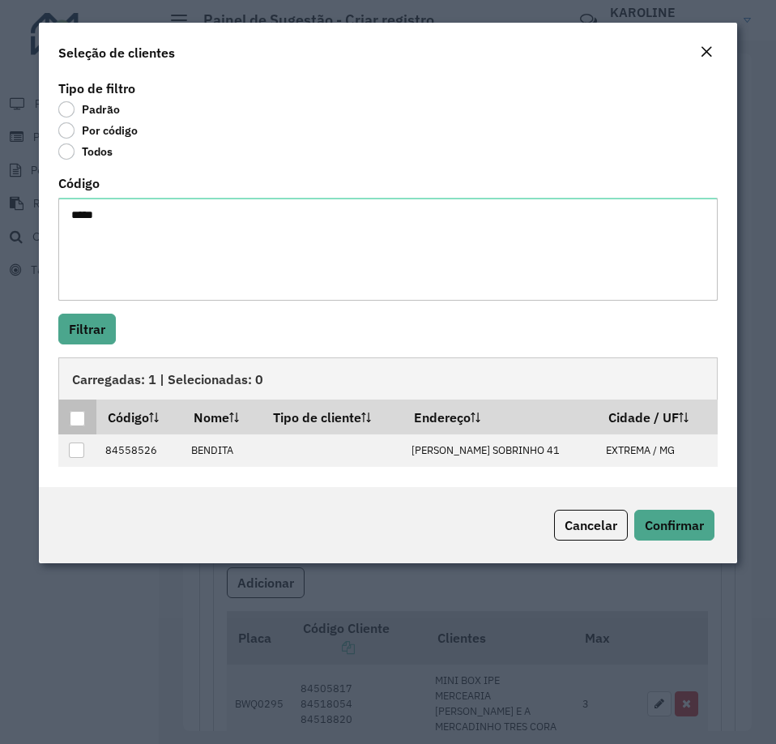
click at [73, 411] on div at bounding box center [77, 418] width 15 height 15
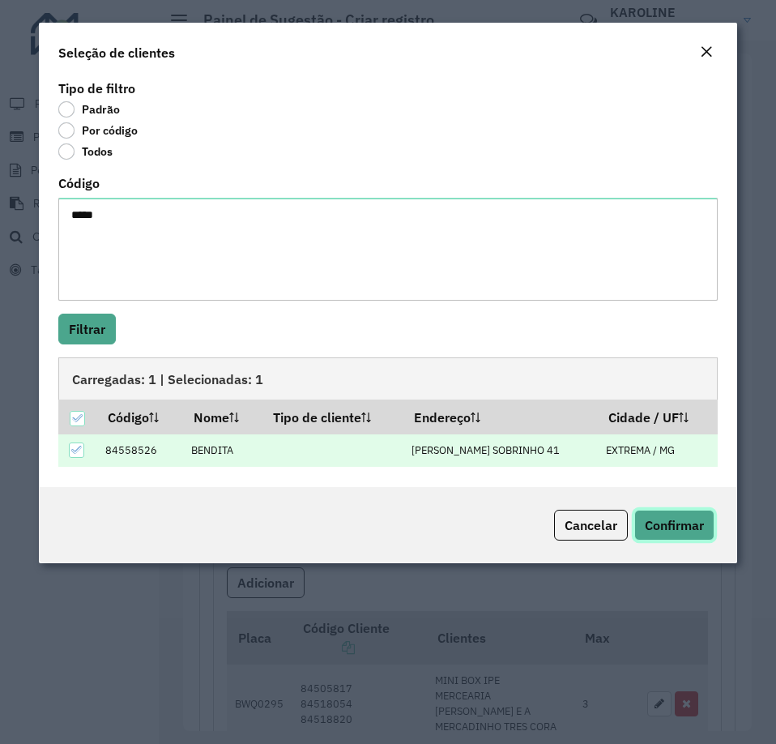
click at [680, 522] on span "Confirmar" at bounding box center [674, 525] width 59 height 16
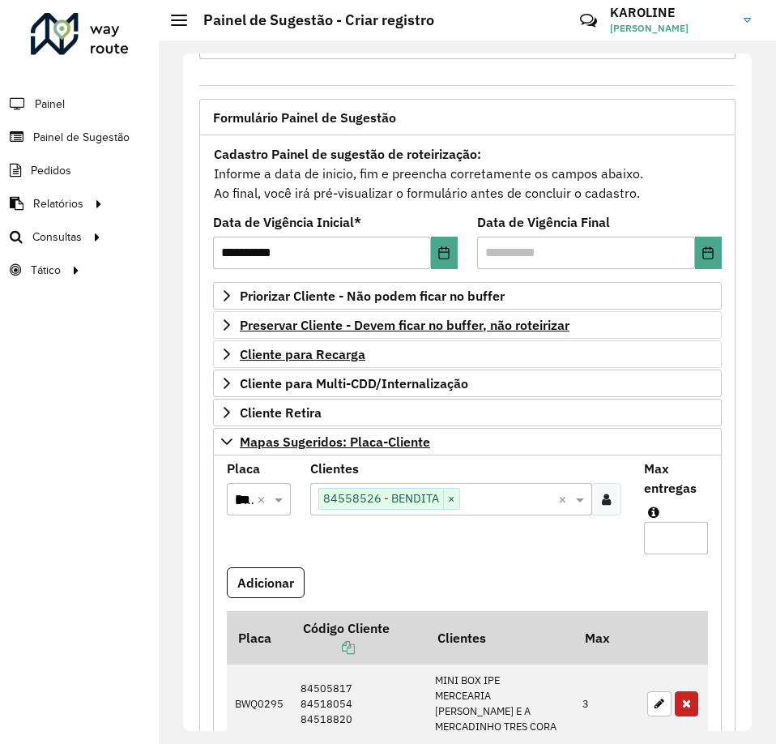
click at [658, 539] on input "*" at bounding box center [676, 538] width 64 height 32
type input "*"
click at [266, 576] on button "Adicionar" at bounding box center [266, 582] width 78 height 31
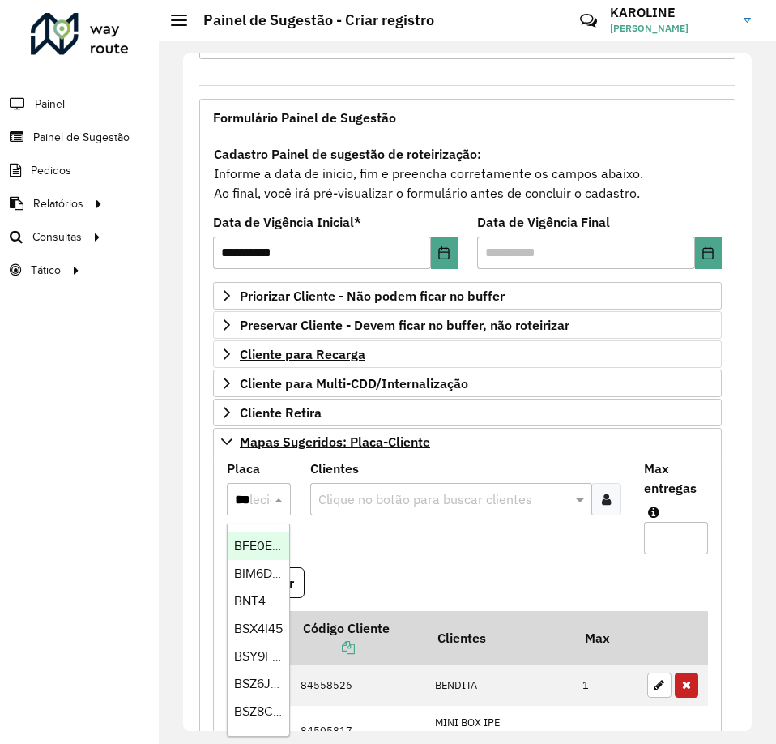
click at [262, 496] on div "***" at bounding box center [259, 498] width 64 height 21
type input "***"
click at [252, 544] on span "CNM2F12" at bounding box center [261, 546] width 54 height 14
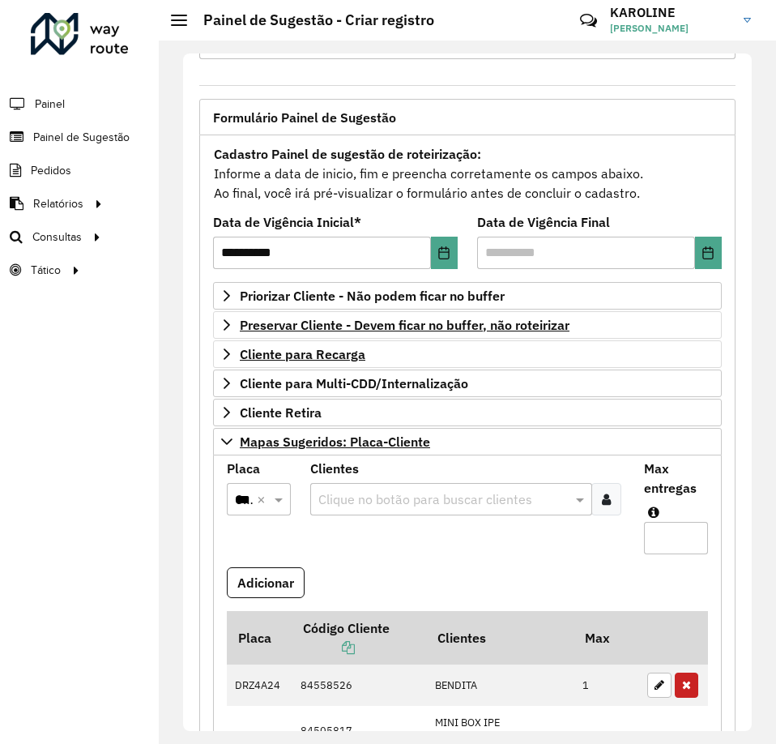
click at [606, 503] on icon at bounding box center [606, 498] width 9 height 13
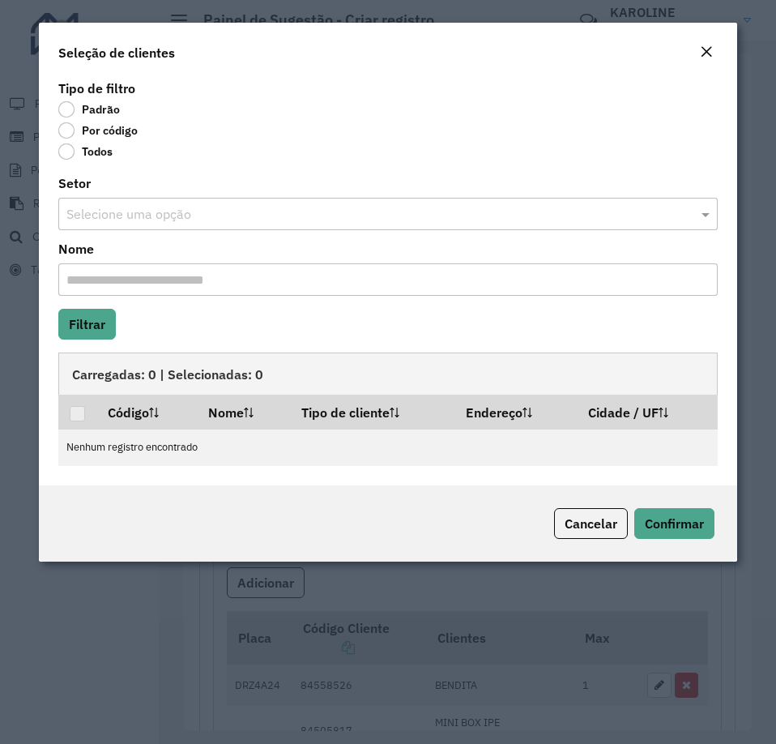
click at [79, 134] on label "Por código" at bounding box center [97, 130] width 79 height 16
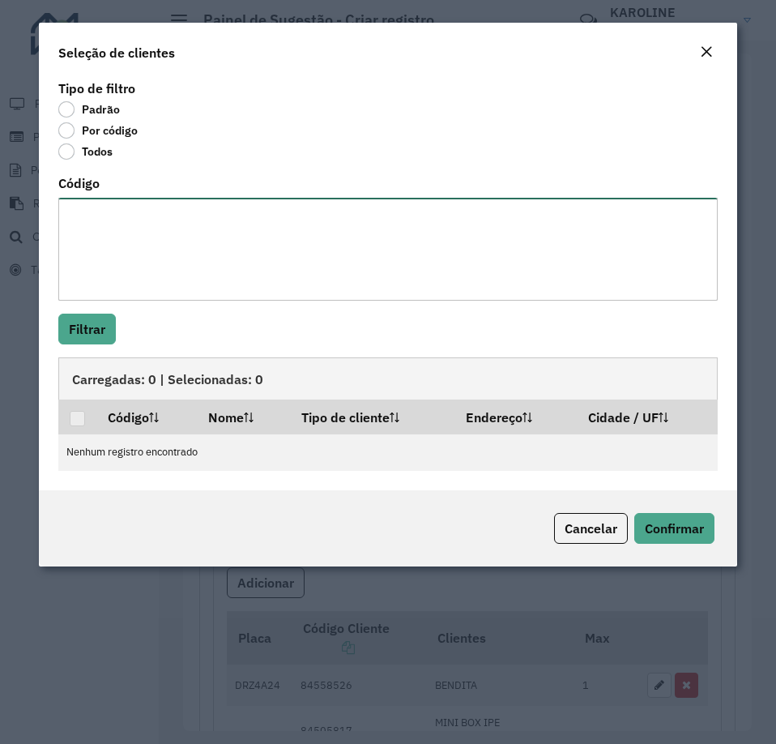
click at [156, 224] on textarea "Código" at bounding box center [387, 249] width 659 height 103
paste textarea "*** *****"
type textarea "*** *****"
click at [81, 327] on button "Filtrar" at bounding box center [87, 328] width 58 height 31
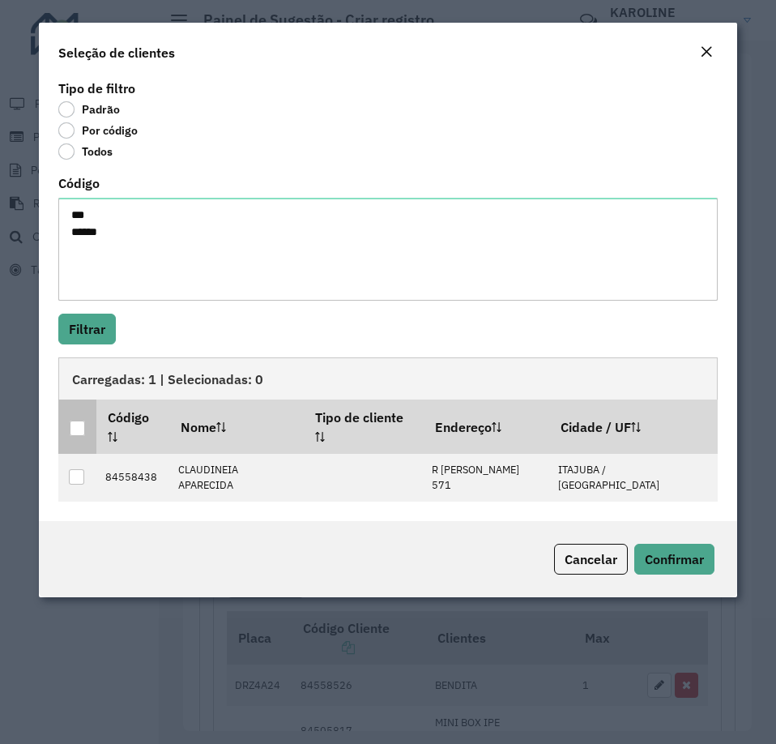
click at [78, 422] on div at bounding box center [77, 427] width 15 height 15
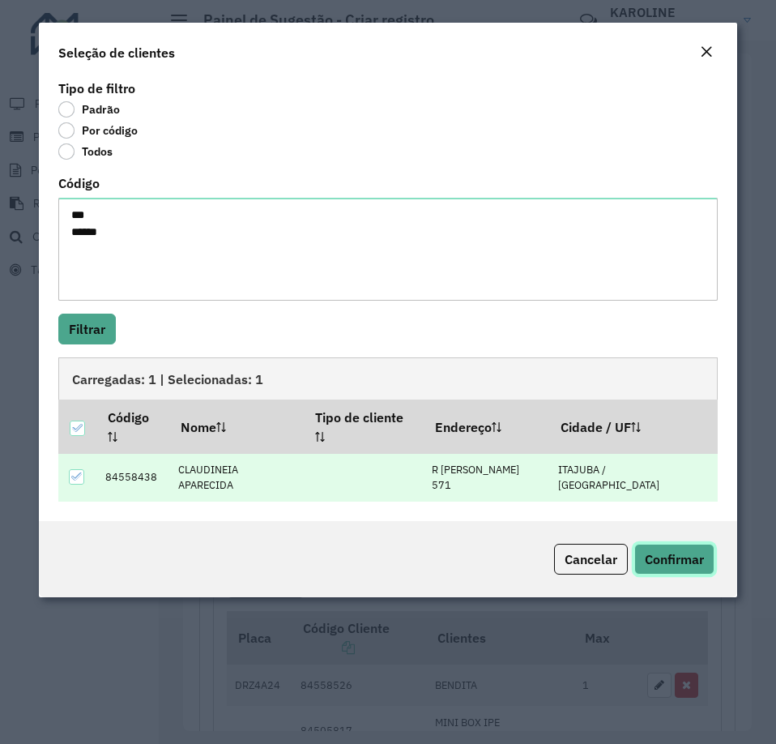
click at [699, 551] on span "Confirmar" at bounding box center [674, 559] width 59 height 16
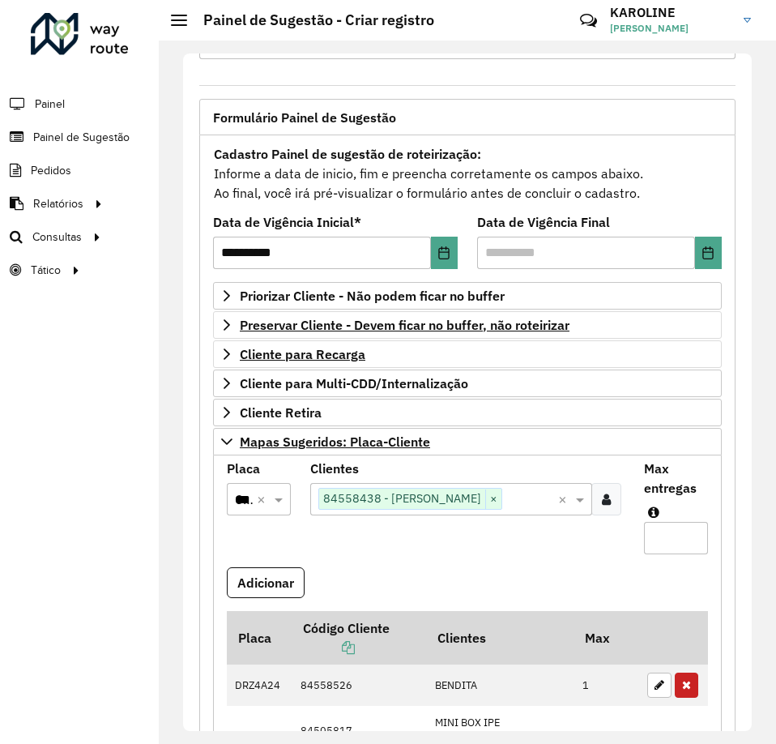
click at [653, 536] on input "*" at bounding box center [676, 538] width 64 height 32
type input "*"
click at [273, 576] on button "Adicionar" at bounding box center [266, 582] width 78 height 31
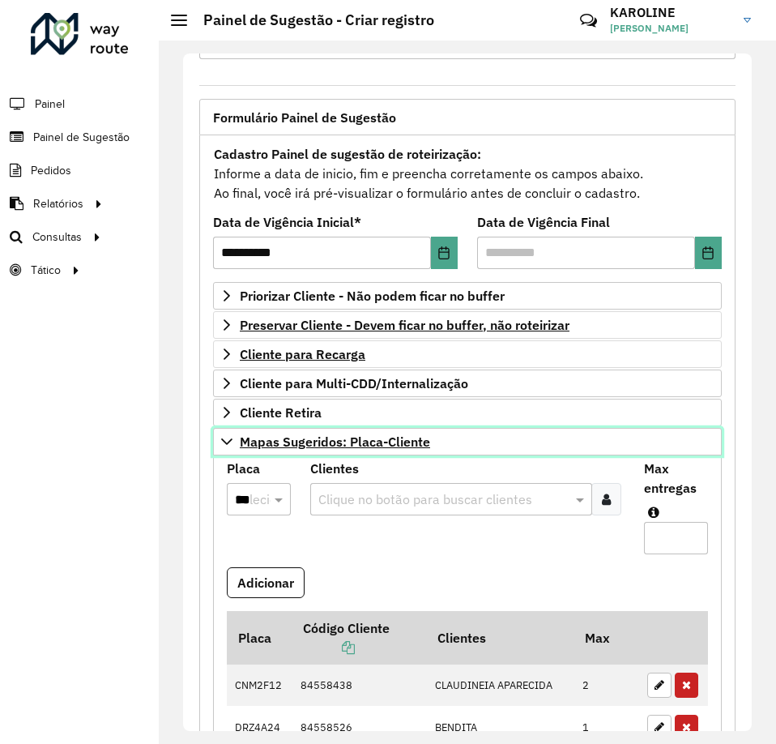
click at [233, 440] on link "Mapas Sugeridos: Placa-Cliente" at bounding box center [467, 442] width 509 height 28
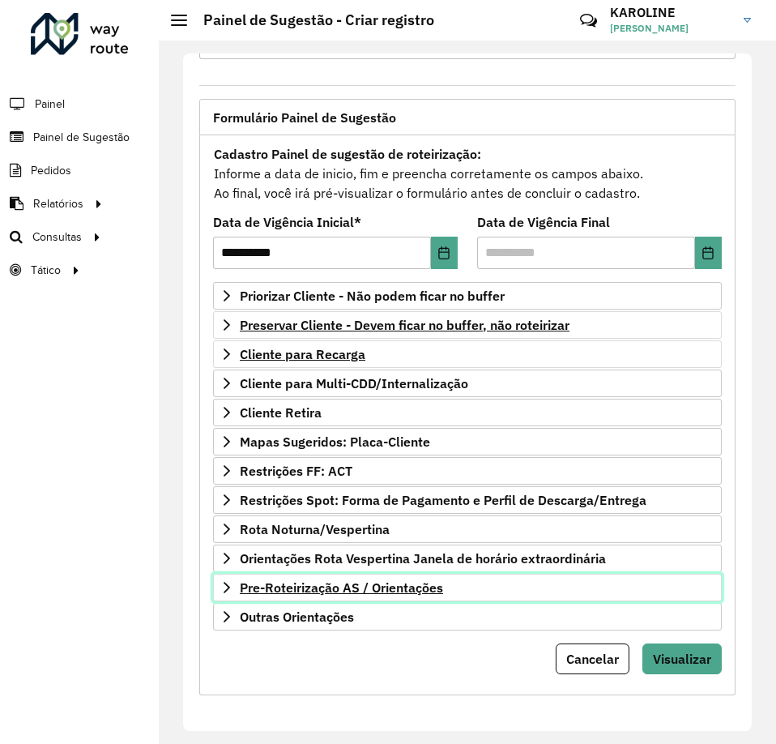
click at [372, 577] on link "Pre-Roteirização AS / Orientações" at bounding box center [467, 587] width 509 height 28
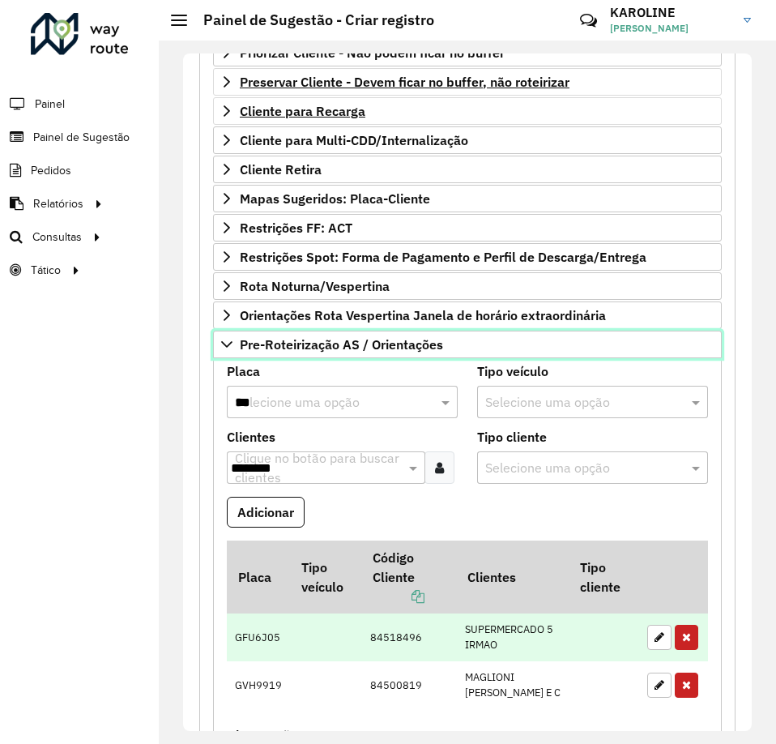
scroll to position [388, 0]
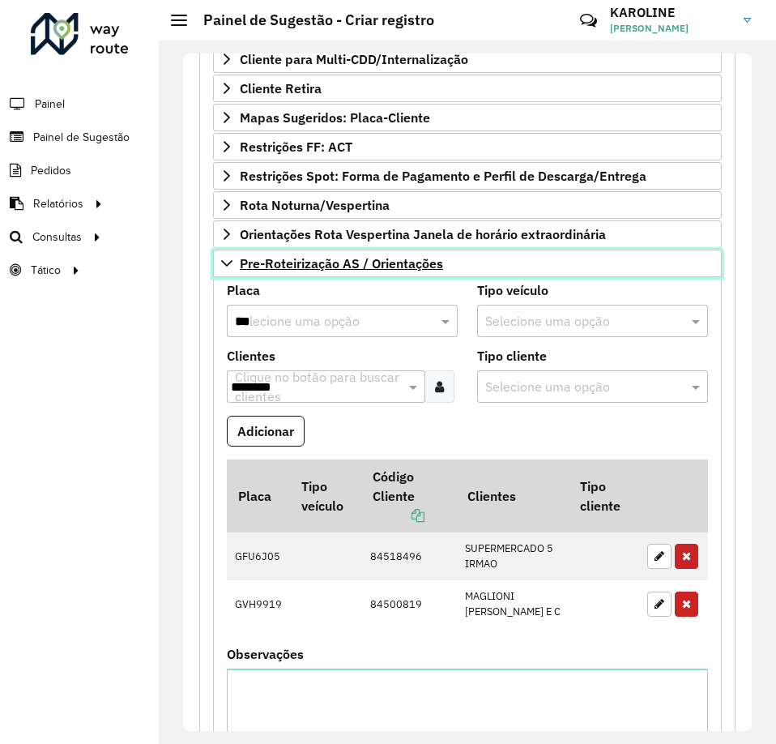
click at [226, 263] on icon at bounding box center [226, 263] width 13 height 13
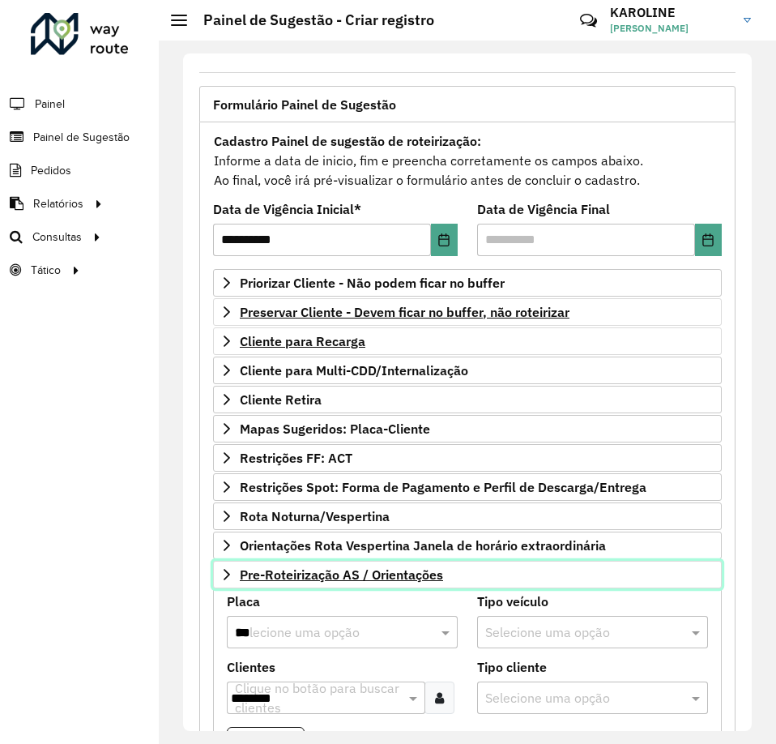
scroll to position [64, 0]
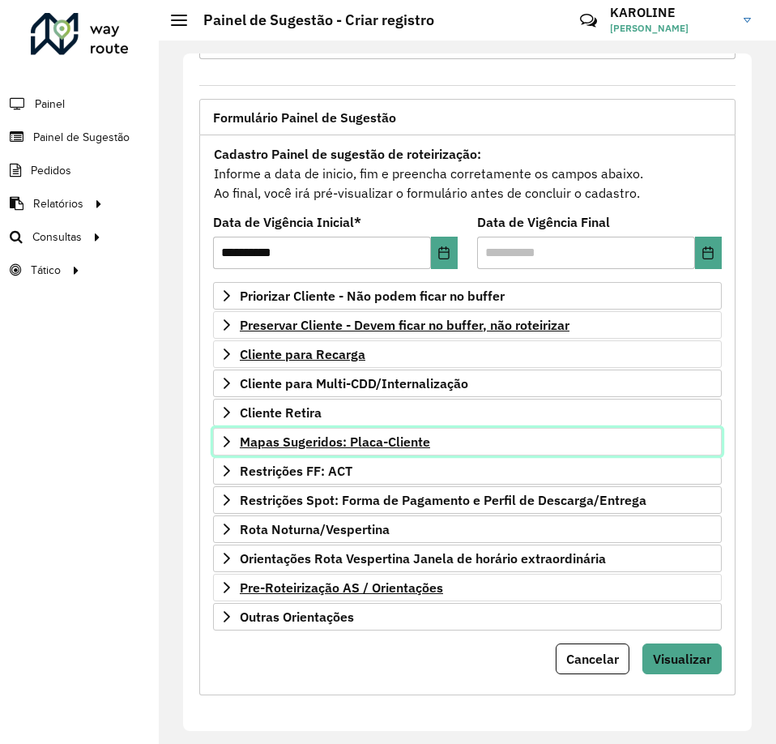
click at [367, 439] on span "Mapas Sugeridos: Placa-Cliente" at bounding box center [335, 441] width 190 height 13
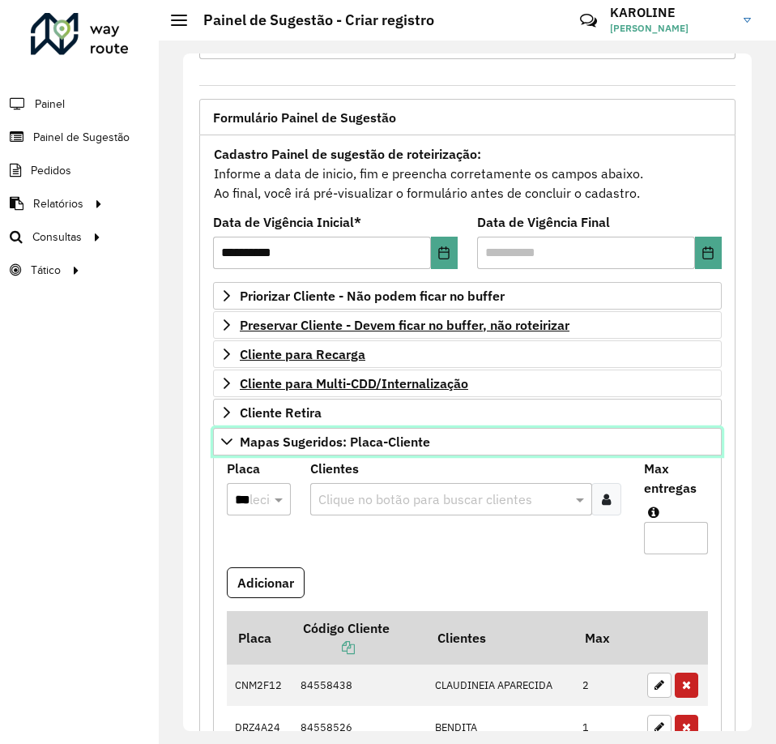
scroll to position [0, 0]
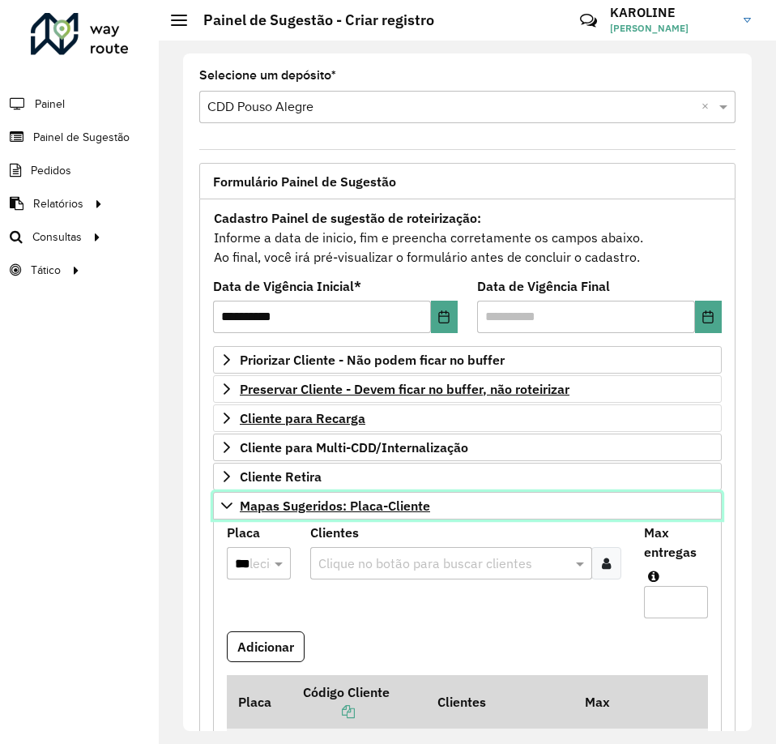
click at [265, 501] on span "Mapas Sugeridos: Placa-Cliente" at bounding box center [335, 505] width 190 height 13
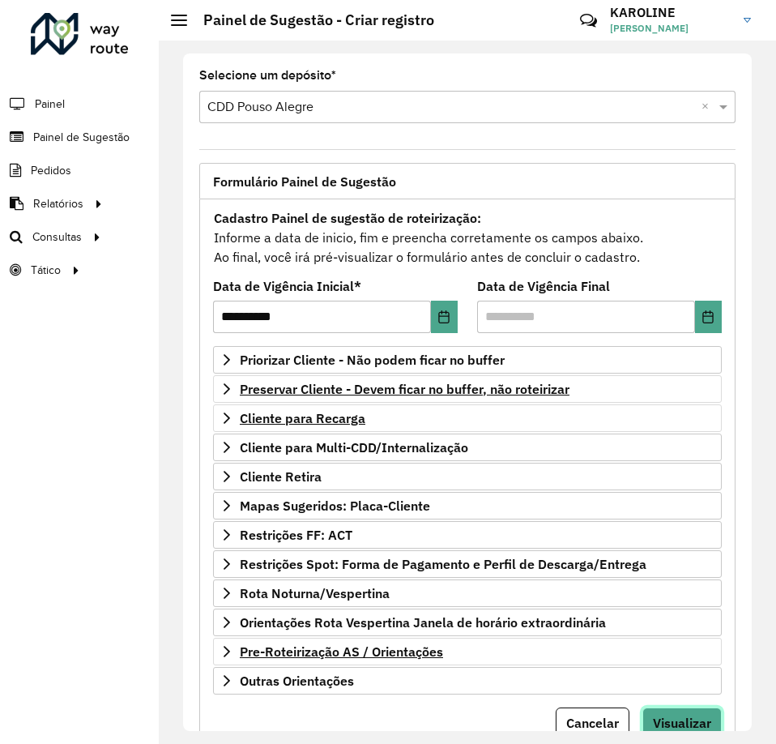
click at [672, 726] on span "Visualizar" at bounding box center [682, 722] width 58 height 16
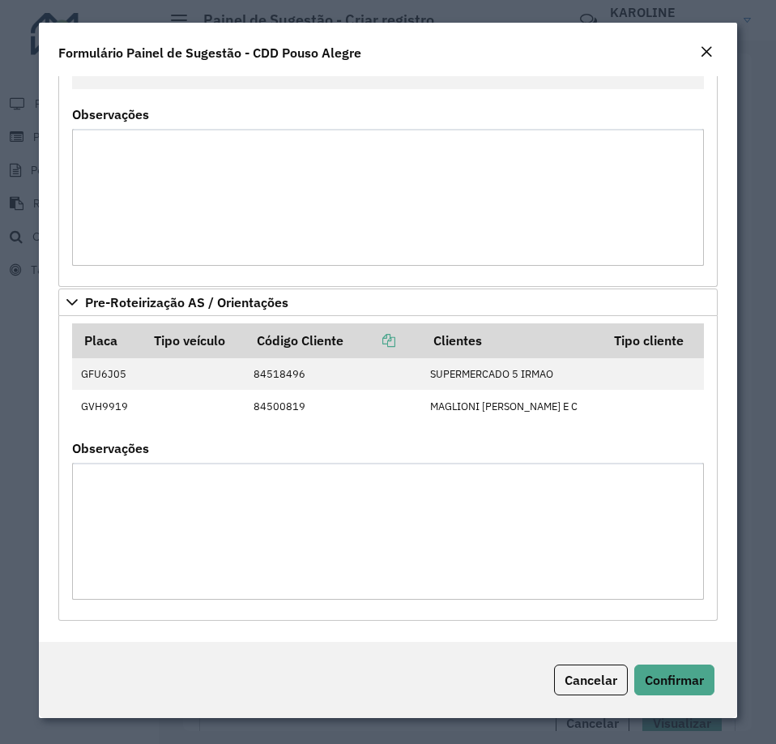
scroll to position [2112, 0]
click at [684, 680] on span "Confirmar" at bounding box center [674, 679] width 59 height 16
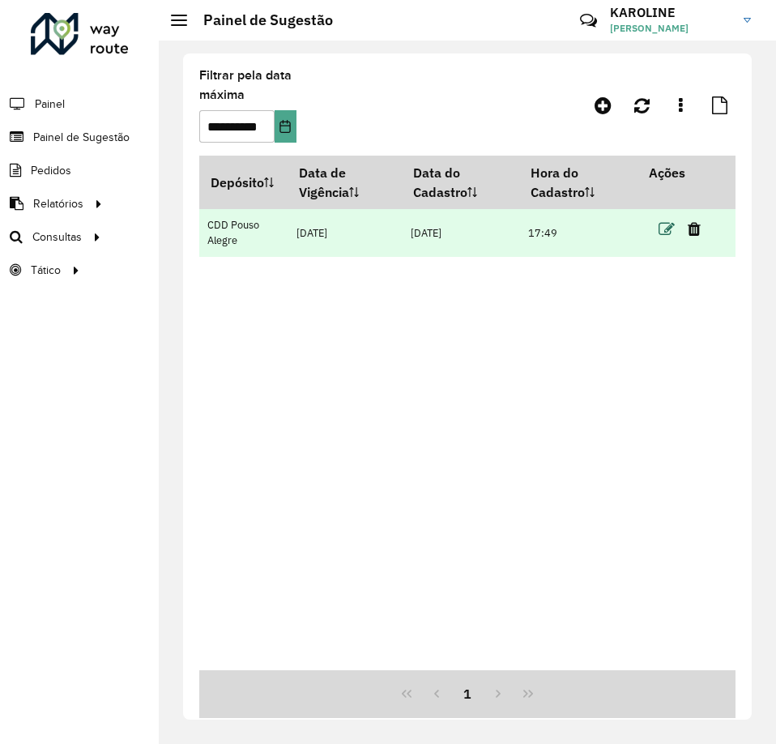
click at [663, 226] on icon at bounding box center [666, 229] width 16 height 16
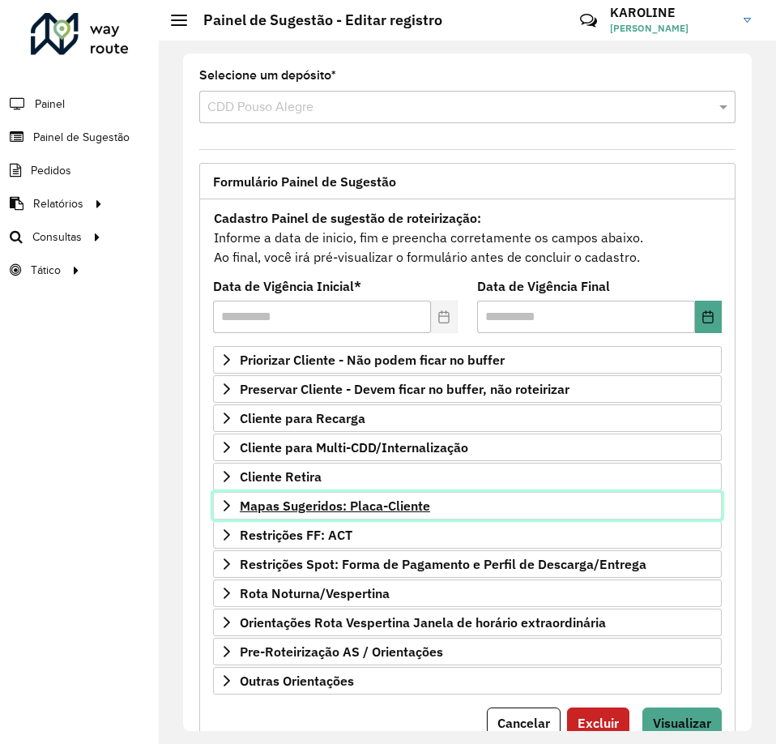
click at [233, 503] on link "Mapas Sugeridos: Placa-Cliente" at bounding box center [467, 506] width 509 height 28
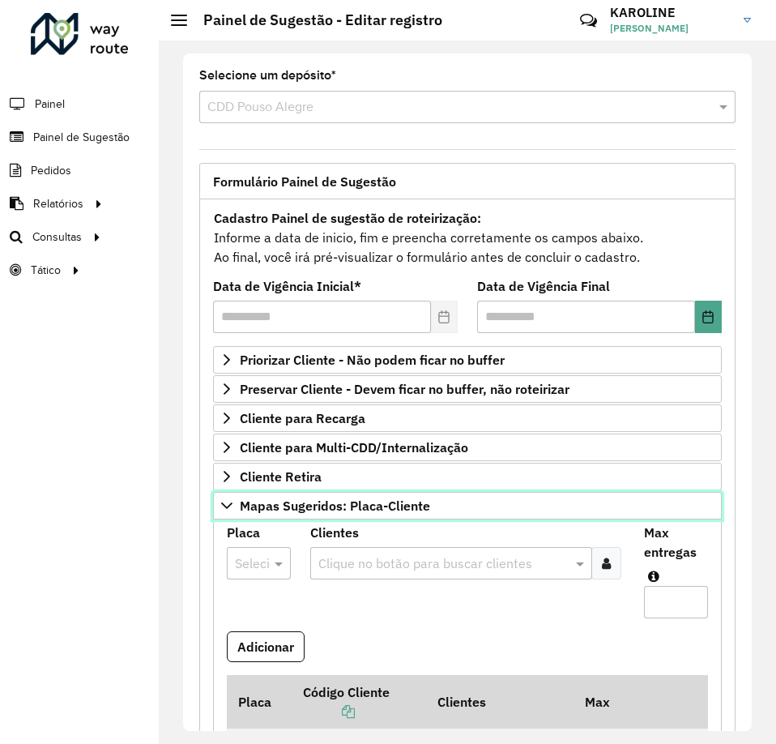
scroll to position [243, 0]
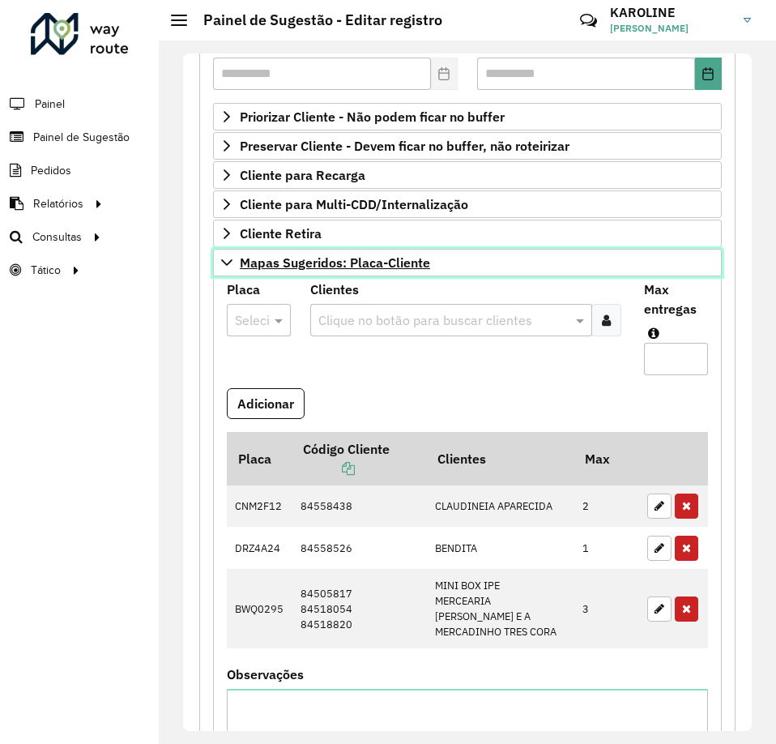
click at [229, 256] on icon at bounding box center [226, 262] width 13 height 13
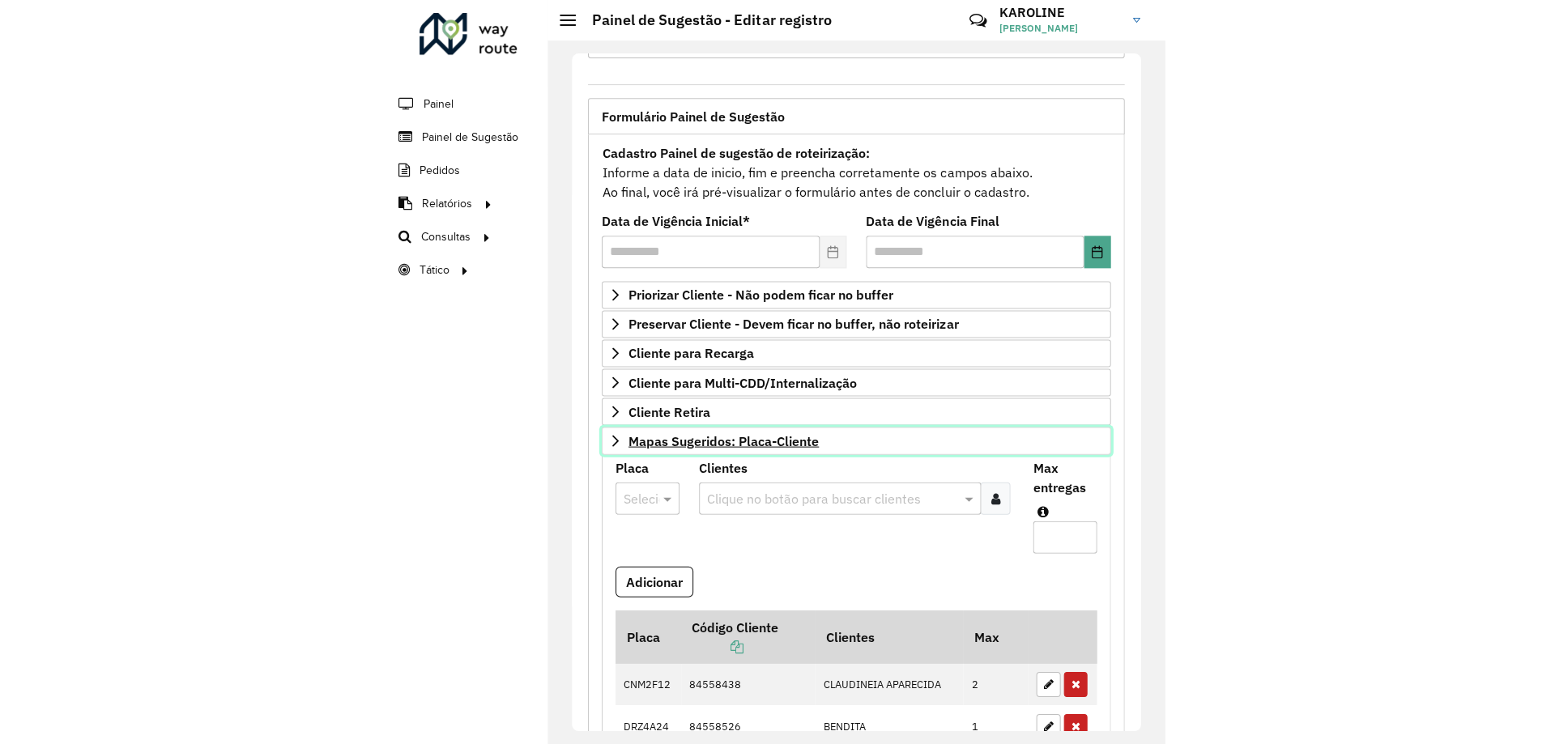
scroll to position [64, 0]
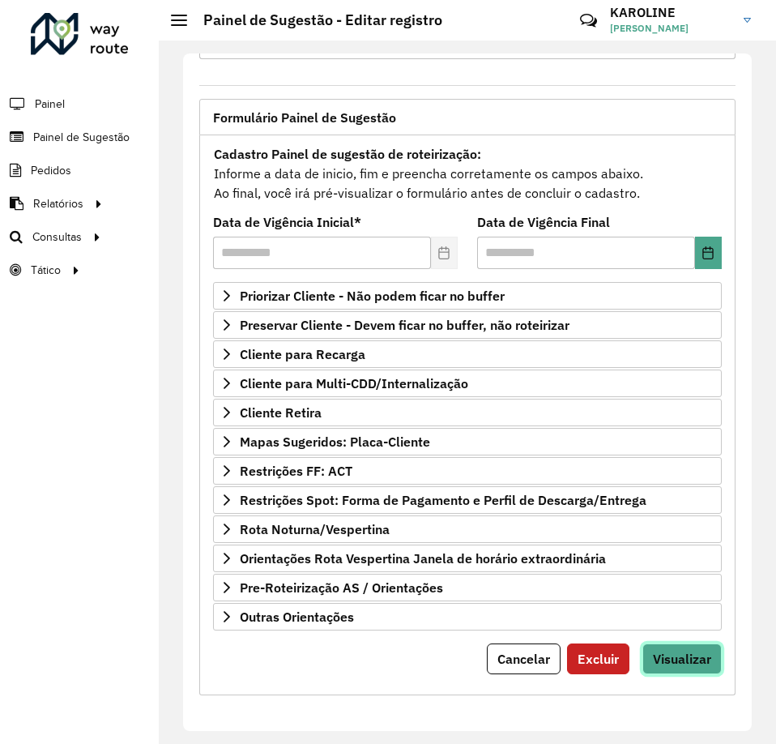
click at [675, 670] on button "Visualizar" at bounding box center [681, 658] width 79 height 31
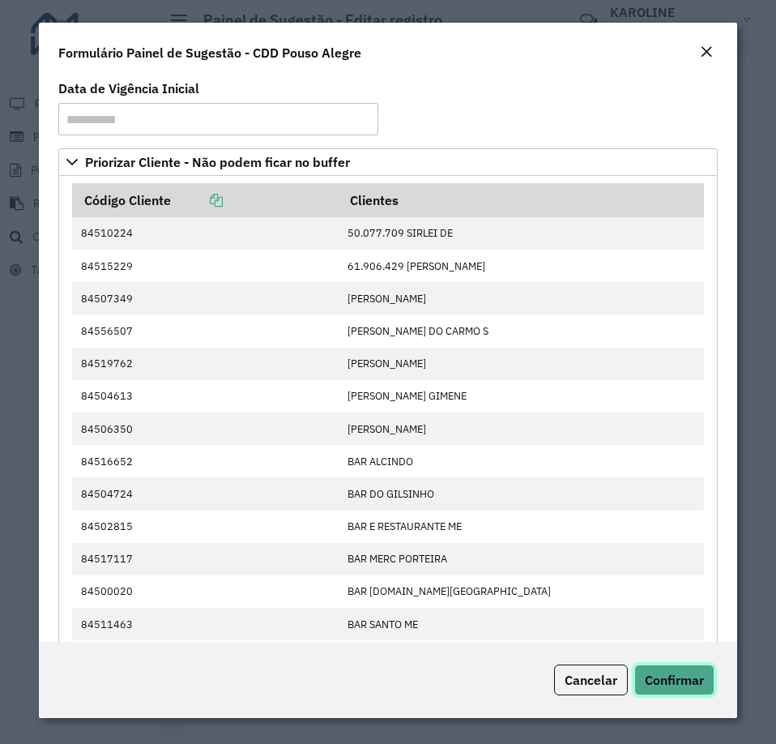
click at [684, 684] on span "Confirmar" at bounding box center [674, 679] width 59 height 16
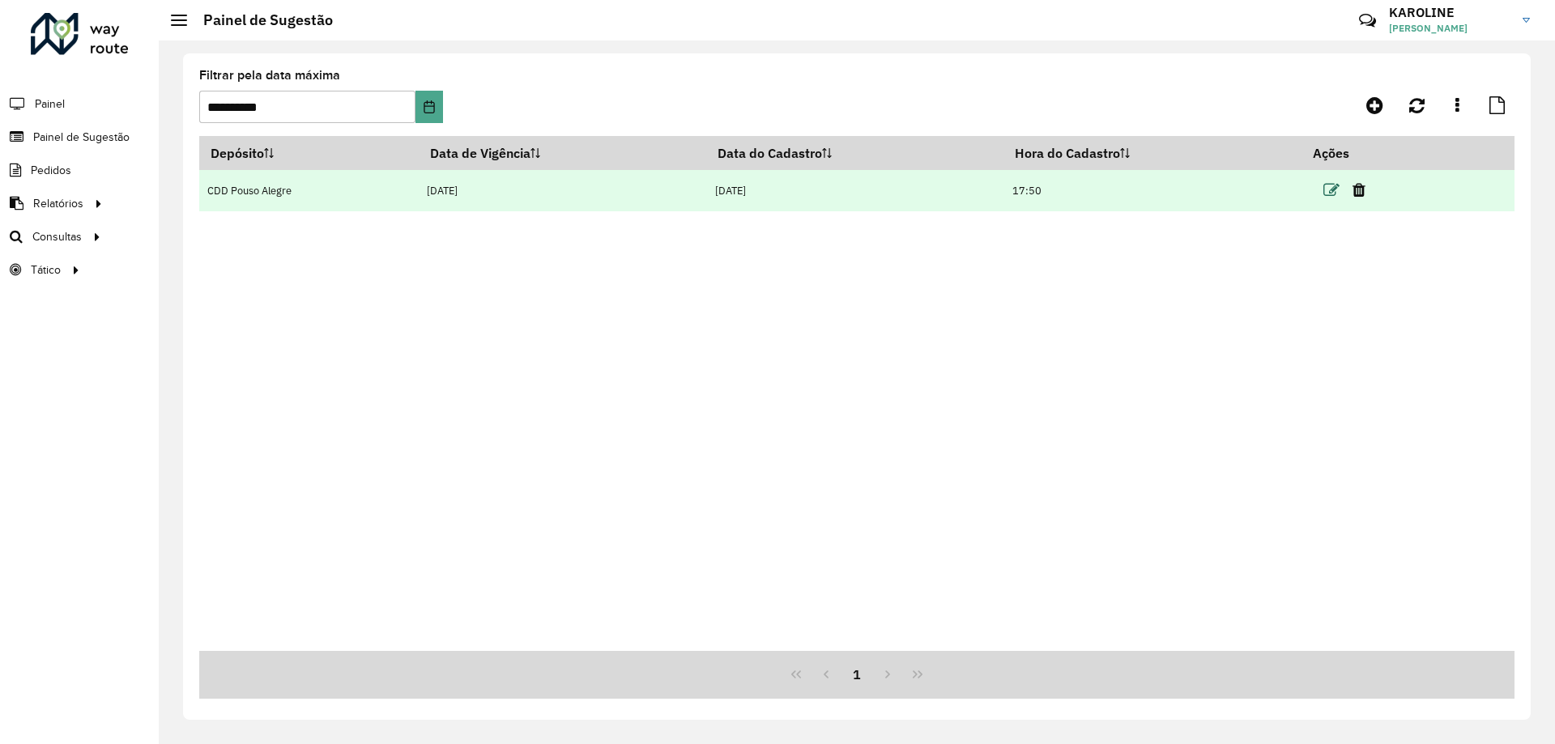
click at [775, 194] on icon at bounding box center [1331, 190] width 16 height 16
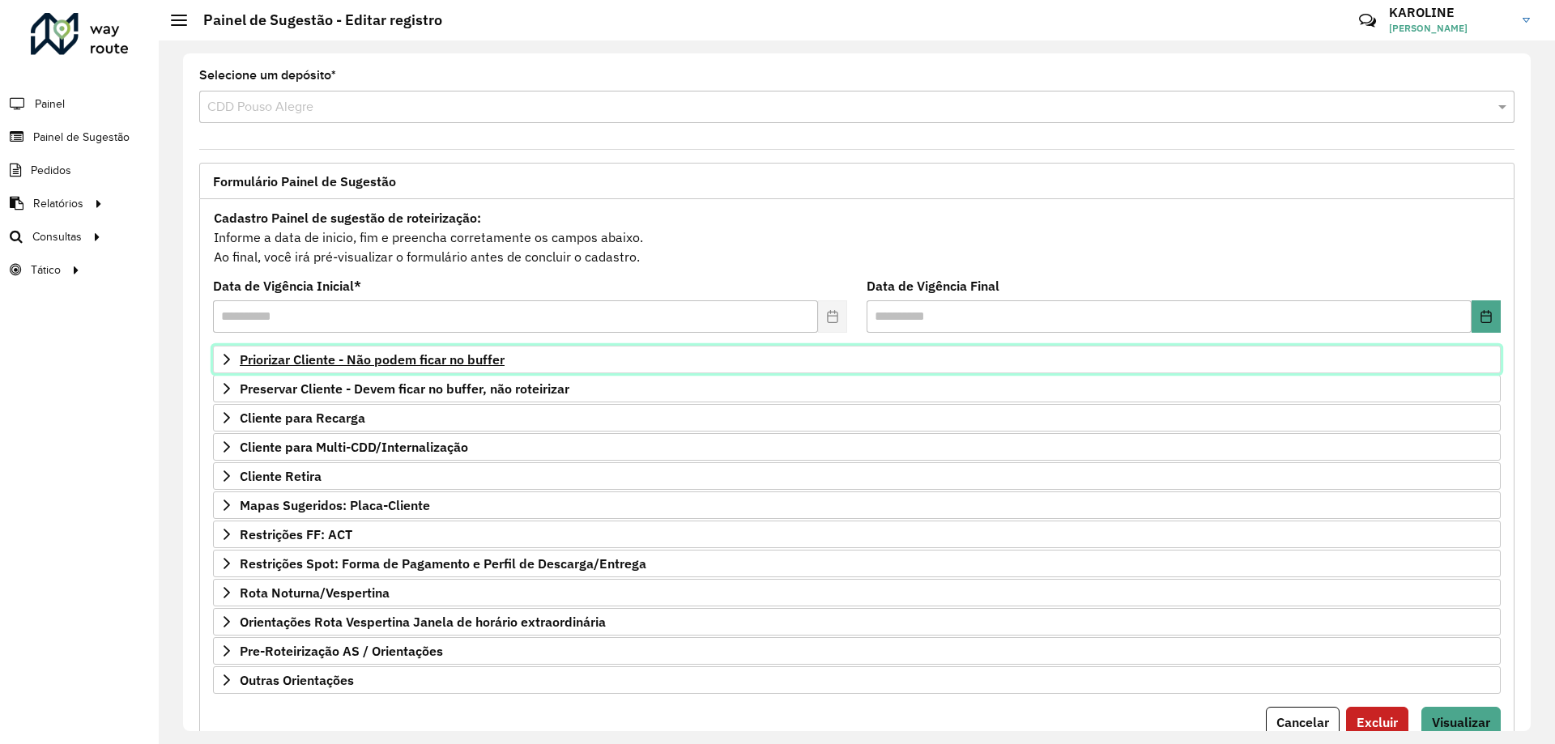
click at [227, 366] on link "Priorizar Cliente - Não podem ficar no buffer" at bounding box center [857, 360] width 1288 height 28
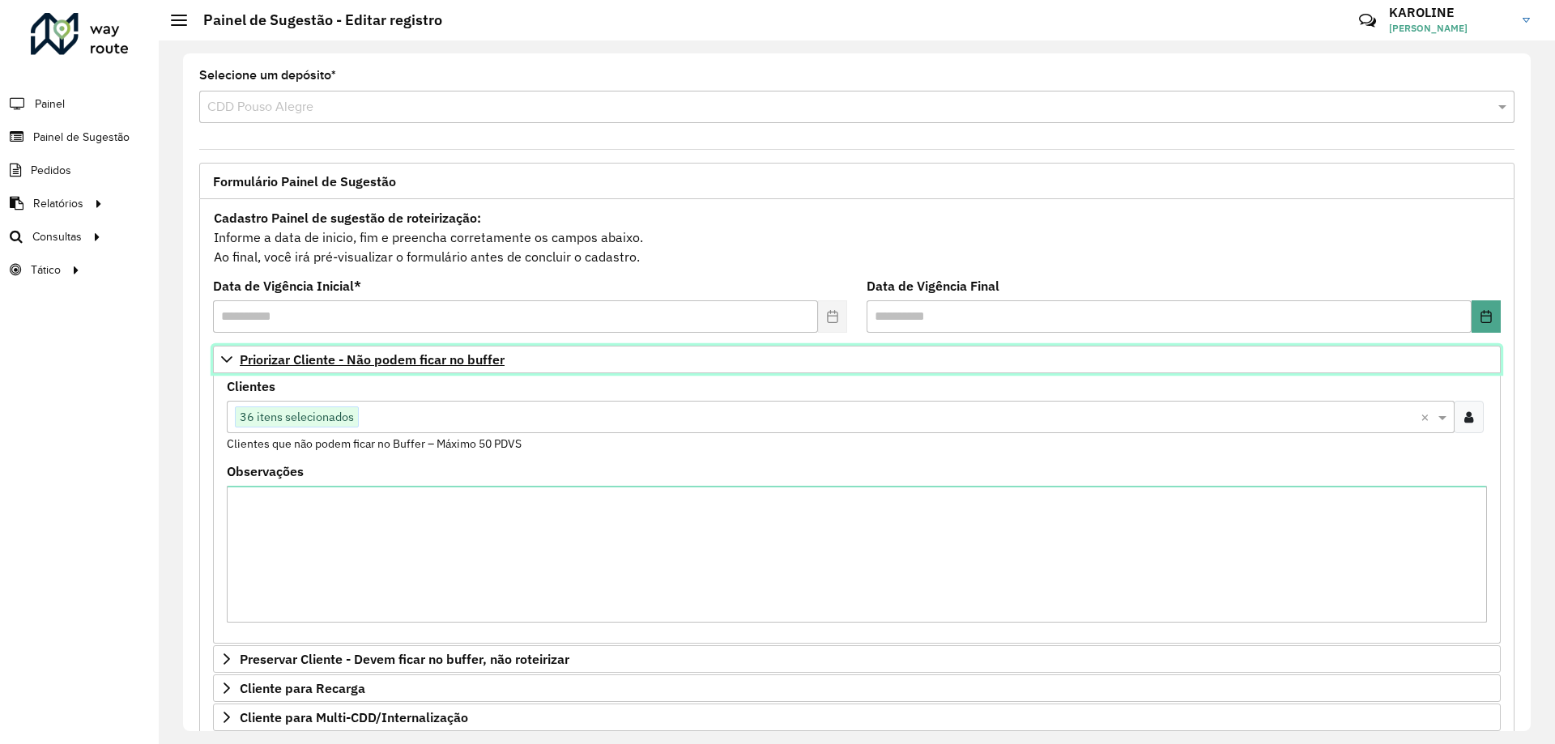
click at [227, 366] on link "Priorizar Cliente - Não podem ficar no buffer" at bounding box center [857, 360] width 1288 height 28
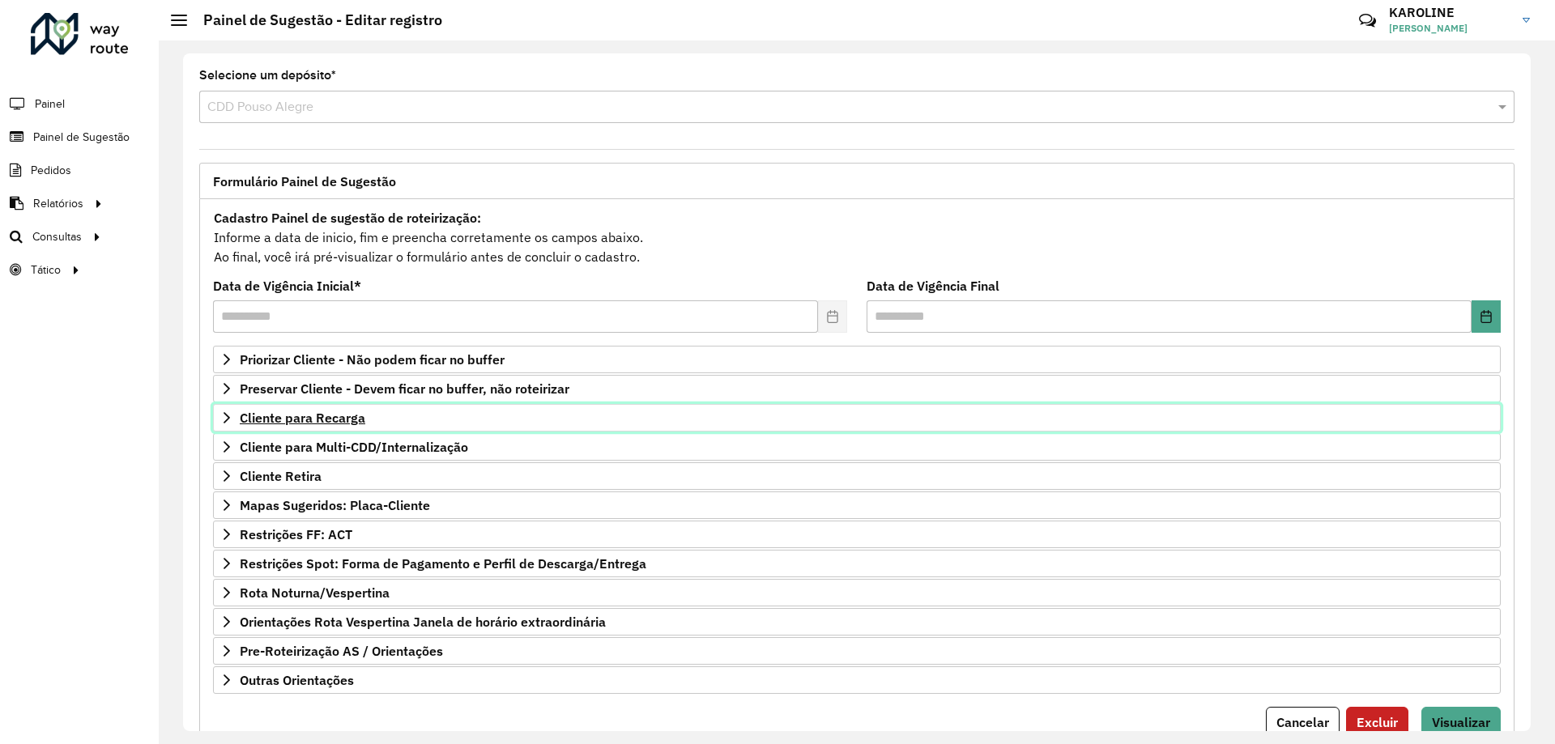
click at [362, 416] on span "Cliente para Recarga" at bounding box center [303, 417] width 126 height 13
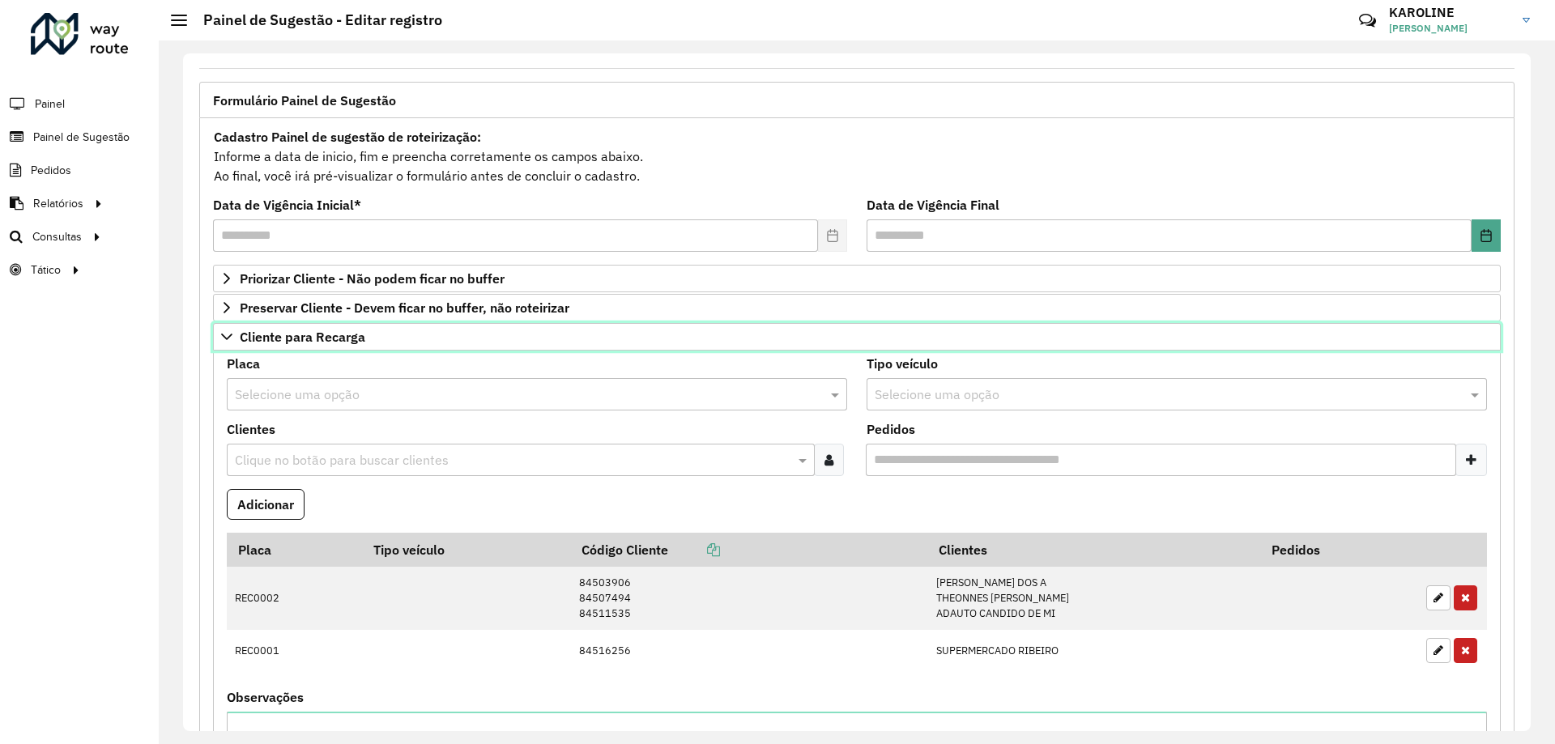
scroll to position [162, 0]
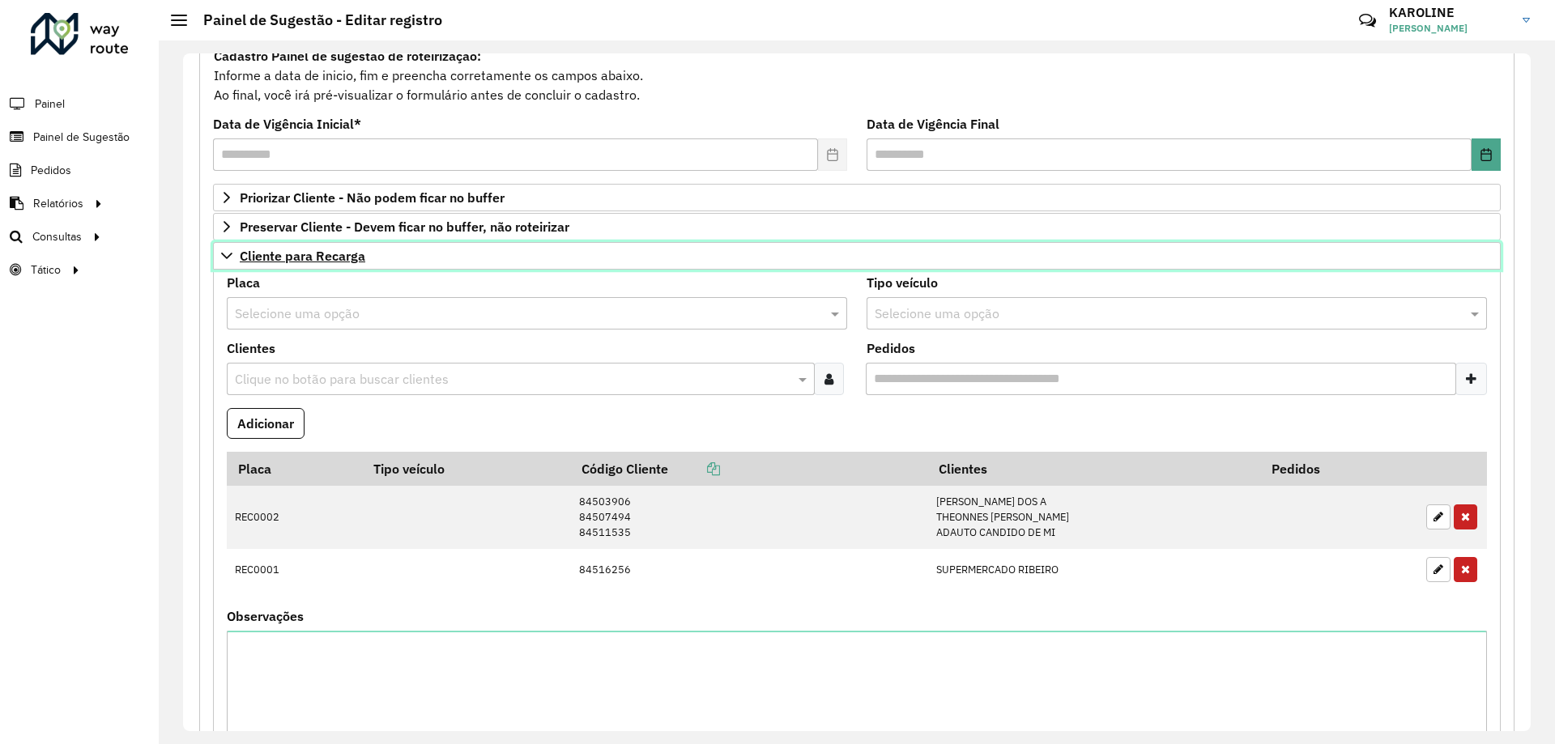
click at [227, 249] on icon at bounding box center [226, 255] width 13 height 13
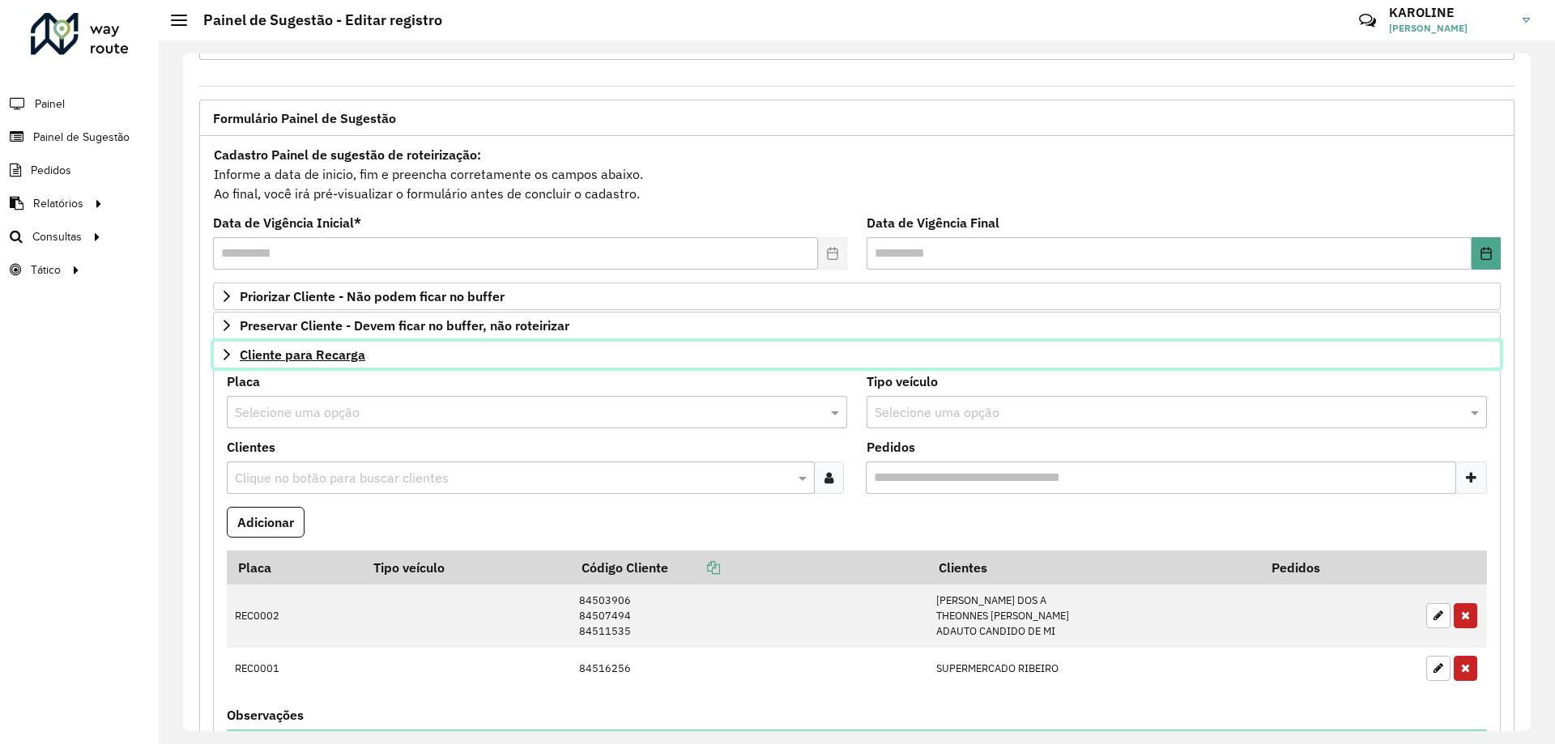
scroll to position [63, 0]
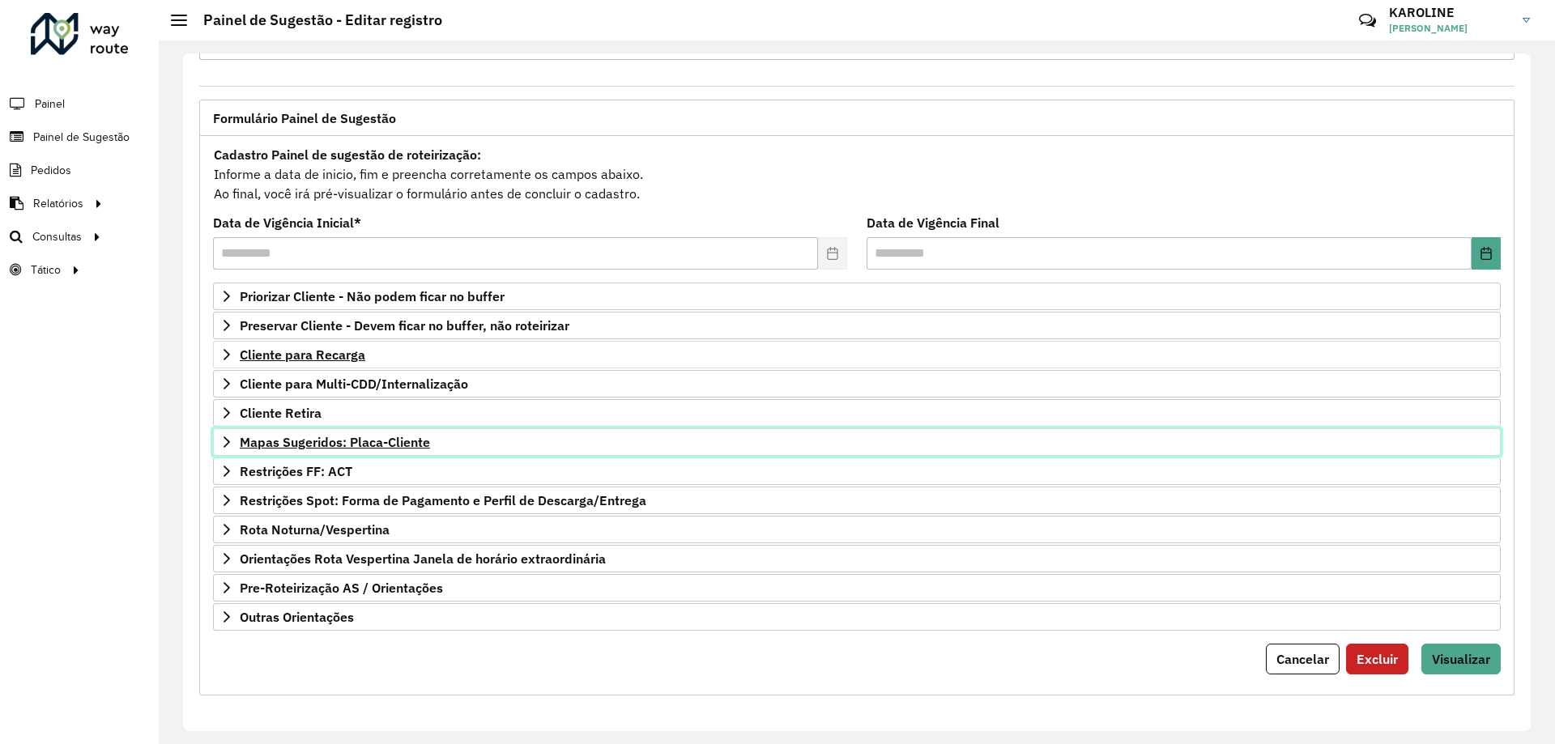
click at [223, 437] on icon at bounding box center [226, 442] width 13 height 13
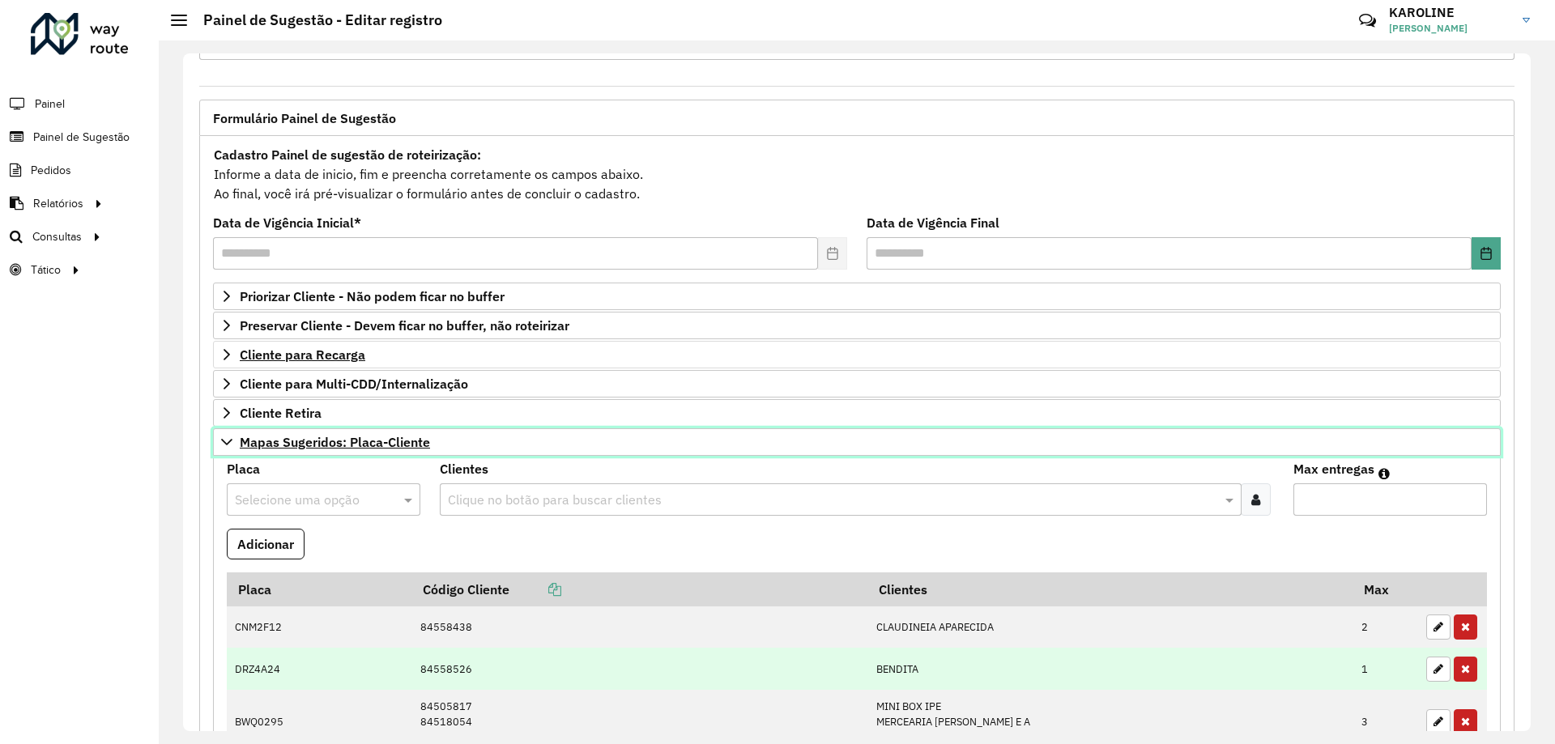
scroll to position [225, 0]
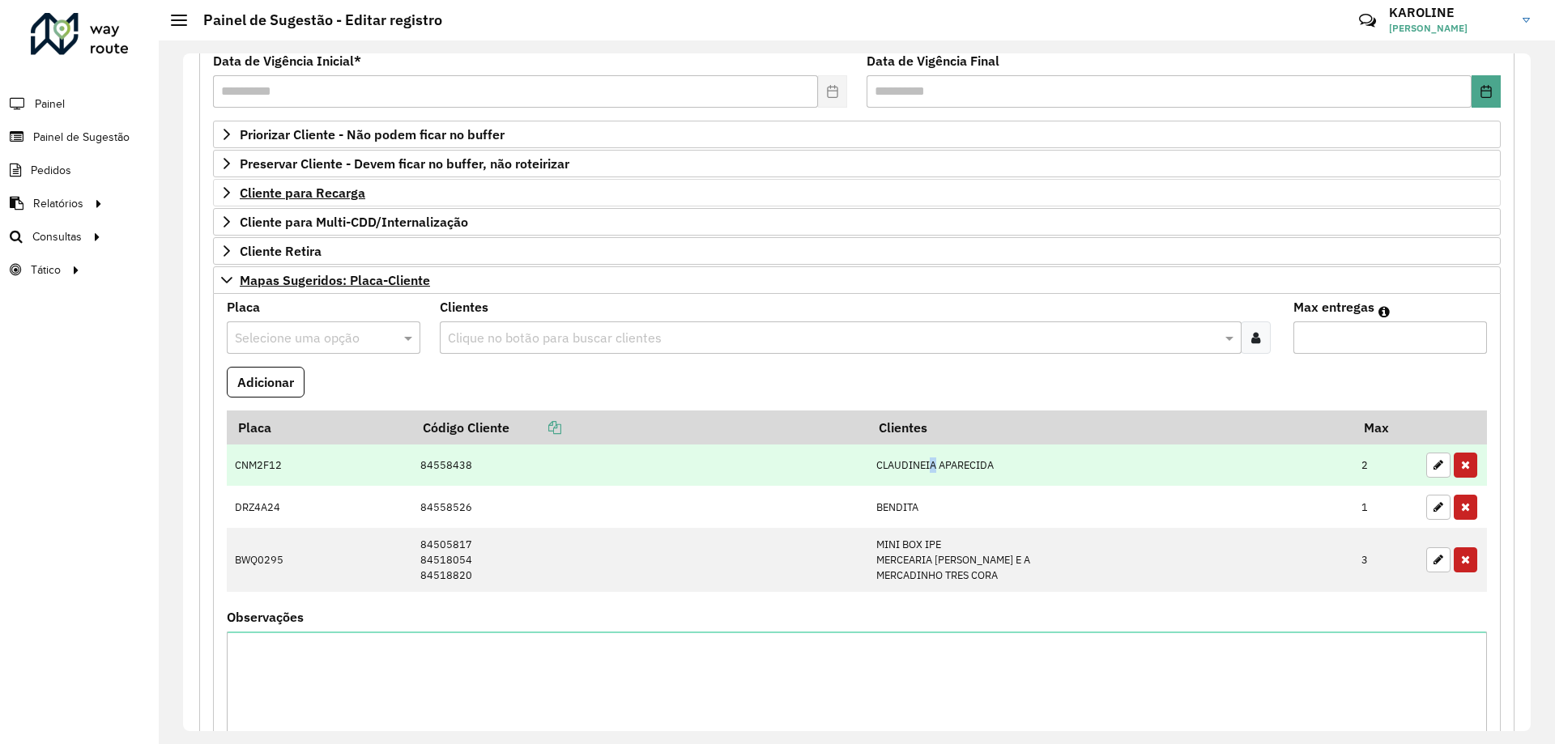
click at [775, 470] on td "CLAUDINEIA APARECIDA" at bounding box center [1110, 466] width 485 height 42
click at [535, 463] on td "84558438" at bounding box center [639, 466] width 456 height 42
click at [470, 462] on td "84558438" at bounding box center [639, 466] width 456 height 42
click at [506, 481] on td "84558438" at bounding box center [639, 466] width 456 height 42
click at [775, 468] on icon "button" at bounding box center [1465, 464] width 9 height 11
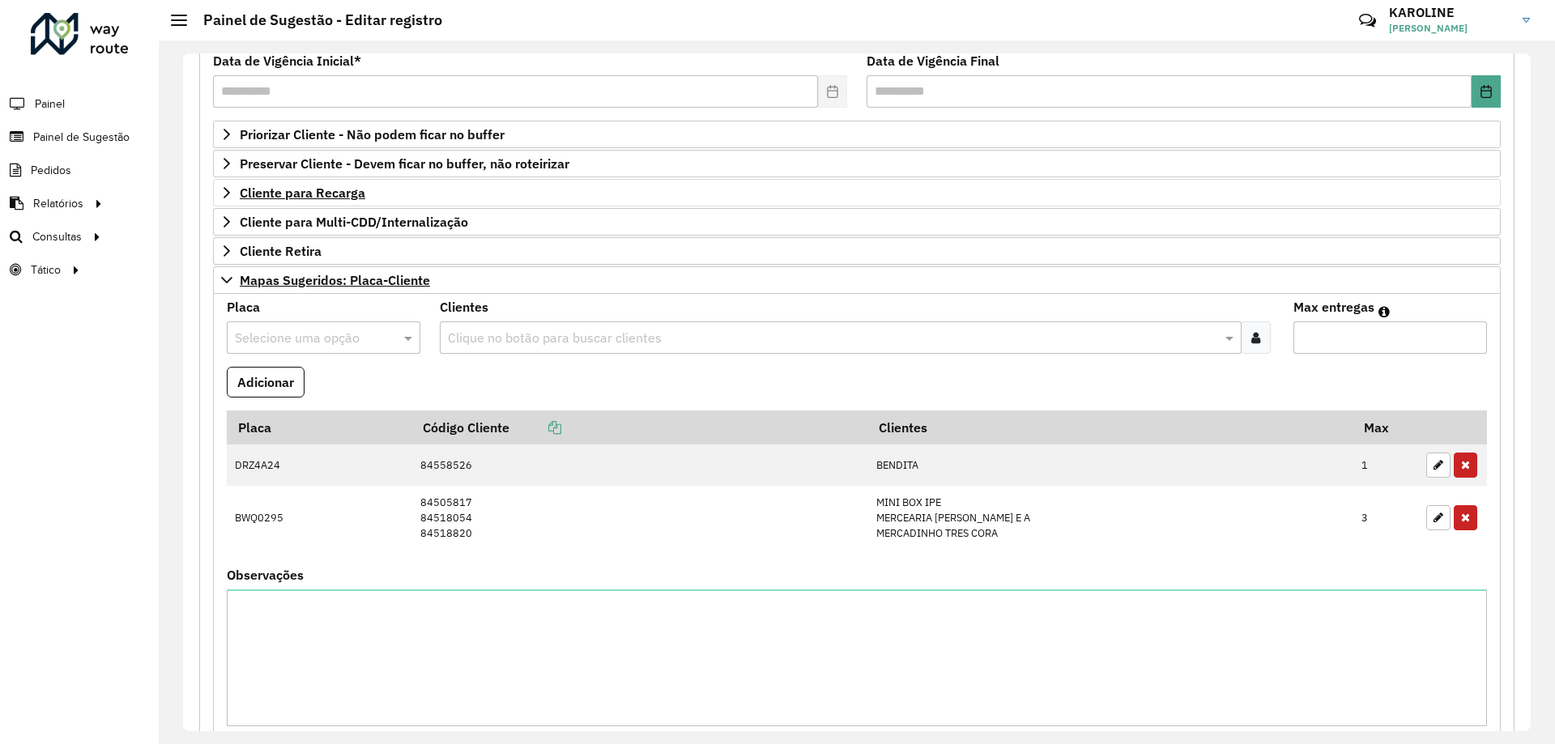
click at [269, 335] on input "text" at bounding box center [307, 338] width 145 height 19
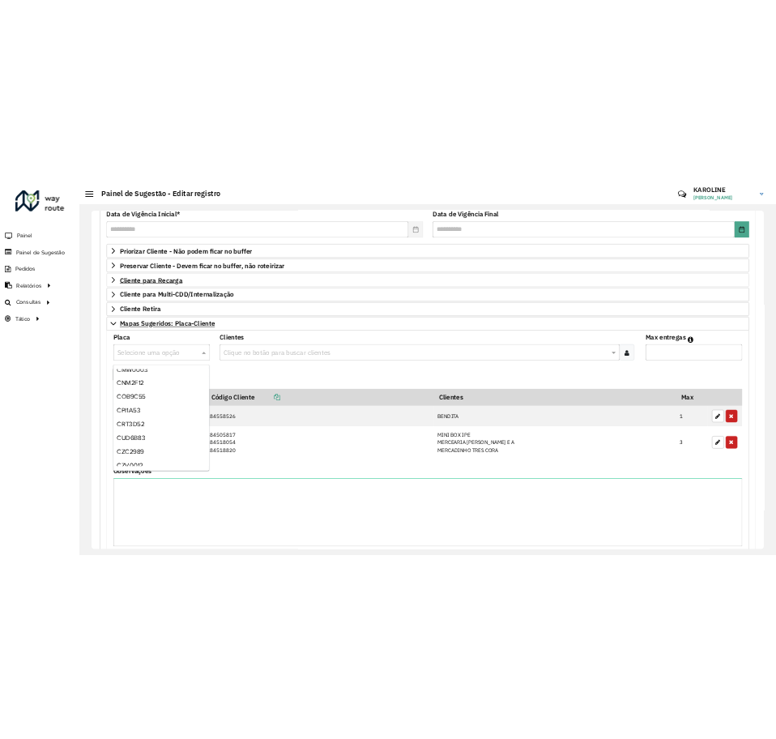
scroll to position [810, 0]
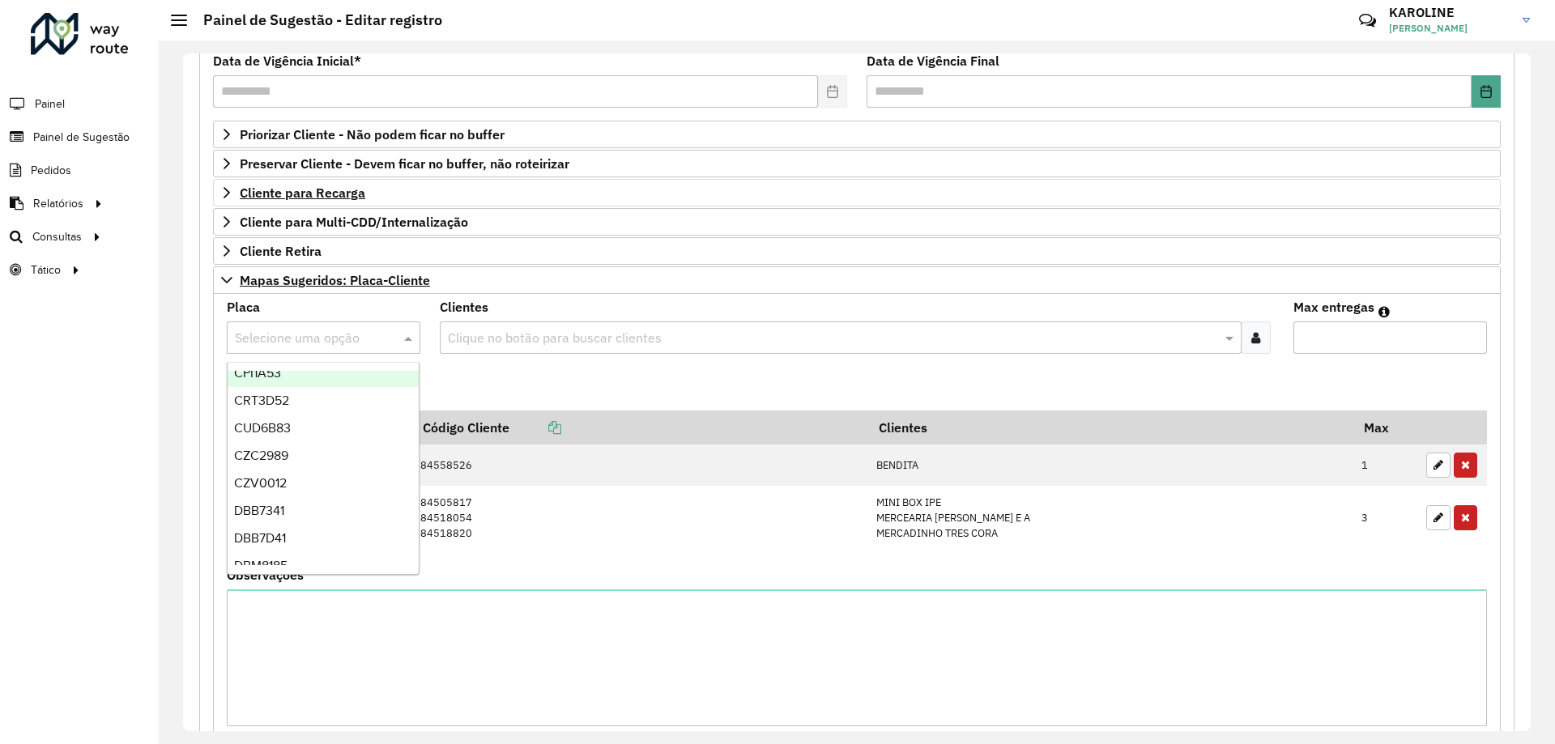
click at [552, 390] on formly-field "Adicionar" at bounding box center [857, 389] width 1280 height 44
click at [297, 340] on input "text" at bounding box center [307, 338] width 145 height 19
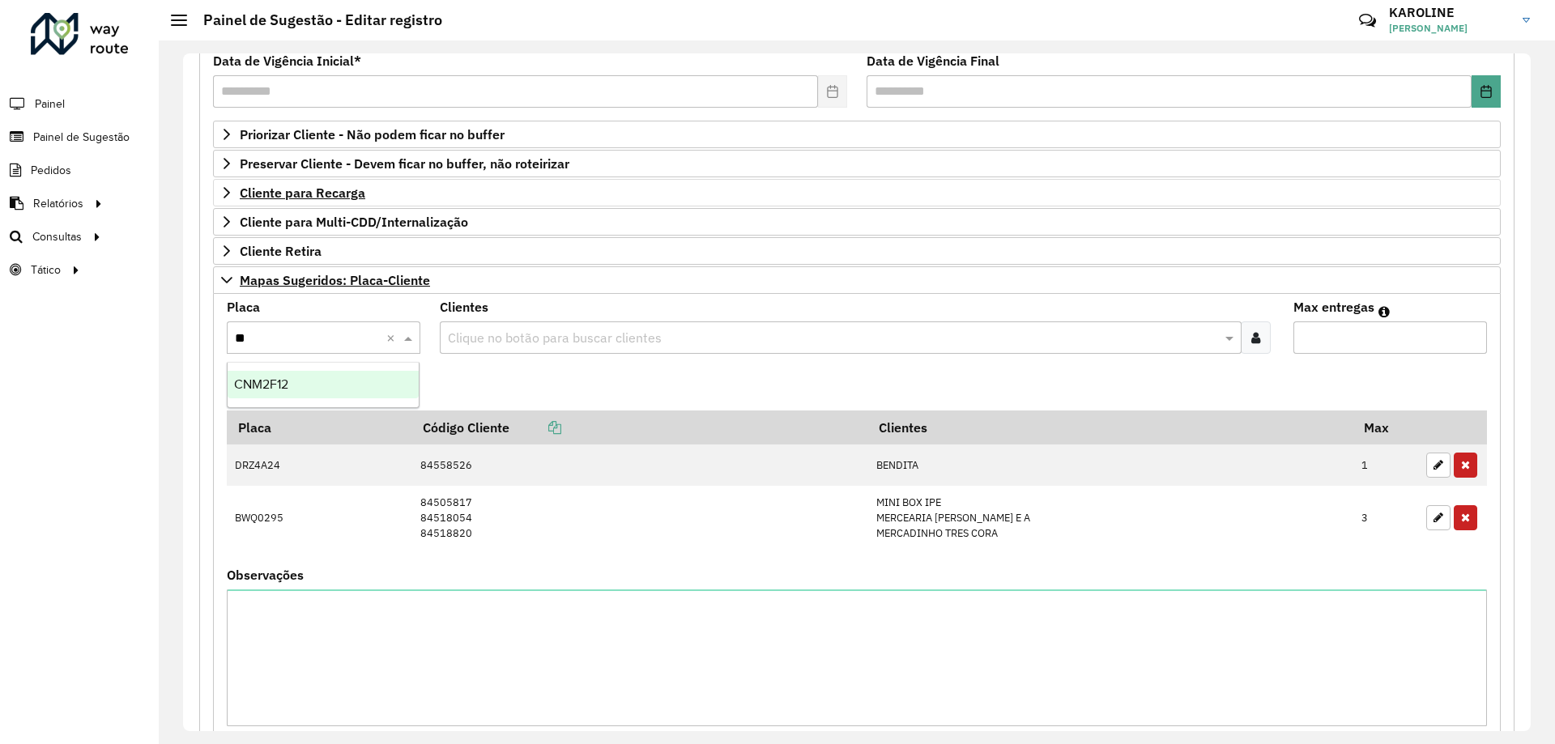
type input "***"
click at [283, 385] on span "CNM2F12" at bounding box center [261, 384] width 54 height 14
click at [775, 329] on input "text" at bounding box center [832, 338] width 777 height 19
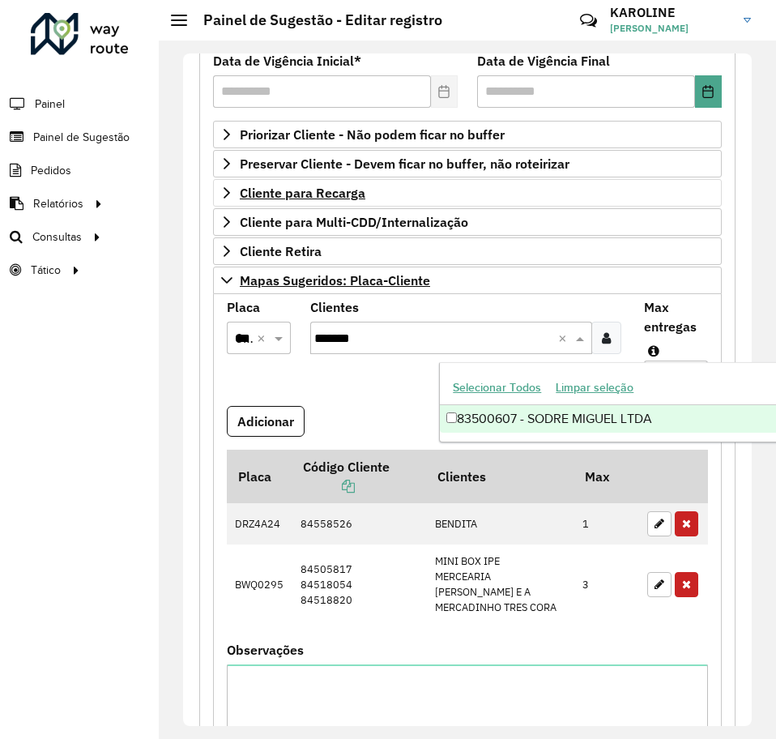
type input "********"
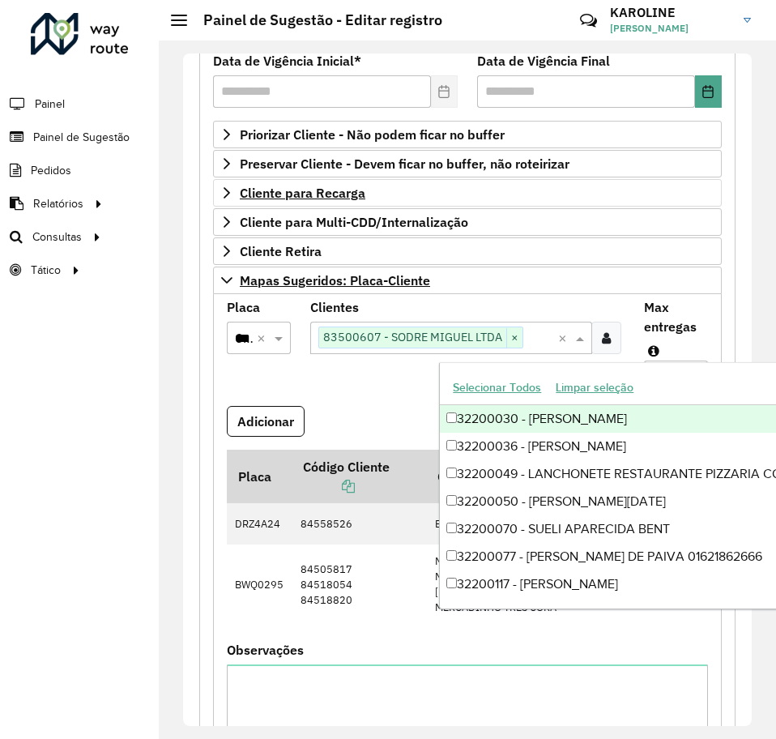
click at [531, 342] on input "text" at bounding box center [540, 338] width 35 height 19
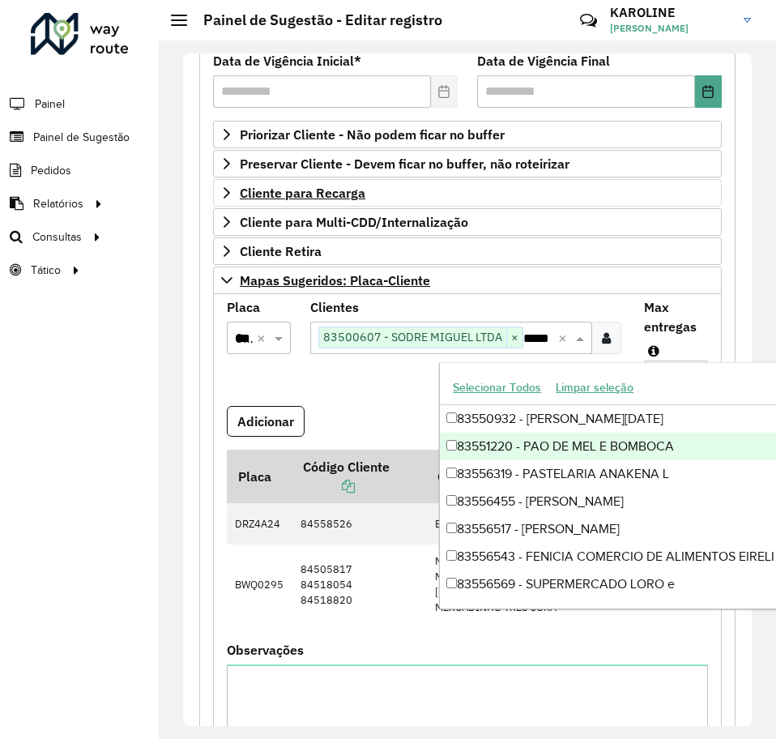
scroll to position [0, 6]
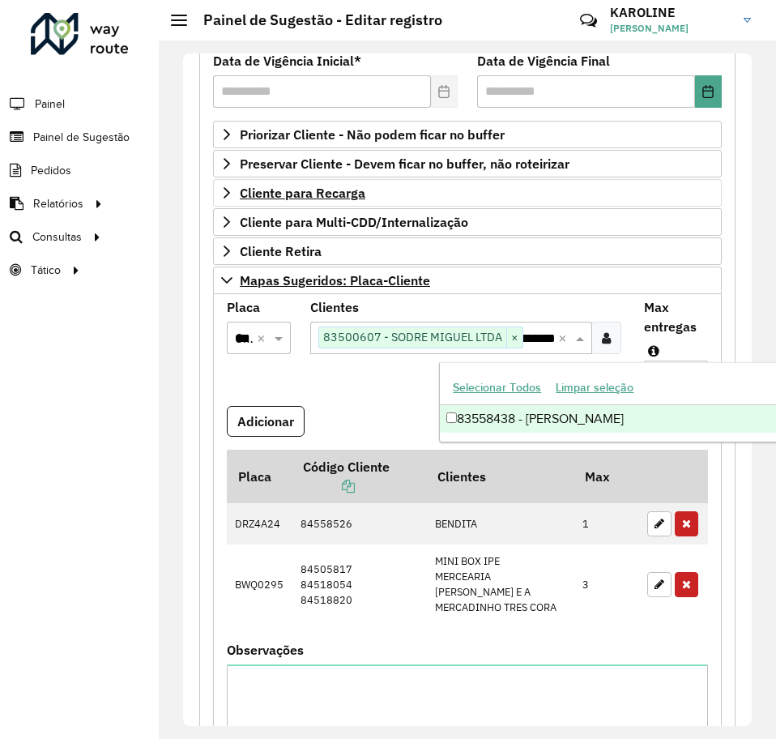
type input "********"
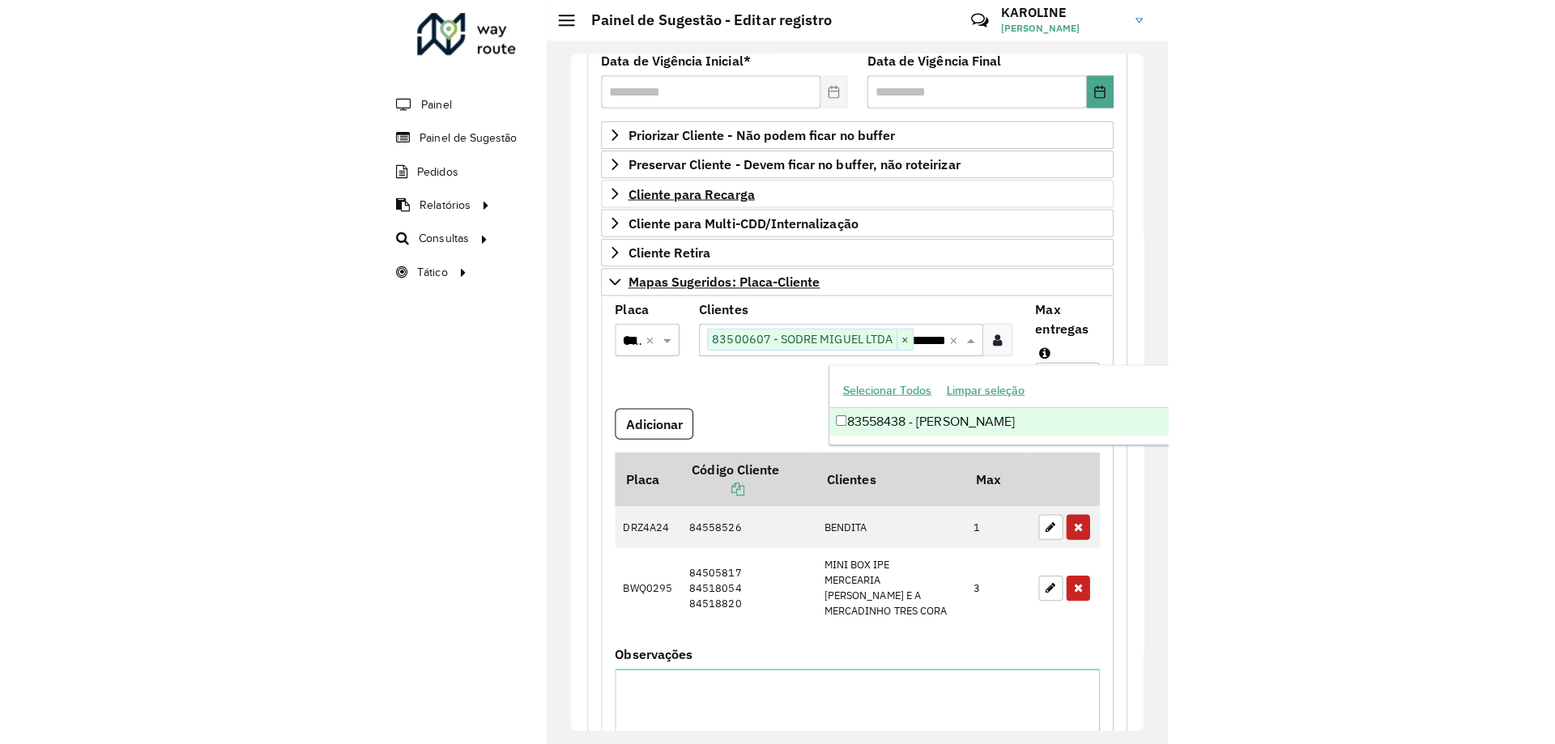
scroll to position [0, 0]
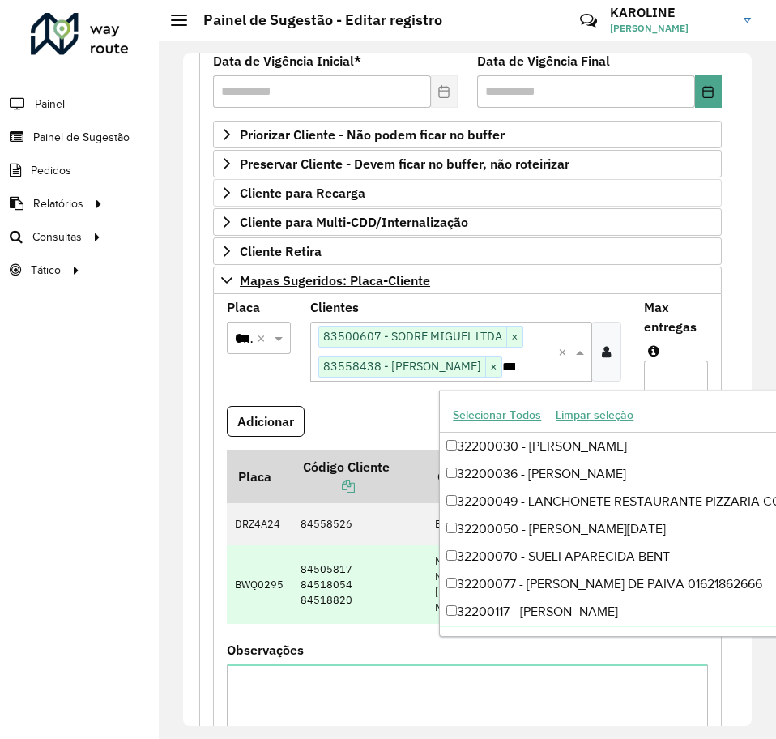
drag, startPoint x: 419, startPoint y: 642, endPoint x: 455, endPoint y: 573, distance: 78.6
click at [419, 642] on formly-field "Placa Código Cliente Clientes Max DRZ4A24 84558526 BENDITA 1 BWQ0295 84505817 8…" at bounding box center [467, 547] width 501 height 194
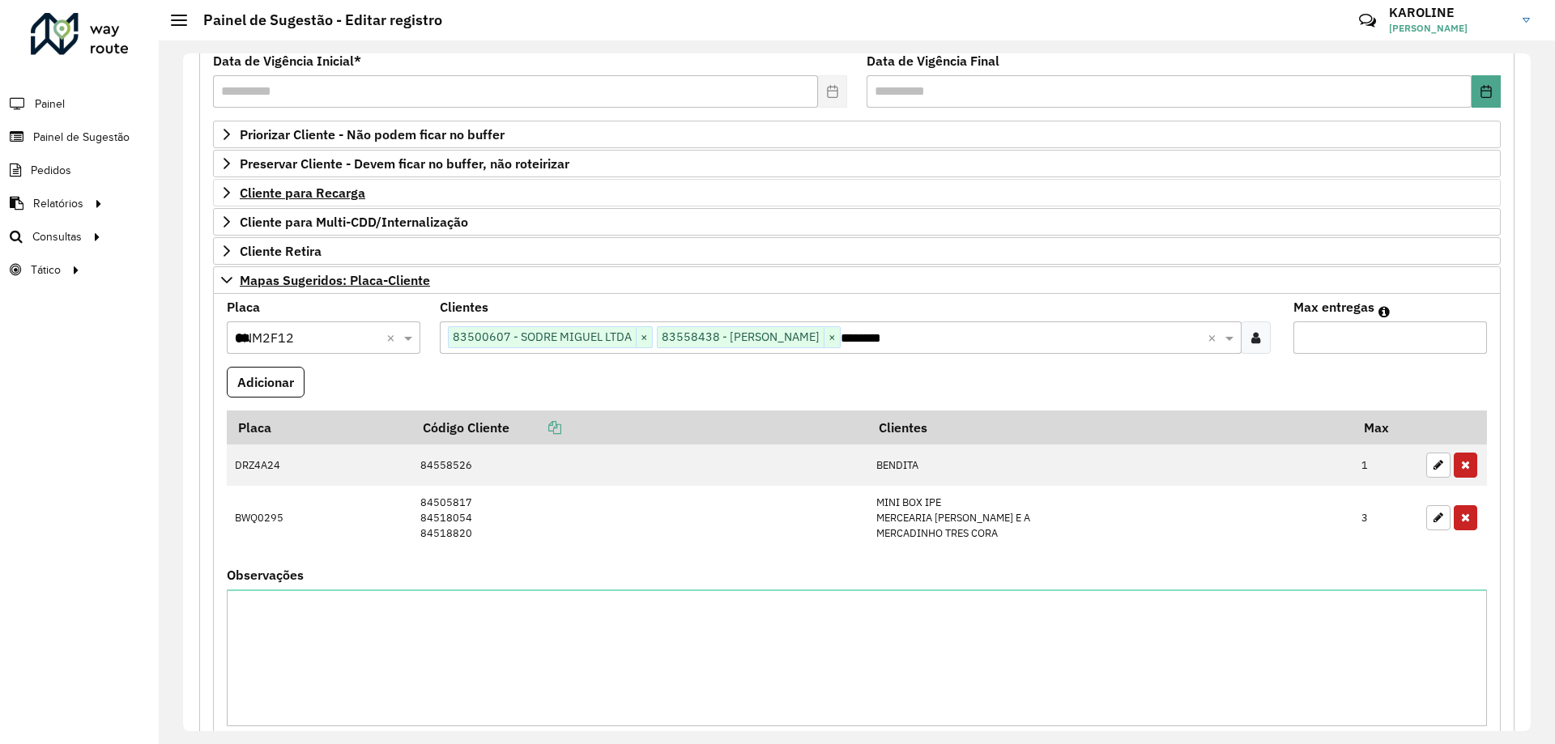
click at [775, 334] on input "Max entregas" at bounding box center [1390, 338] width 194 height 32
type input "*"
click at [254, 376] on button "Adicionar" at bounding box center [266, 382] width 78 height 31
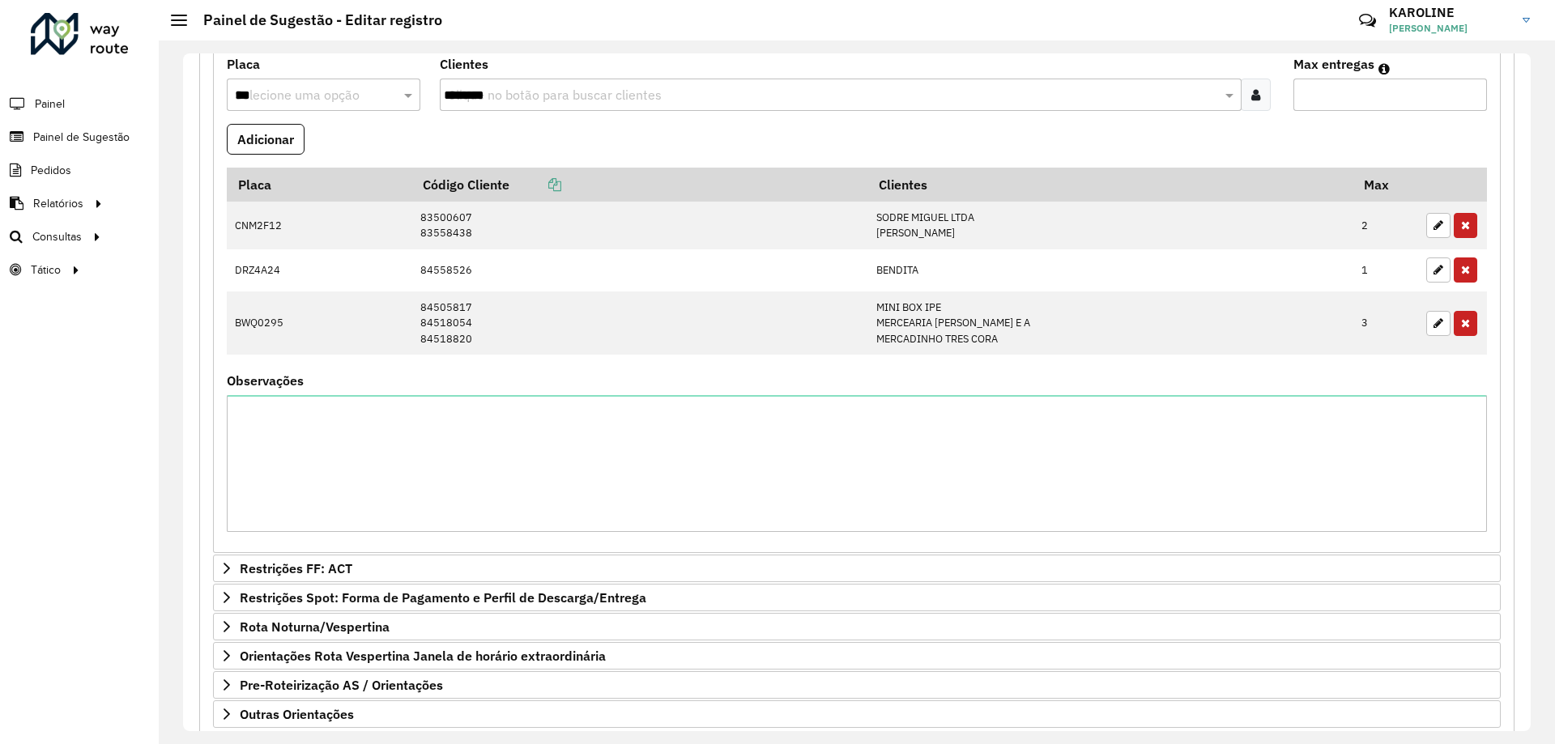
scroll to position [565, 0]
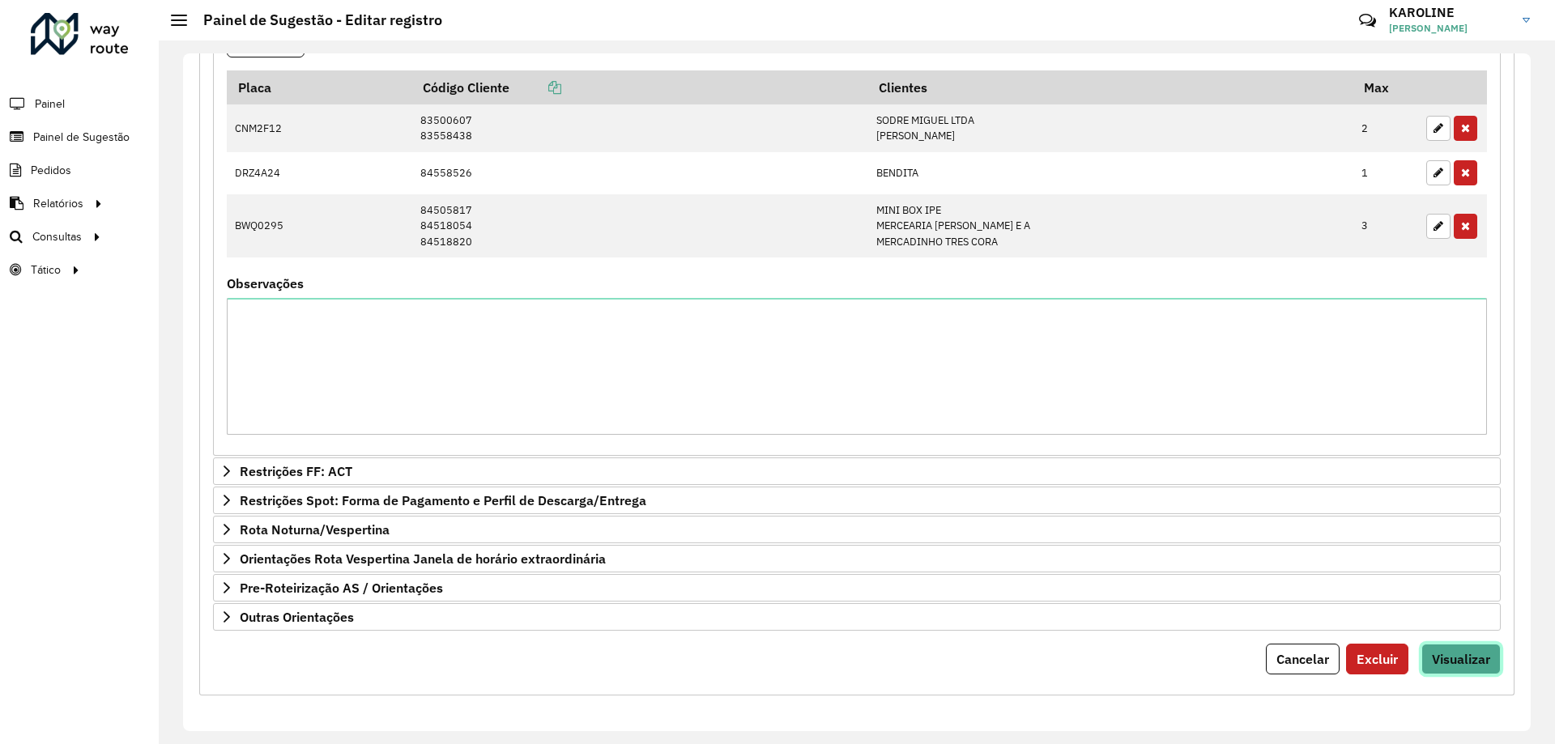
click at [775, 668] on button "Visualizar" at bounding box center [1460, 659] width 79 height 31
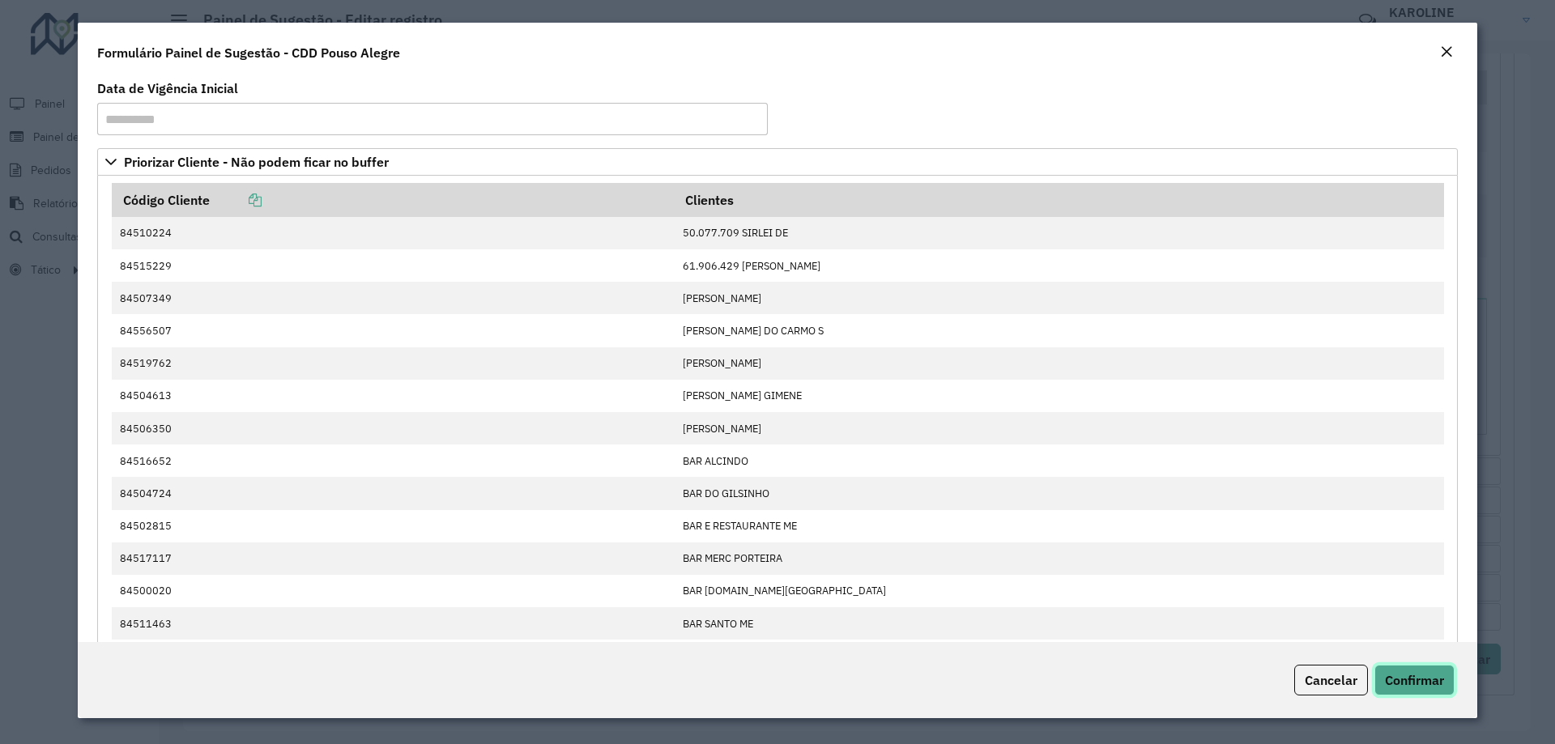
click at [775, 683] on span "Confirmar" at bounding box center [1414, 680] width 59 height 16
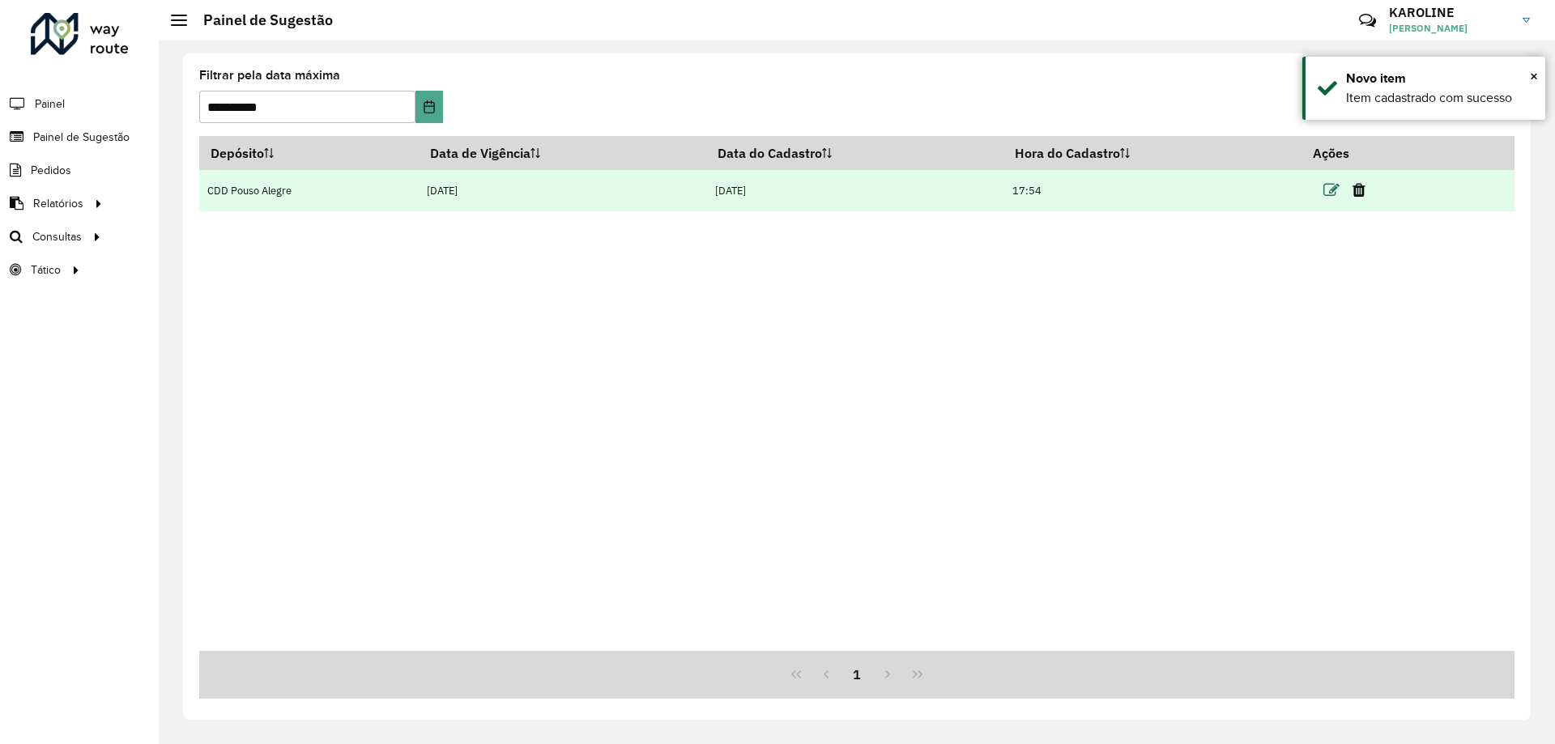
click at [775, 187] on icon at bounding box center [1331, 190] width 16 height 16
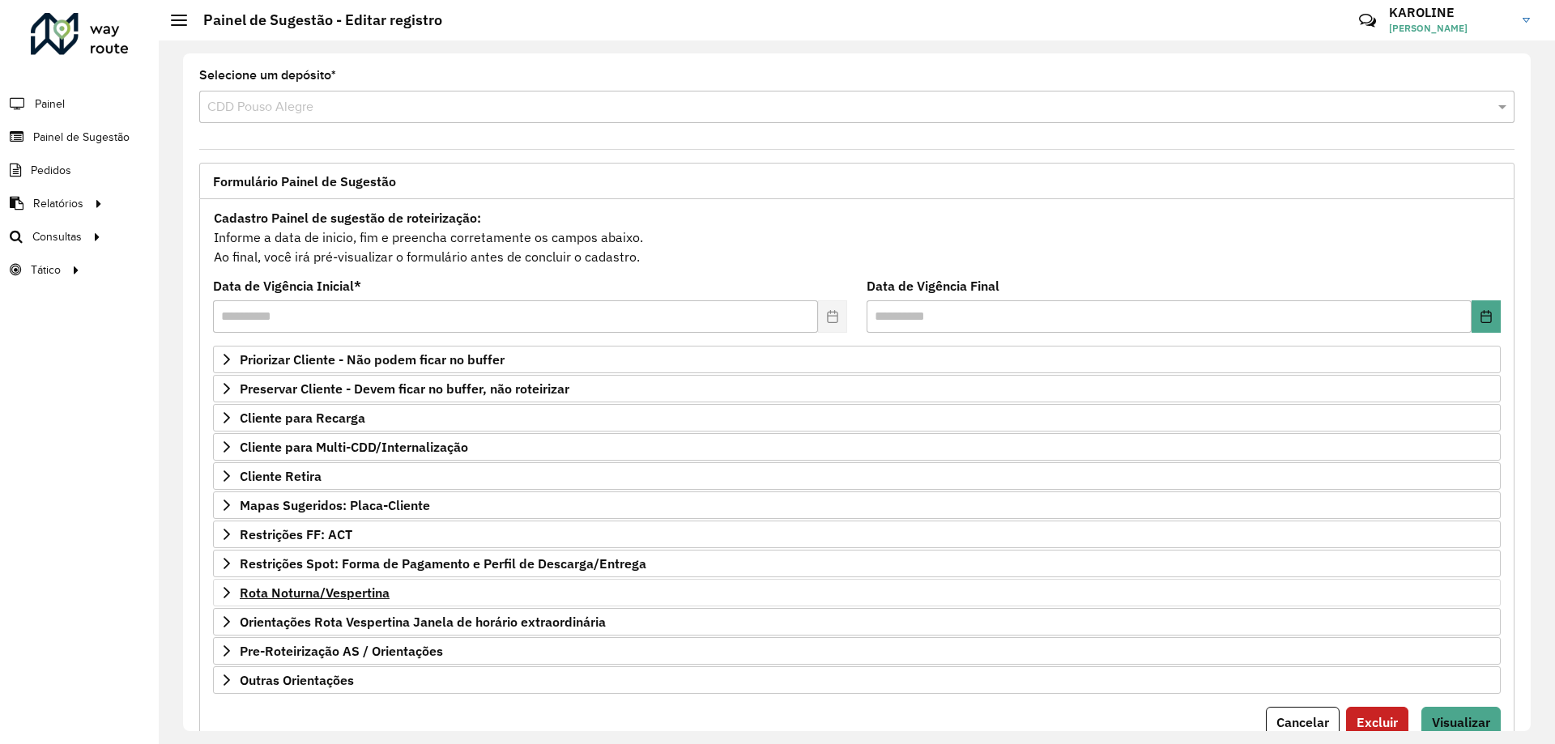
scroll to position [63, 0]
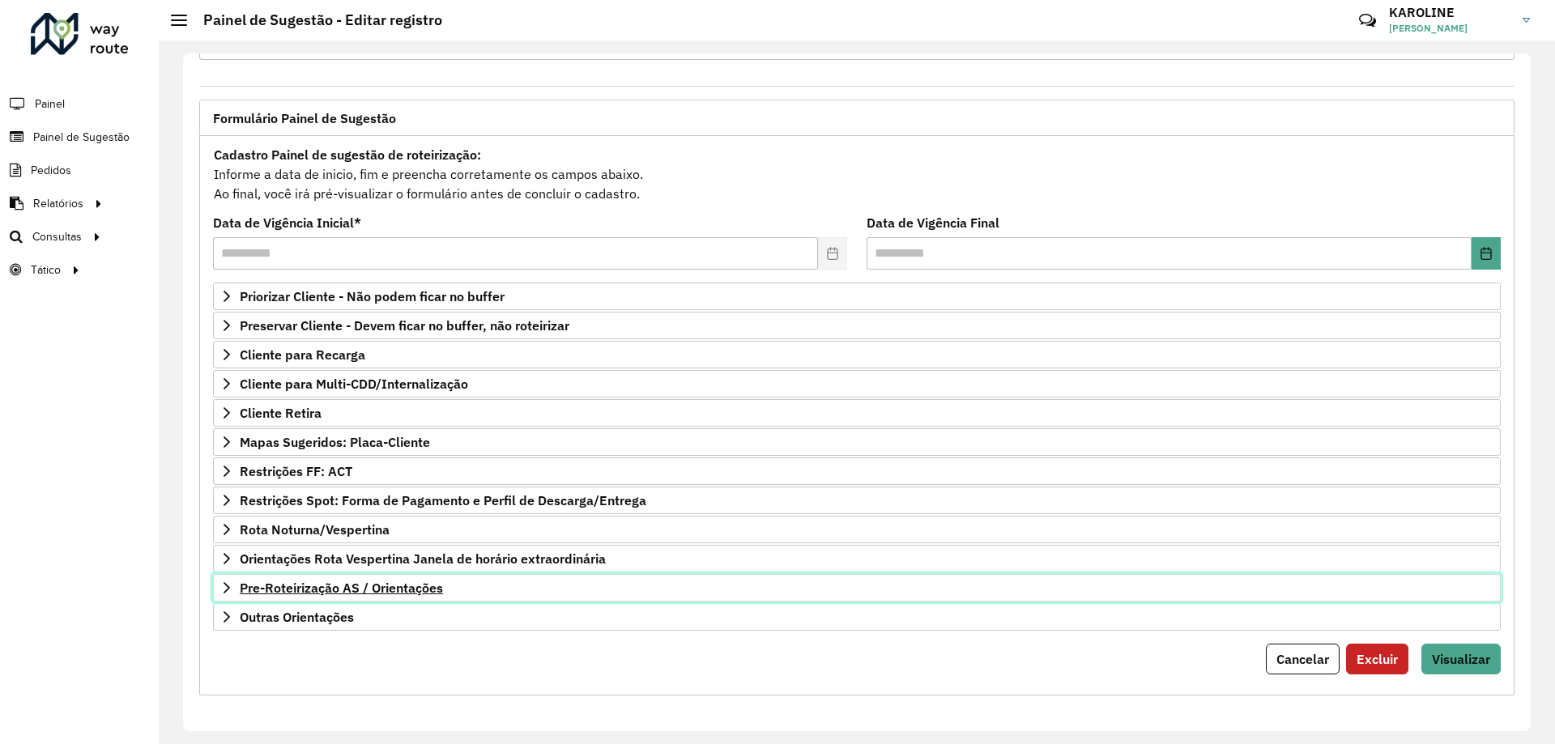
click at [231, 583] on icon at bounding box center [226, 588] width 13 height 13
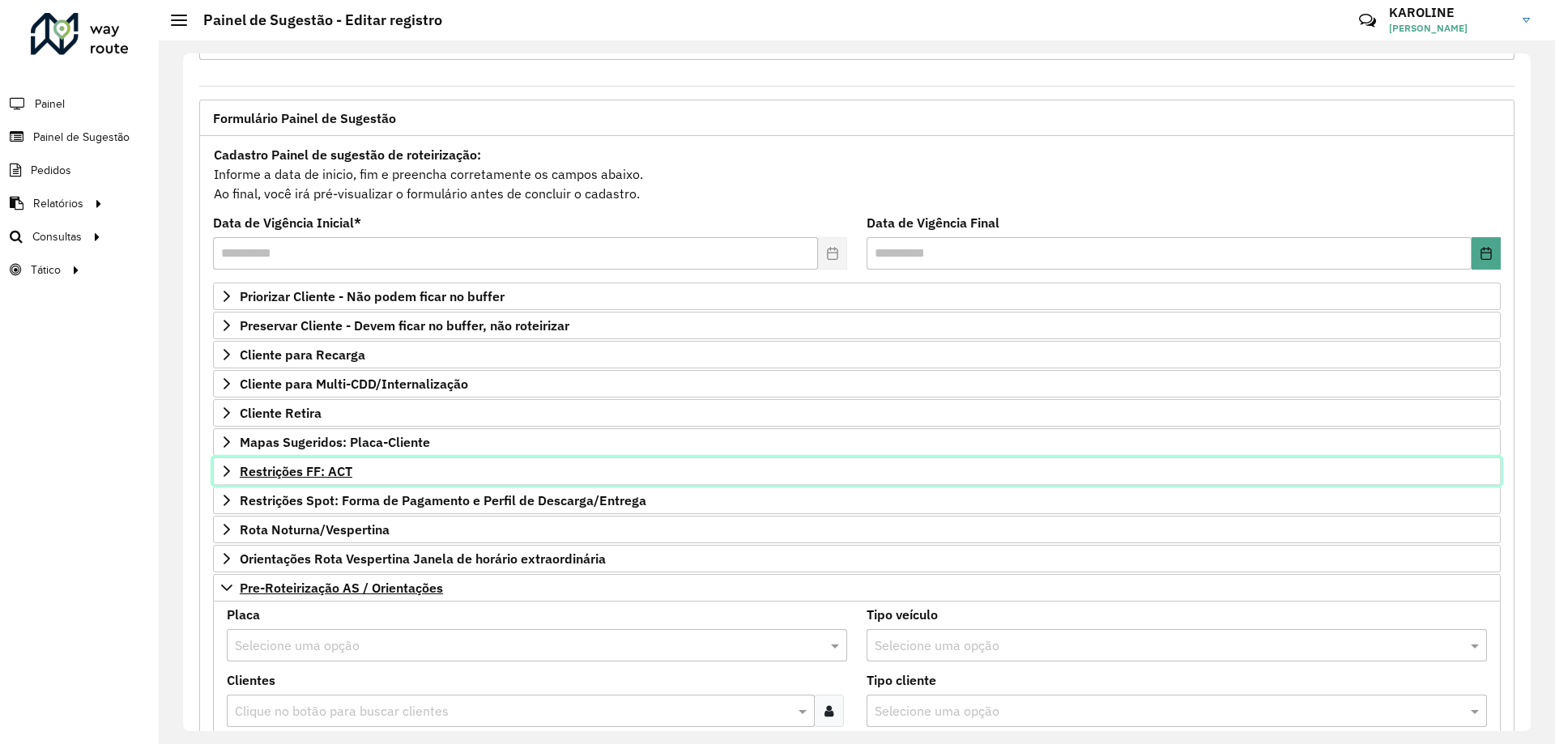
click at [227, 471] on icon at bounding box center [226, 471] width 13 height 13
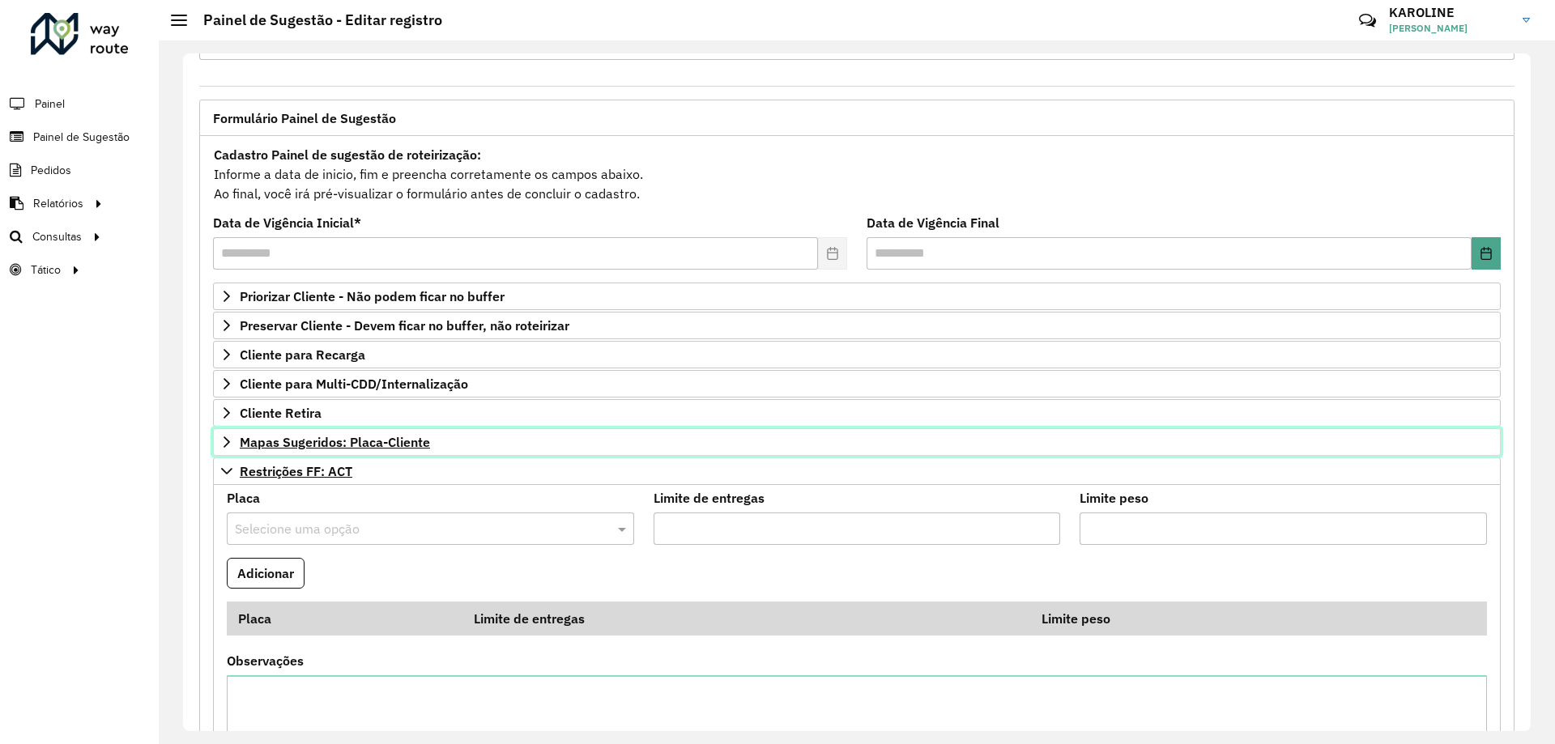
click at [222, 447] on icon at bounding box center [226, 442] width 13 height 13
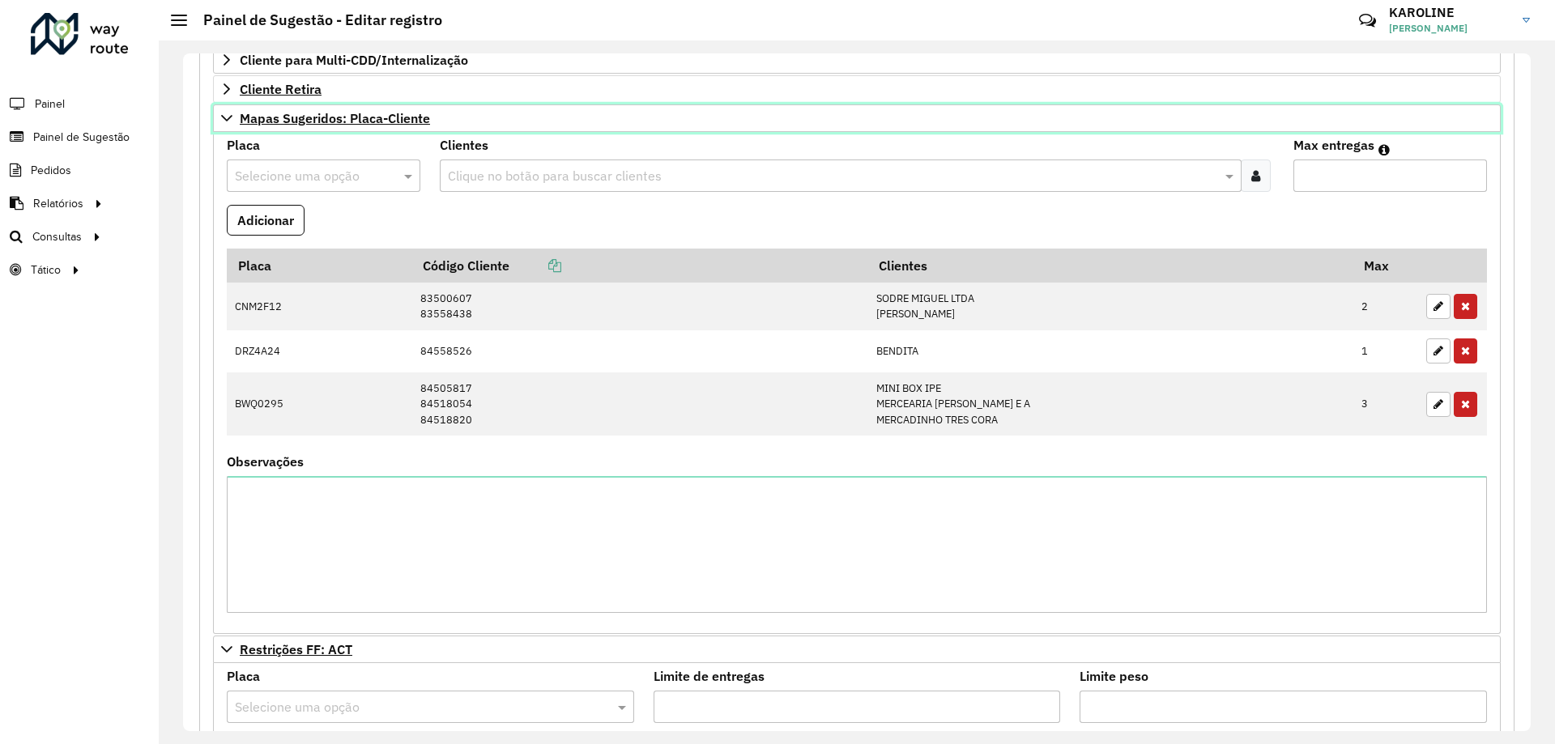
scroll to position [144, 0]
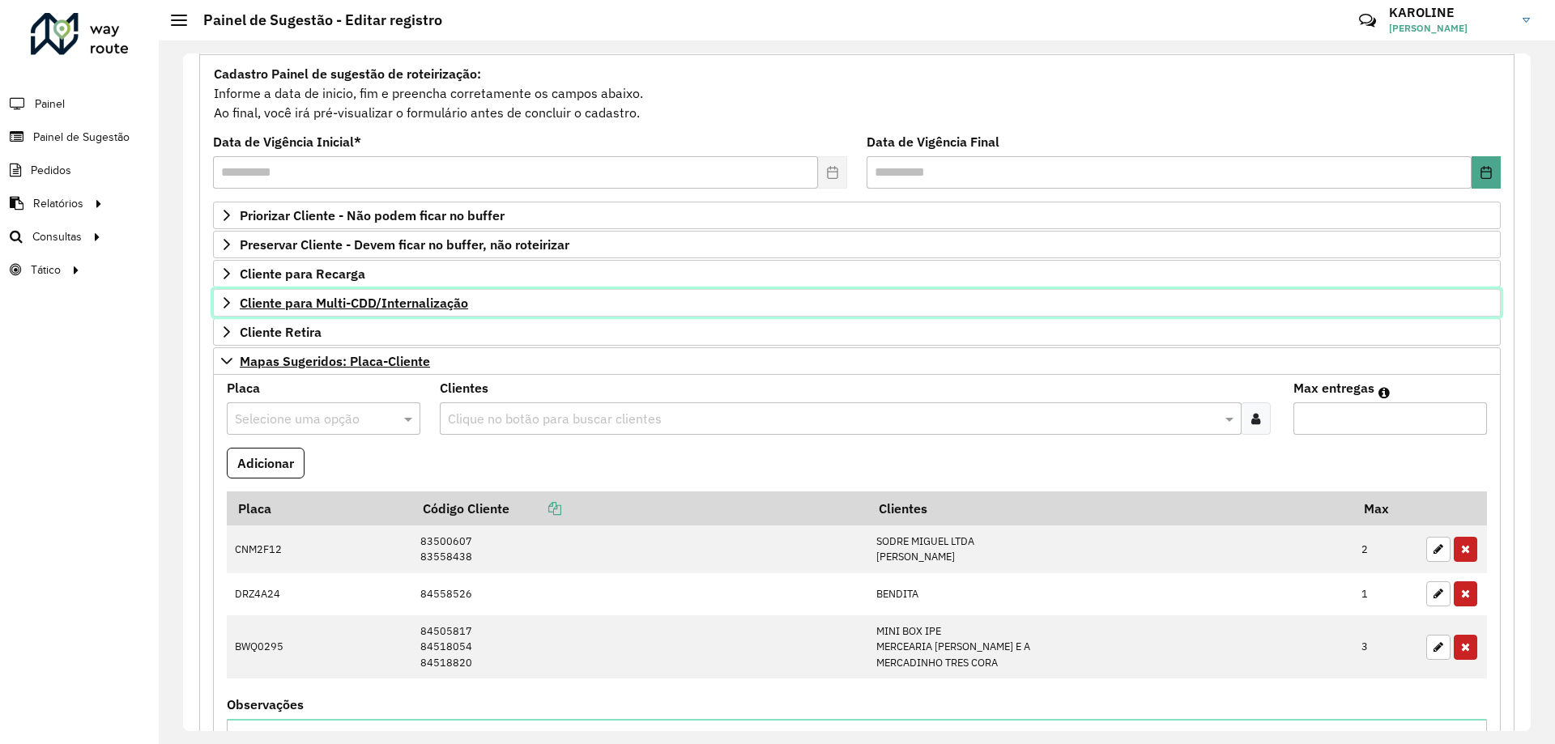
click at [229, 298] on icon at bounding box center [226, 302] width 13 height 13
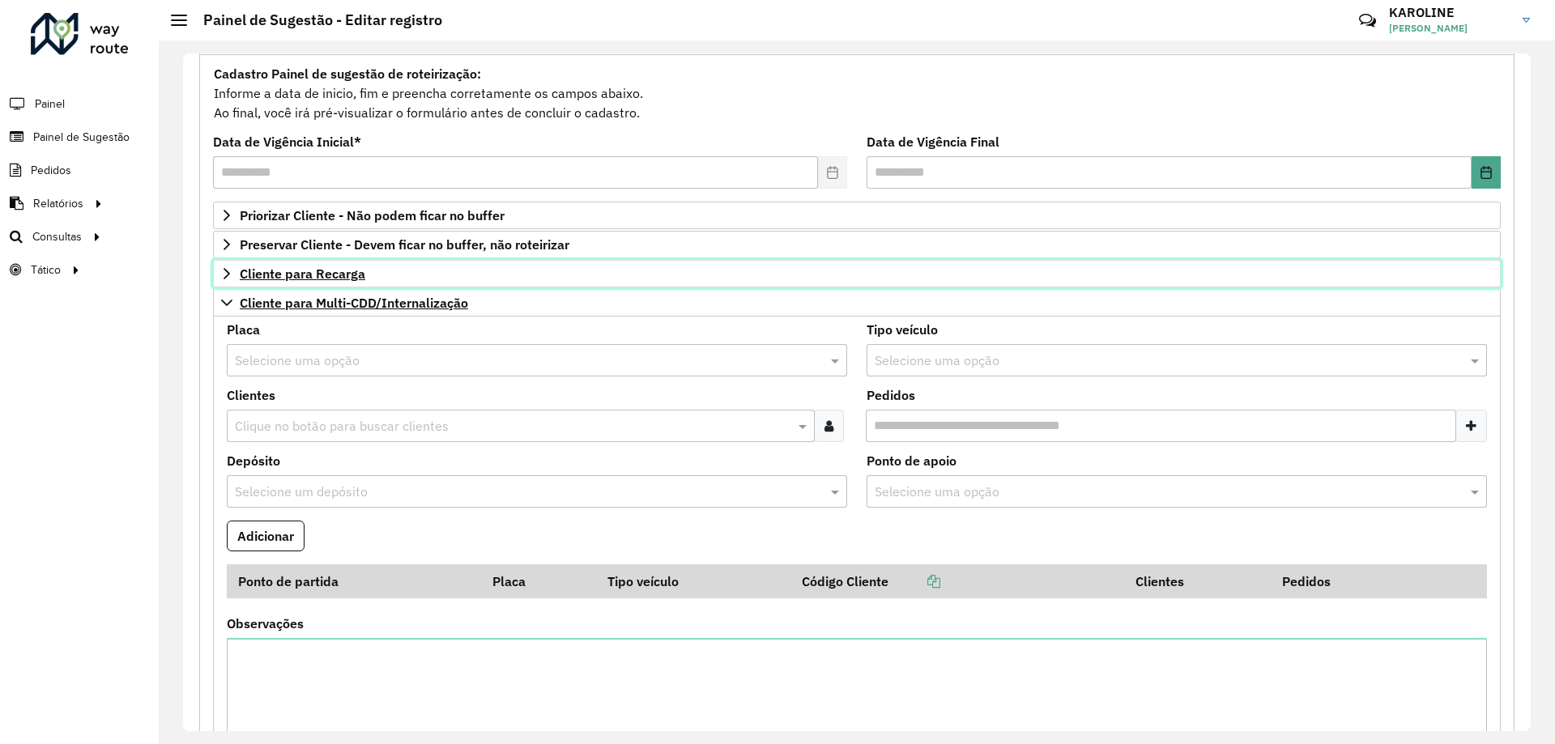
click at [221, 276] on icon at bounding box center [226, 273] width 13 height 13
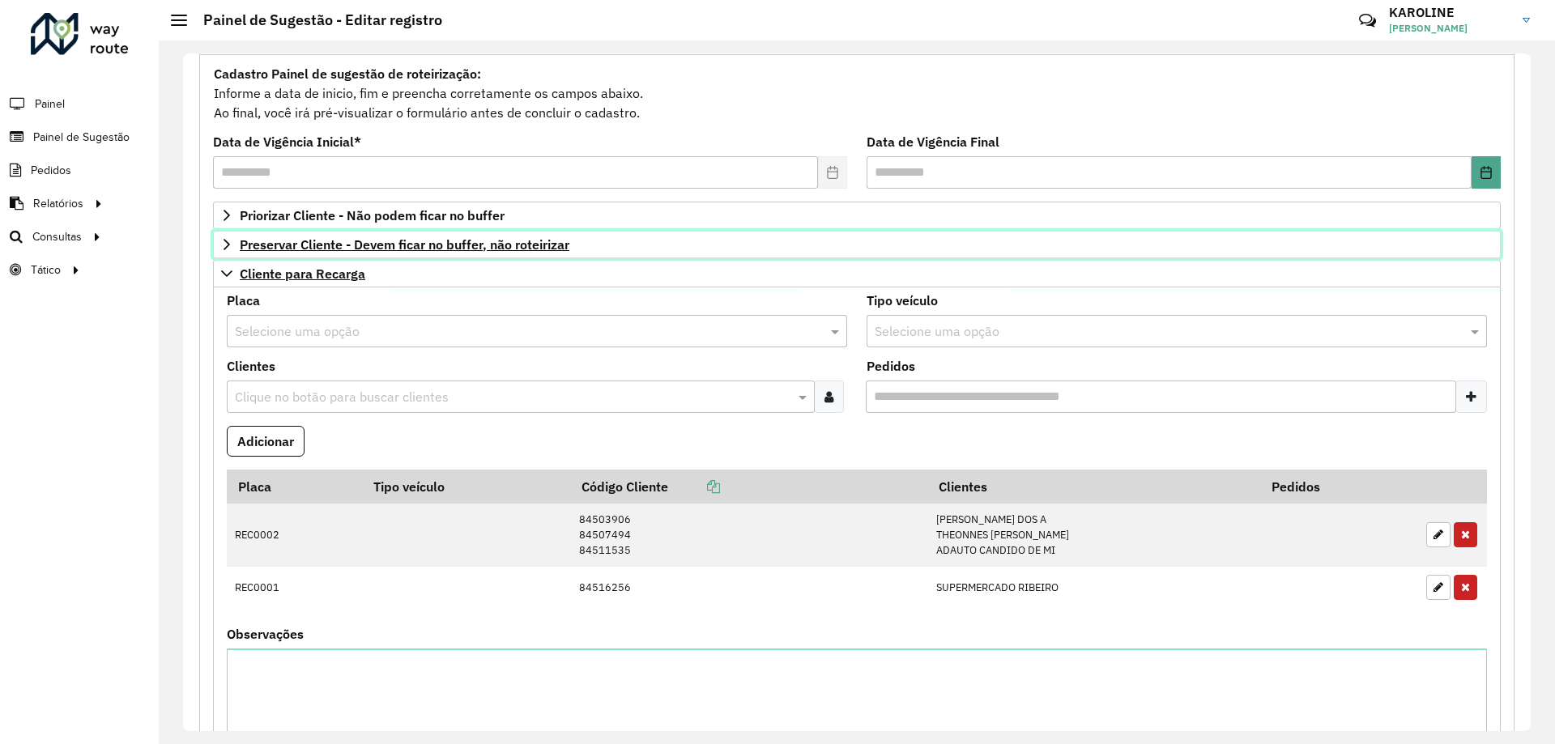
click at [224, 243] on icon at bounding box center [226, 244] width 13 height 13
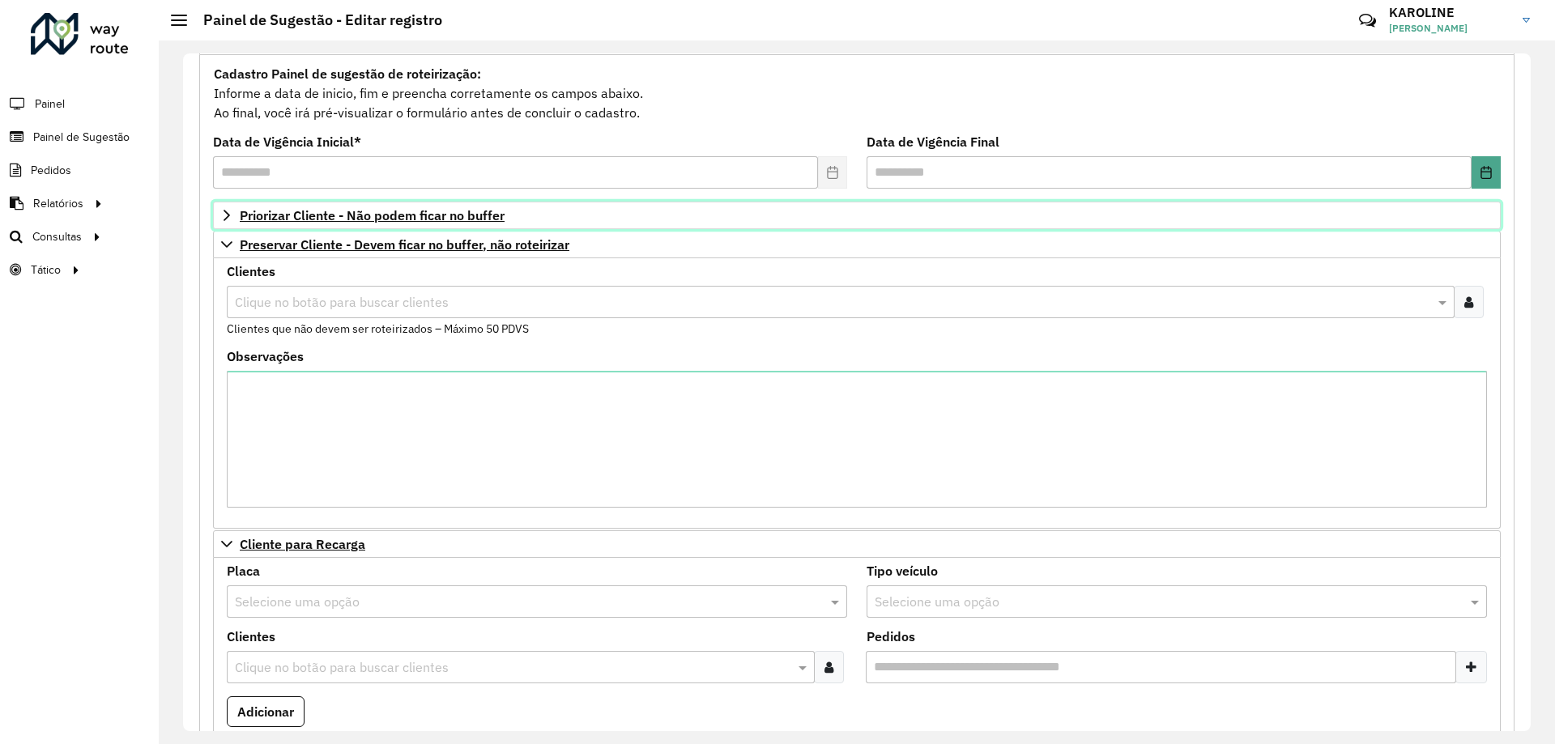
click at [224, 218] on icon at bounding box center [226, 215] width 13 height 13
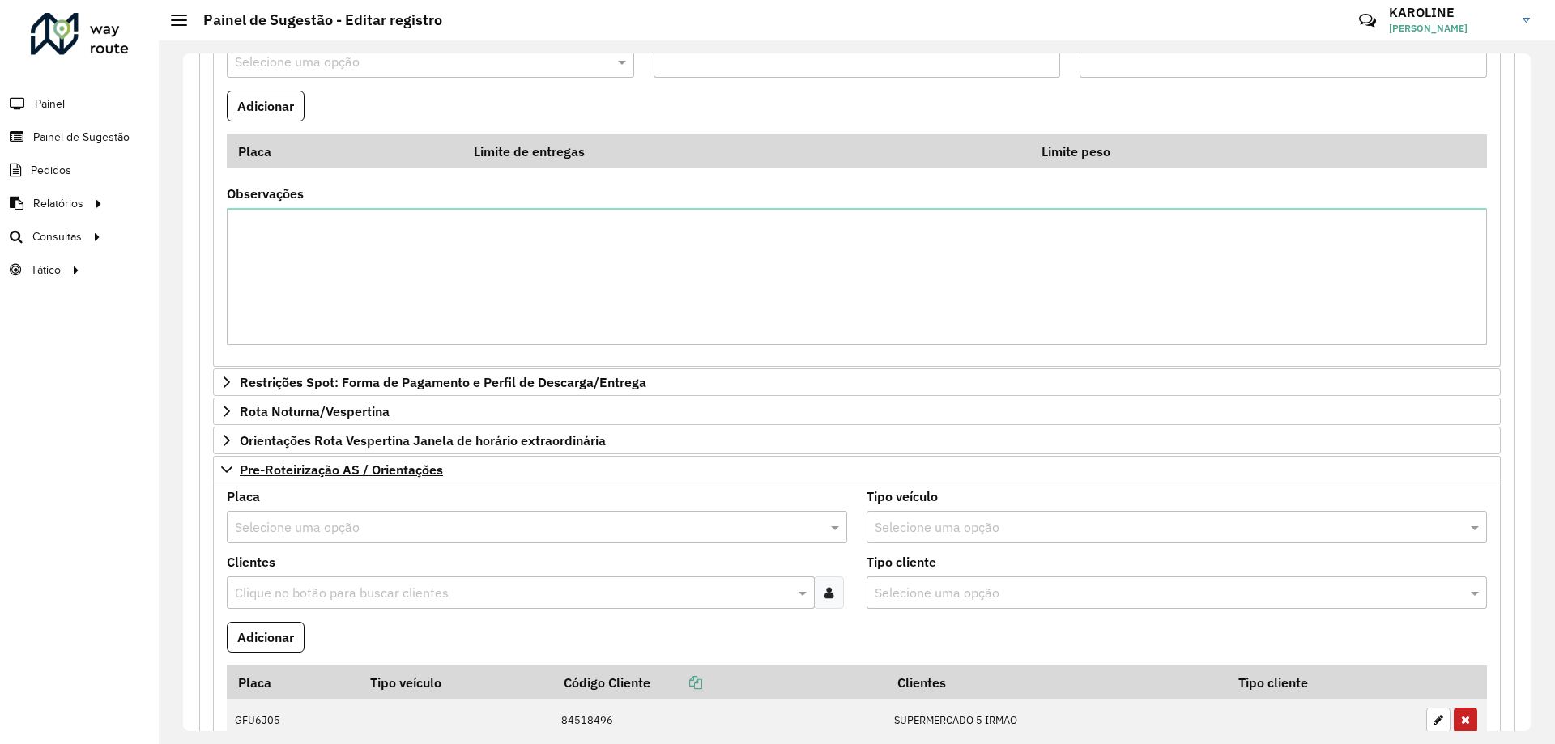
scroll to position [2954, 0]
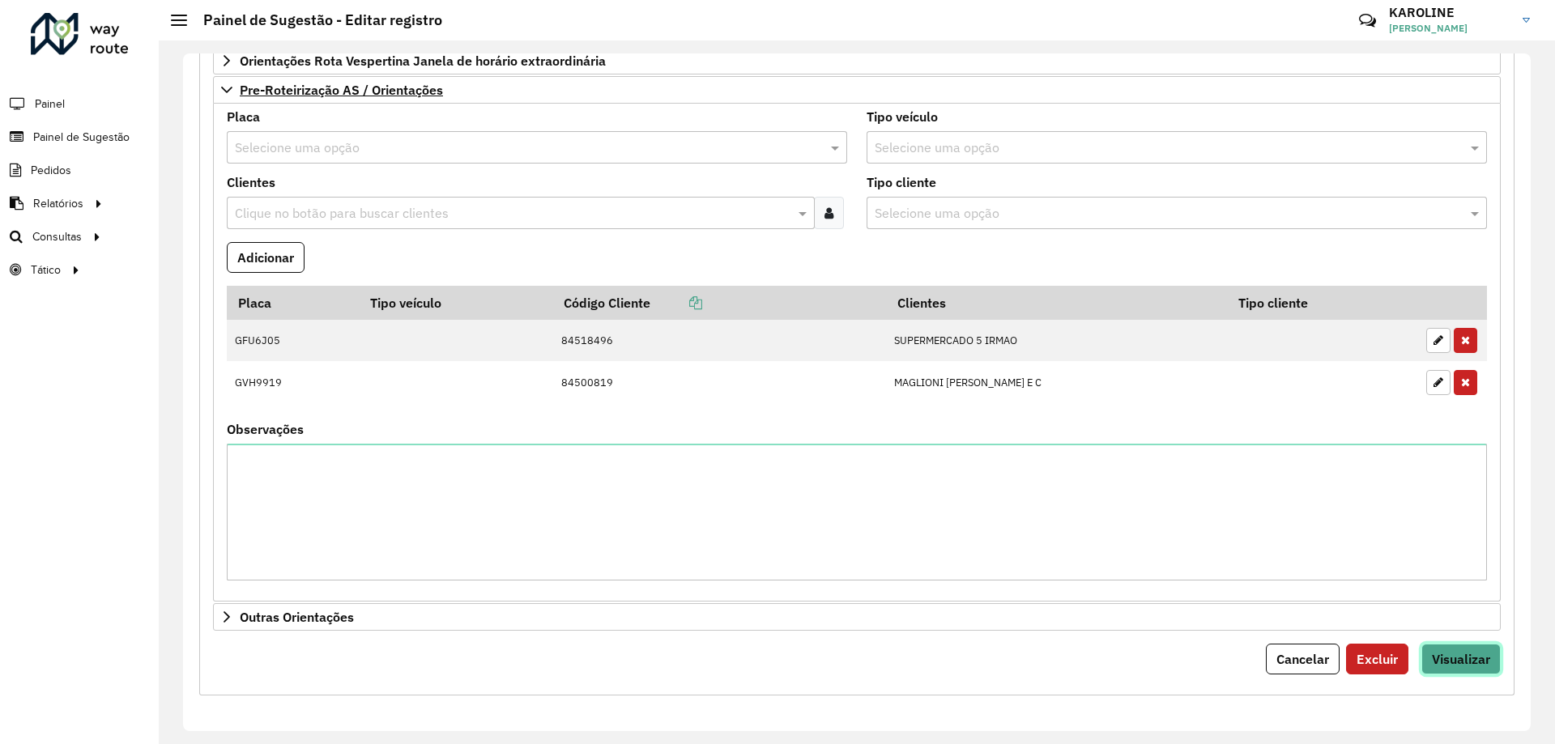
click at [775, 654] on span "Visualizar" at bounding box center [1461, 659] width 58 height 16
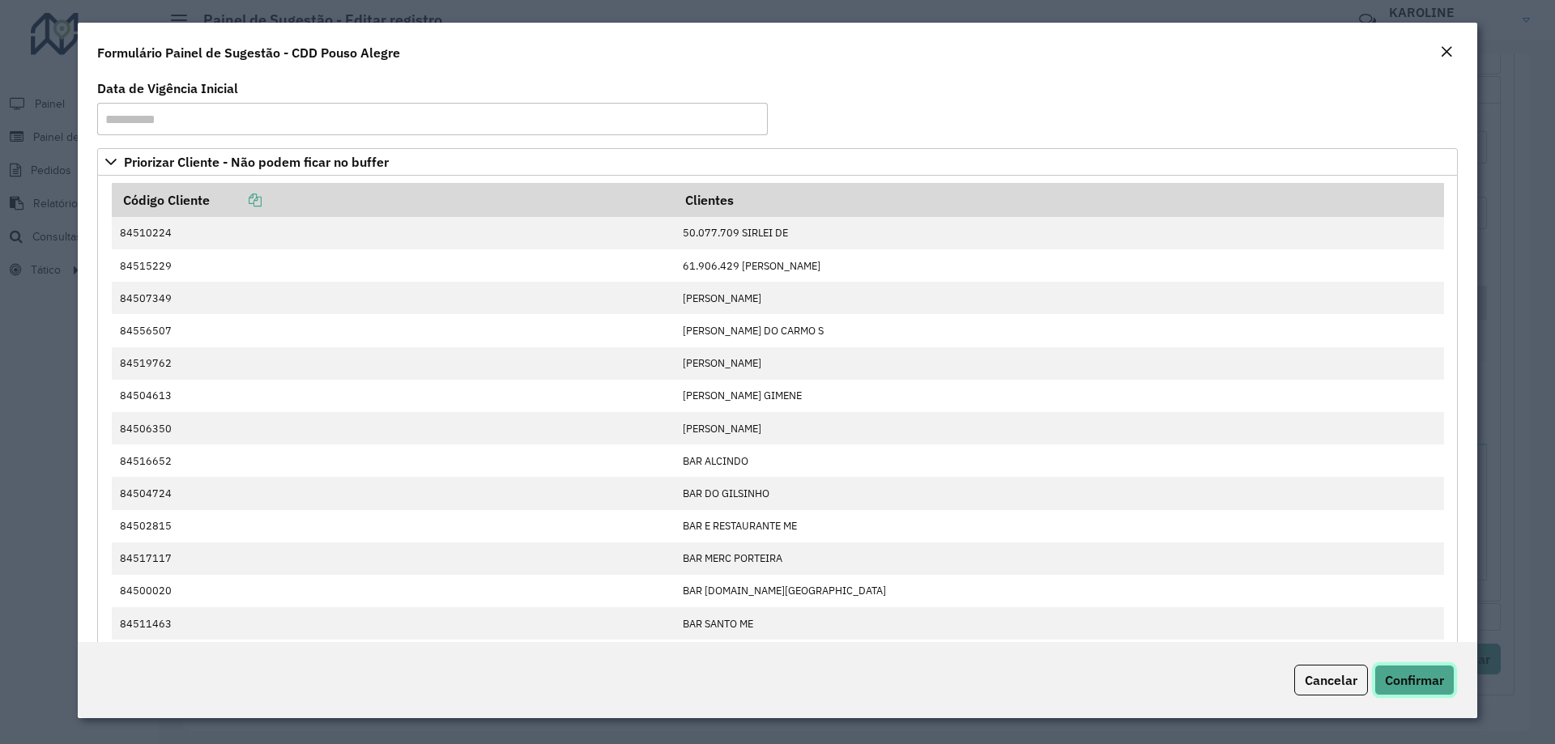
click at [775, 678] on span "Confirmar" at bounding box center [1414, 680] width 59 height 16
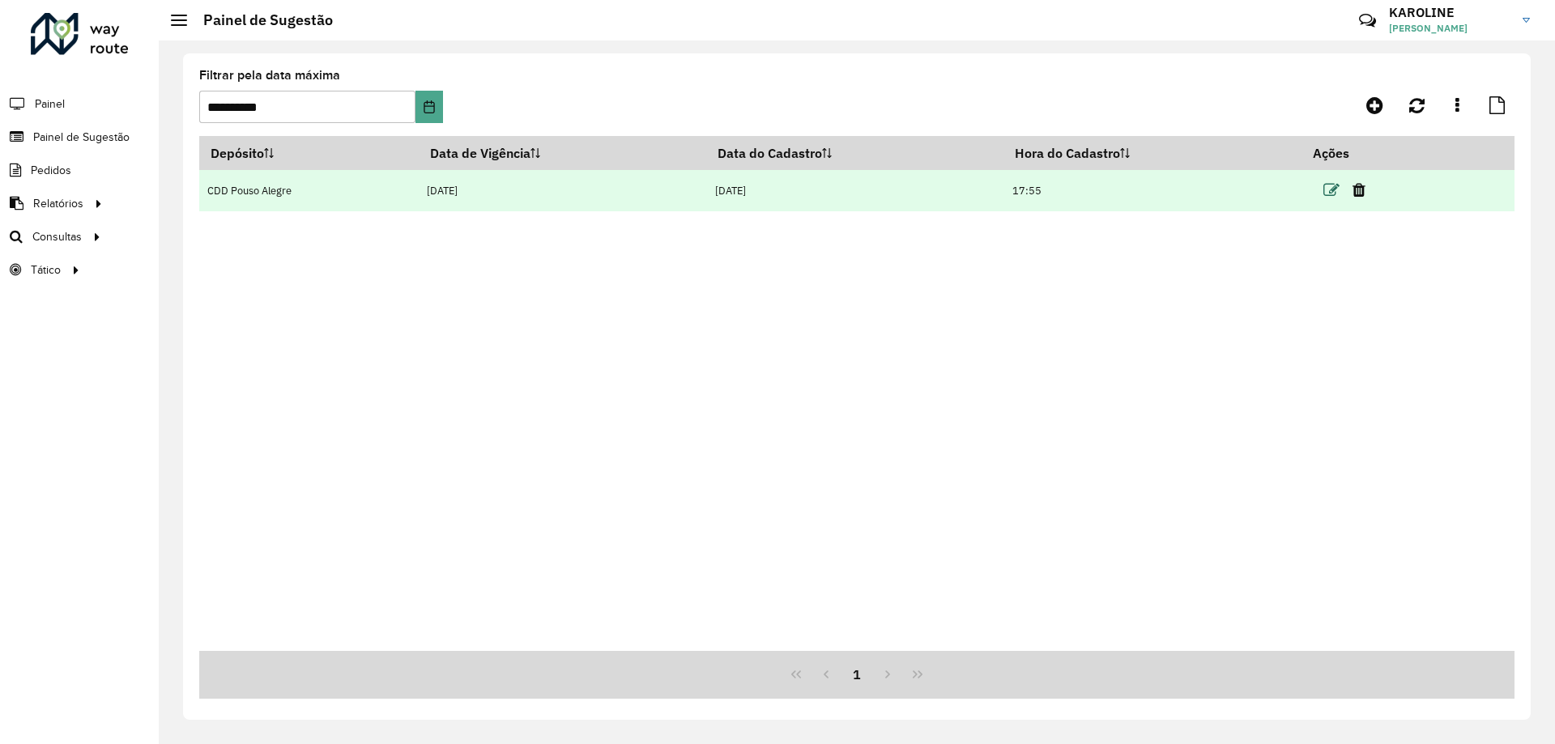
click at [775, 187] on icon at bounding box center [1331, 190] width 16 height 16
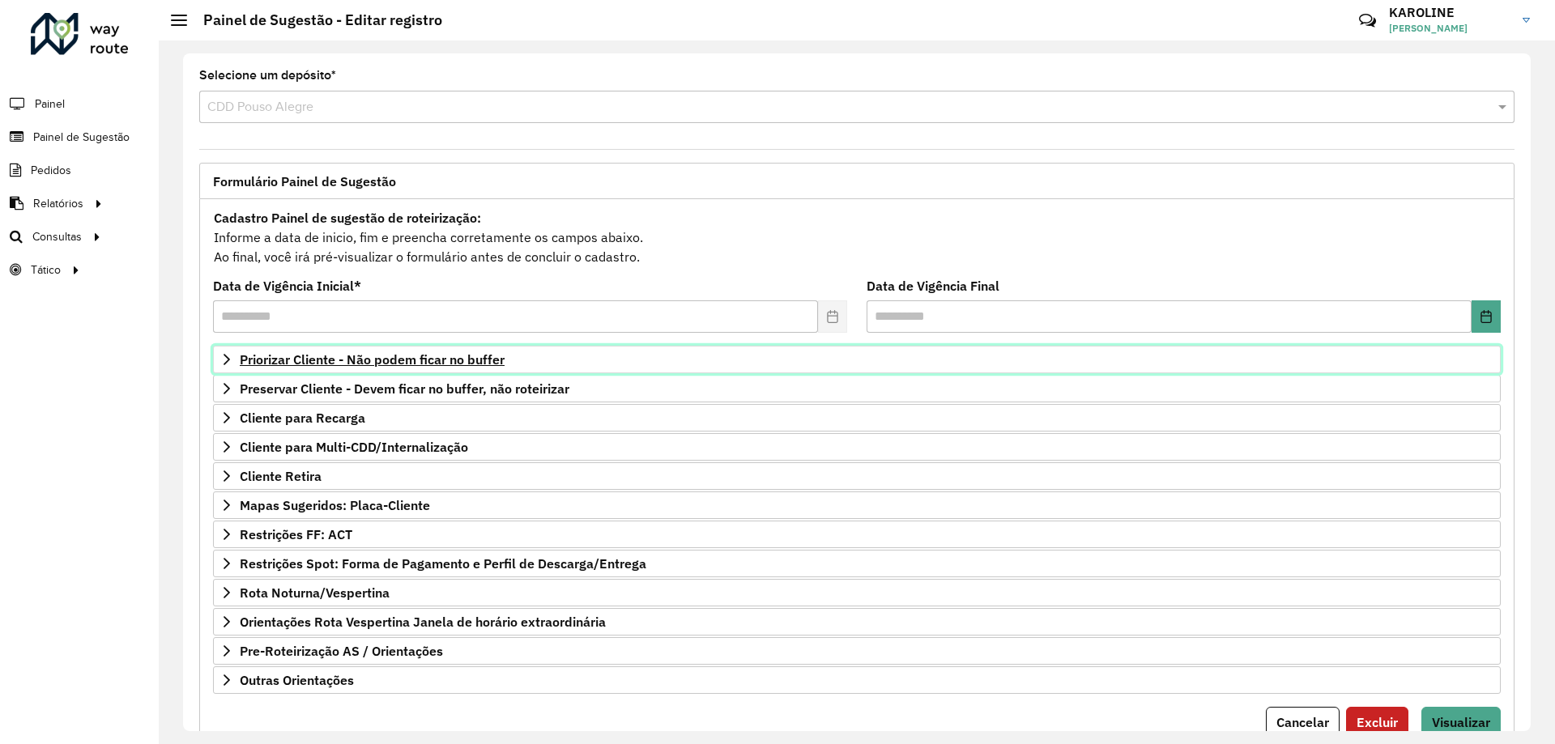
click at [224, 364] on icon at bounding box center [227, 359] width 6 height 11
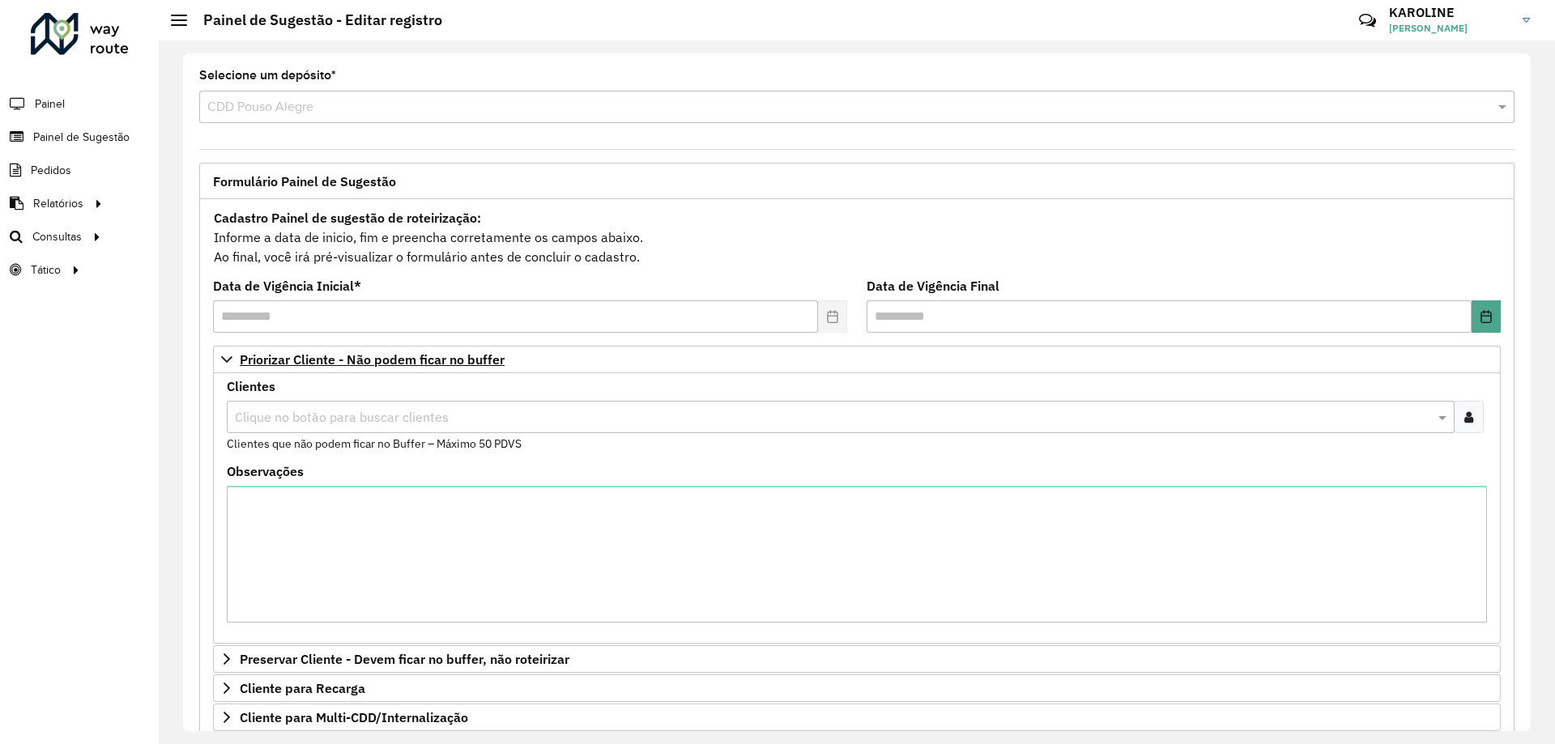
paste input "**********"
type input "**********"
click at [775, 411] on icon at bounding box center [1468, 417] width 9 height 13
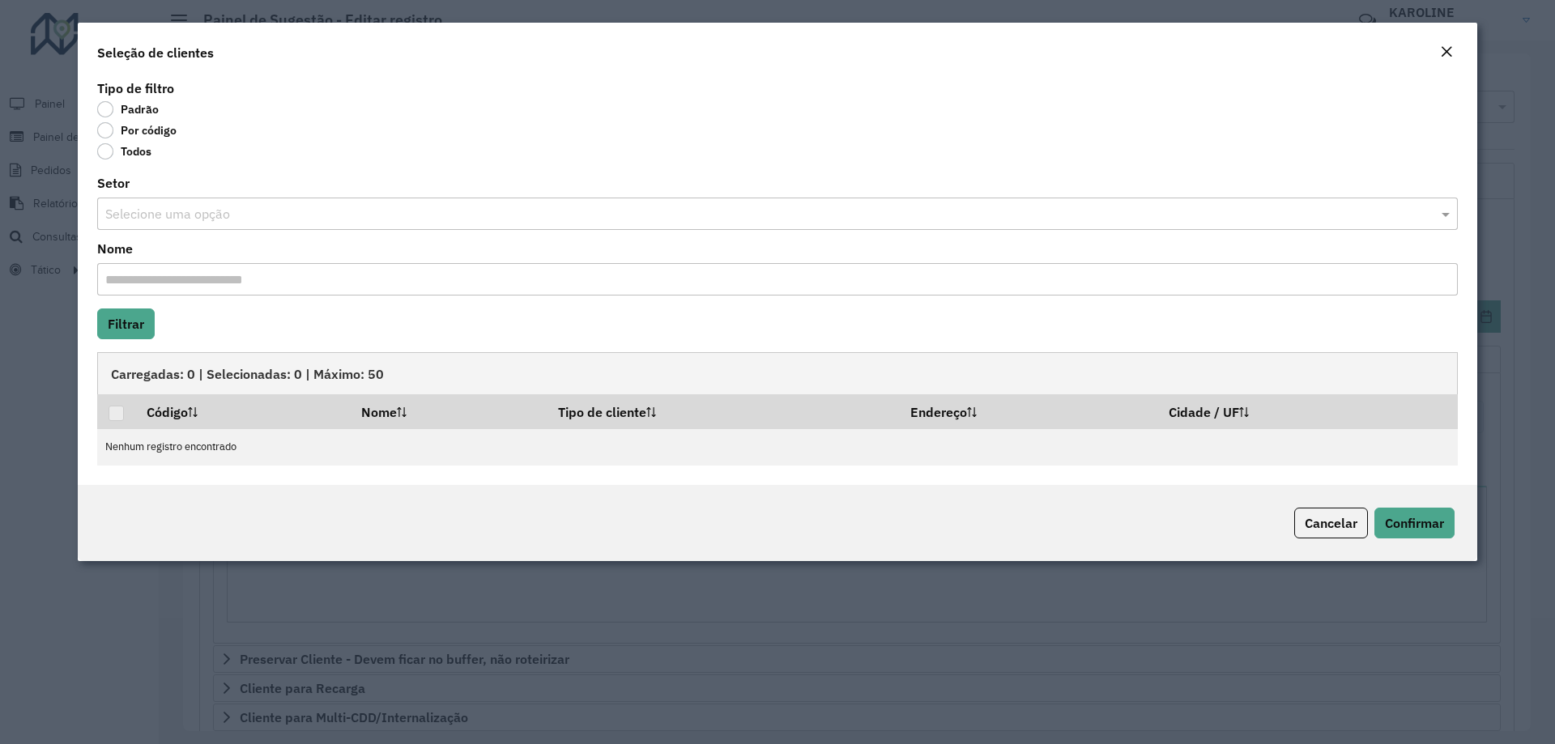
click at [156, 149] on div "Todos" at bounding box center [777, 154] width 1361 height 19
click at [156, 125] on label "Por código" at bounding box center [136, 130] width 79 height 16
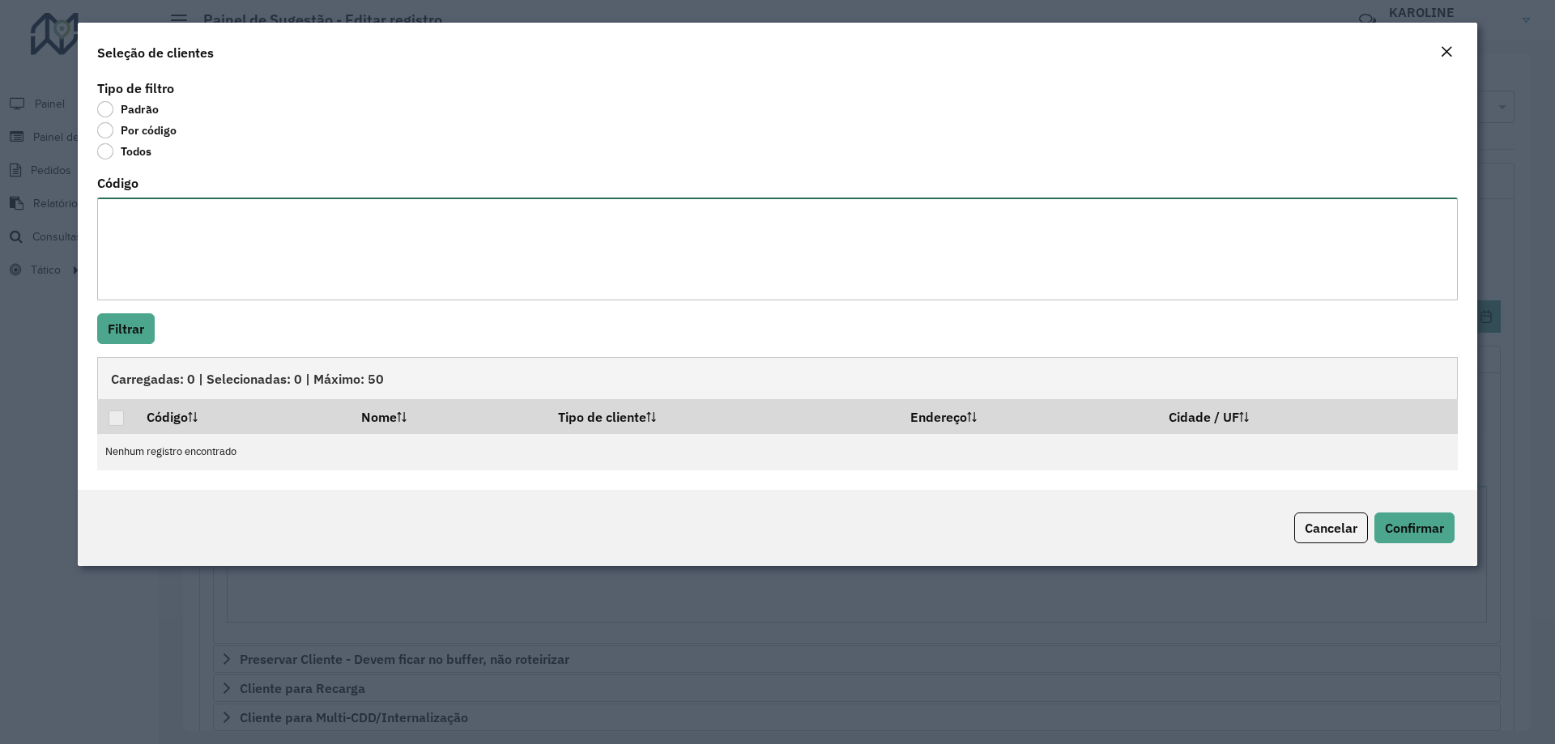
click at [167, 218] on textarea "Código" at bounding box center [777, 249] width 1361 height 103
paste textarea "**** **** **** ***** ***** ***** **** ***** *****"
type textarea "**** **** **** ***** ***** ***** **** ***** *****"
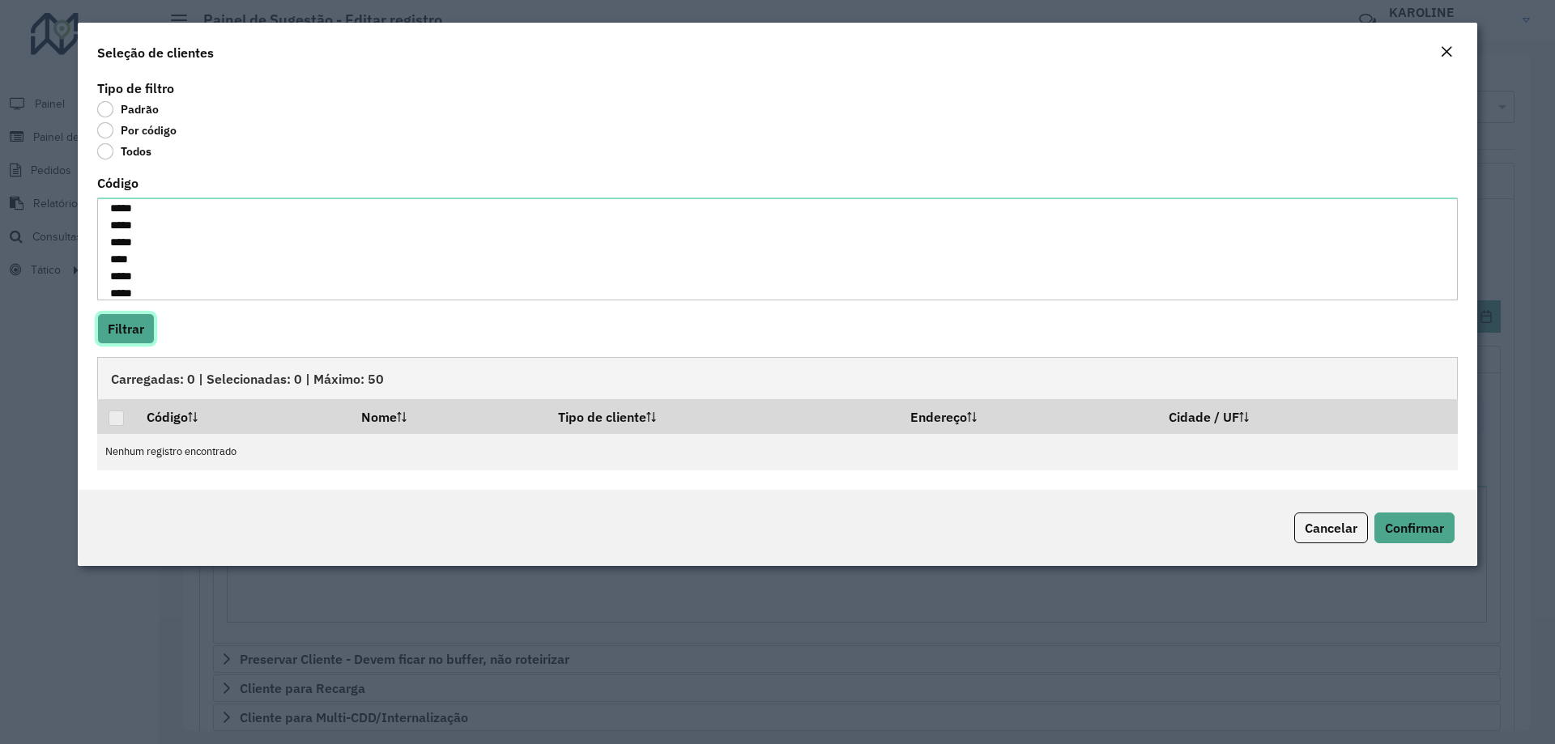
click at [140, 336] on button "Filtrar" at bounding box center [126, 328] width 58 height 31
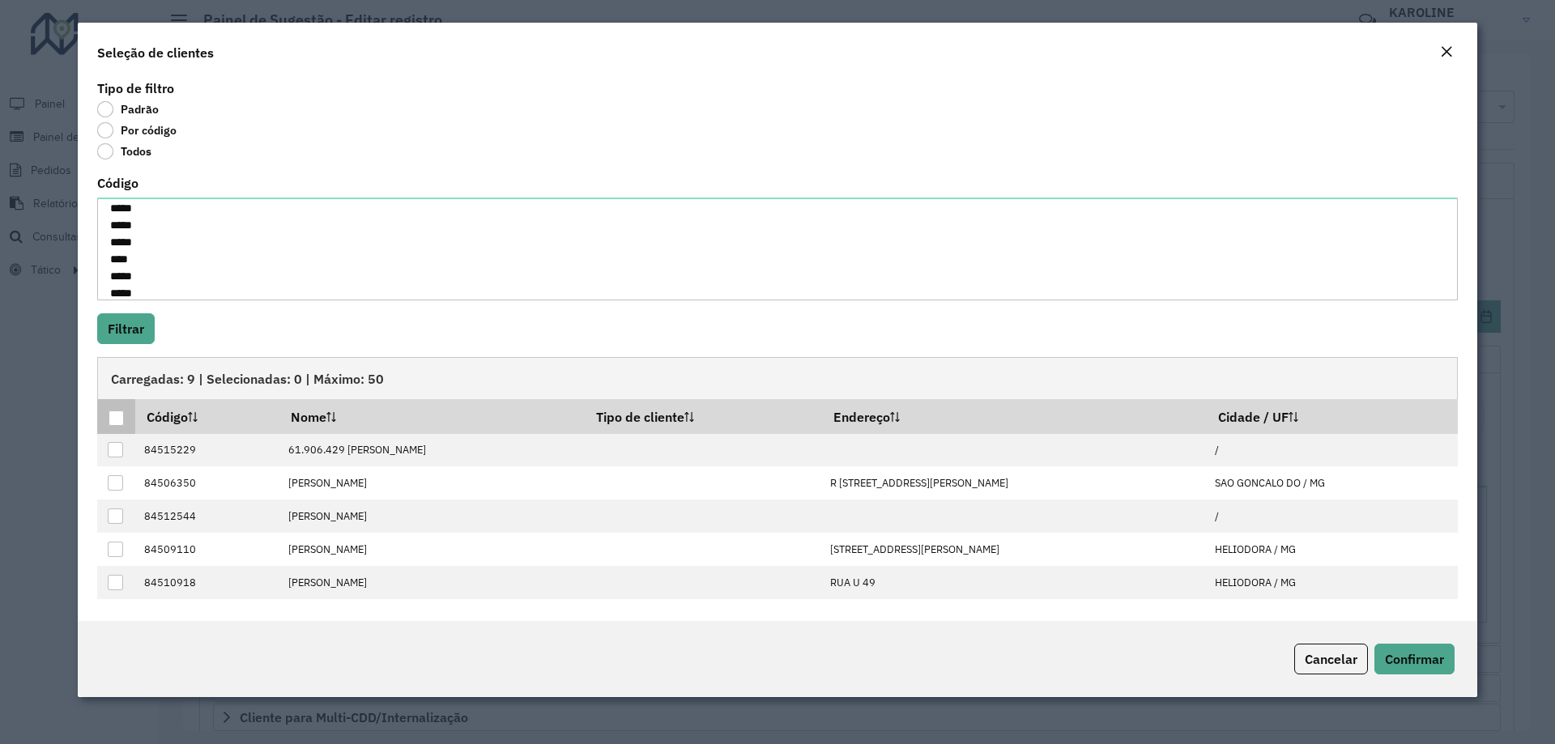
click at [110, 414] on div at bounding box center [116, 418] width 15 height 15
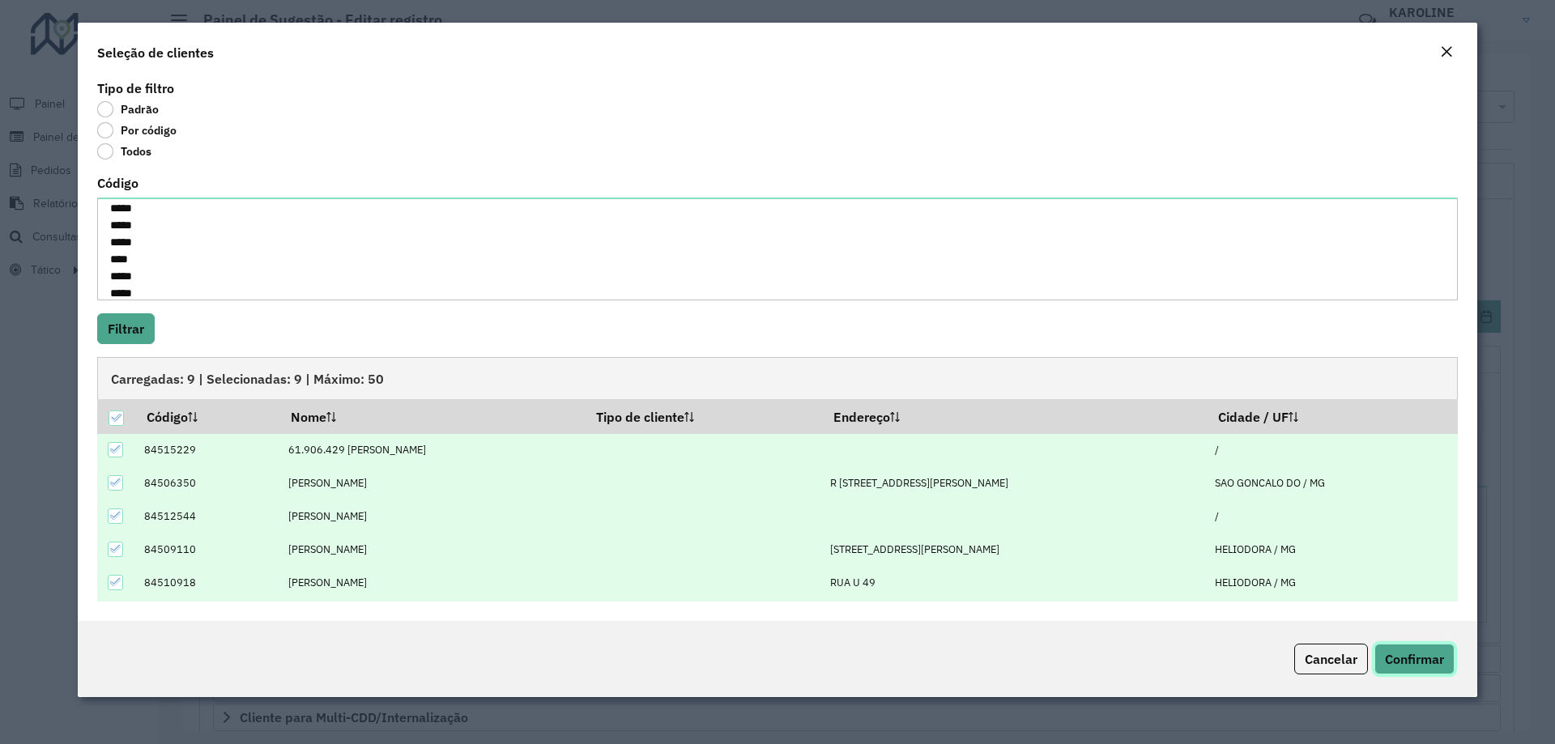
click at [775, 650] on button "Confirmar" at bounding box center [1414, 659] width 80 height 31
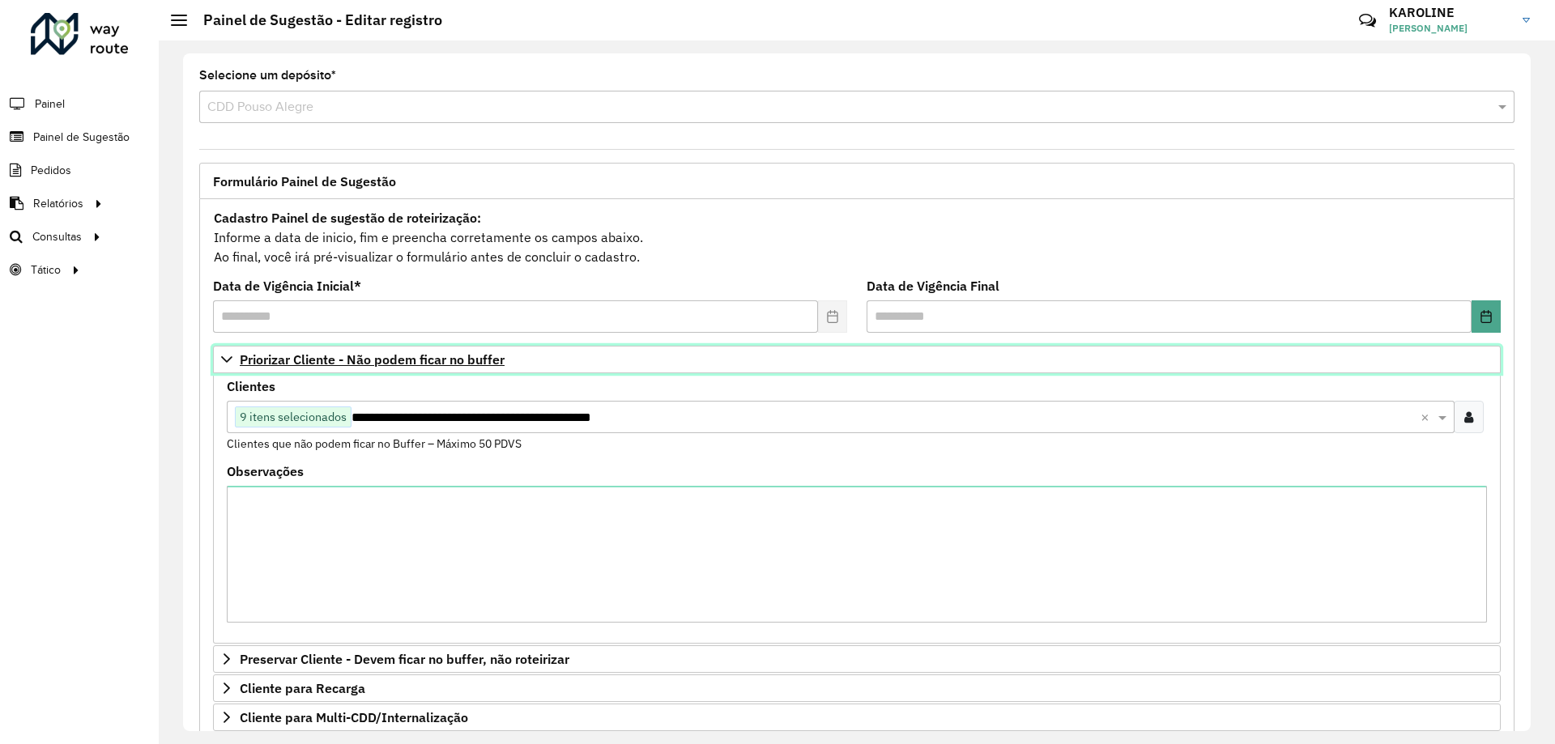
click at [232, 353] on icon at bounding box center [226, 359] width 13 height 13
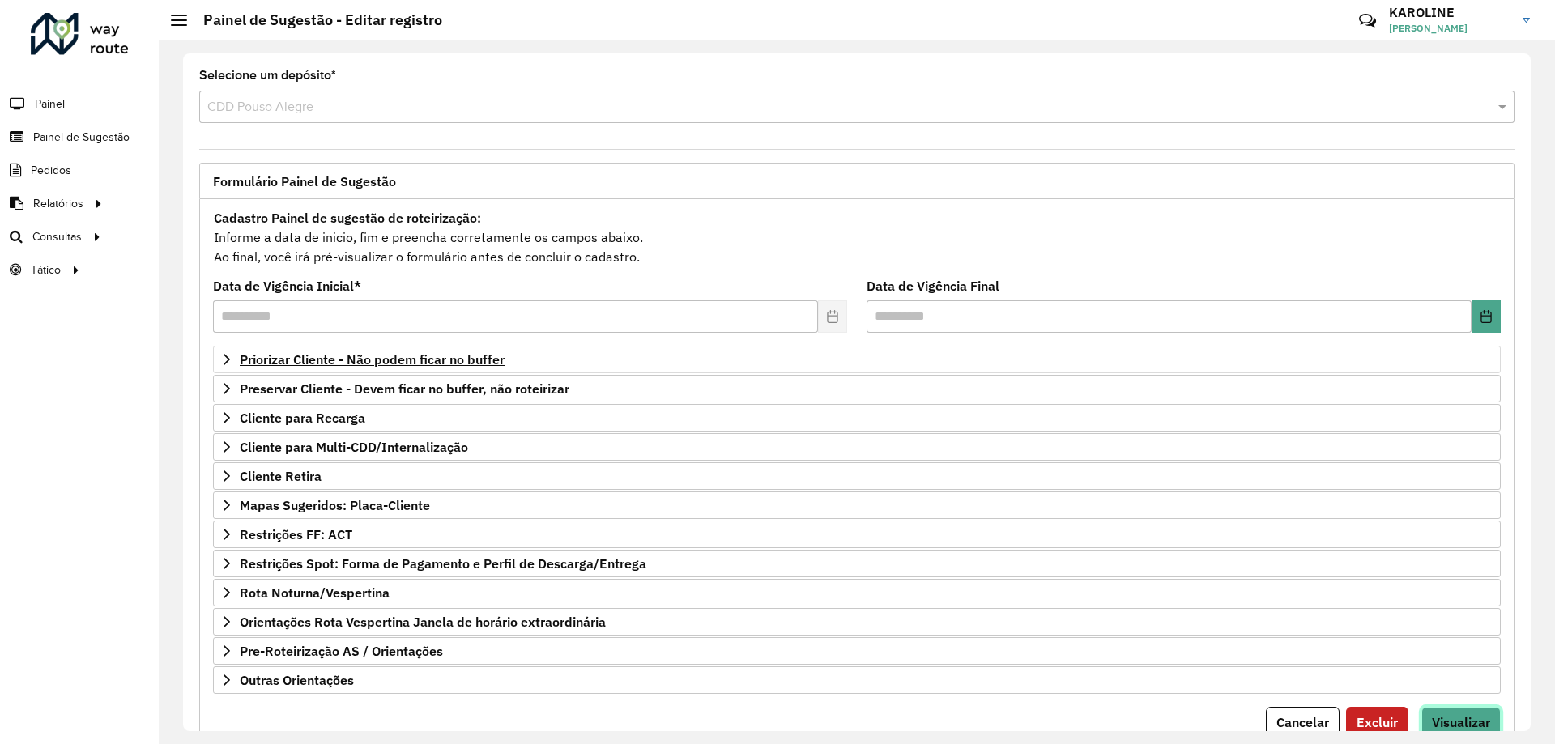
click at [775, 725] on span "Visualizar" at bounding box center [1461, 722] width 58 height 16
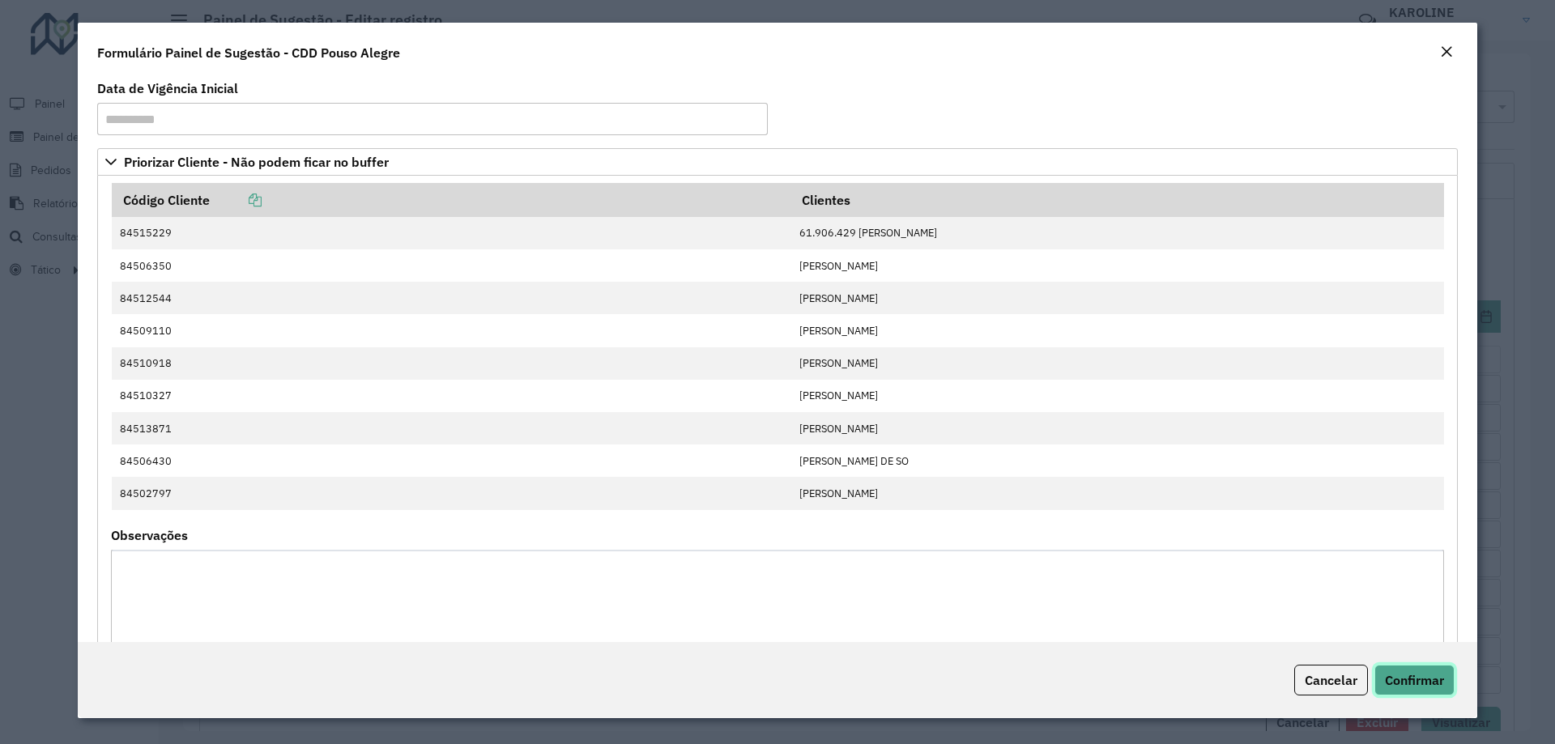
click at [775, 680] on span "Confirmar" at bounding box center [1414, 680] width 59 height 16
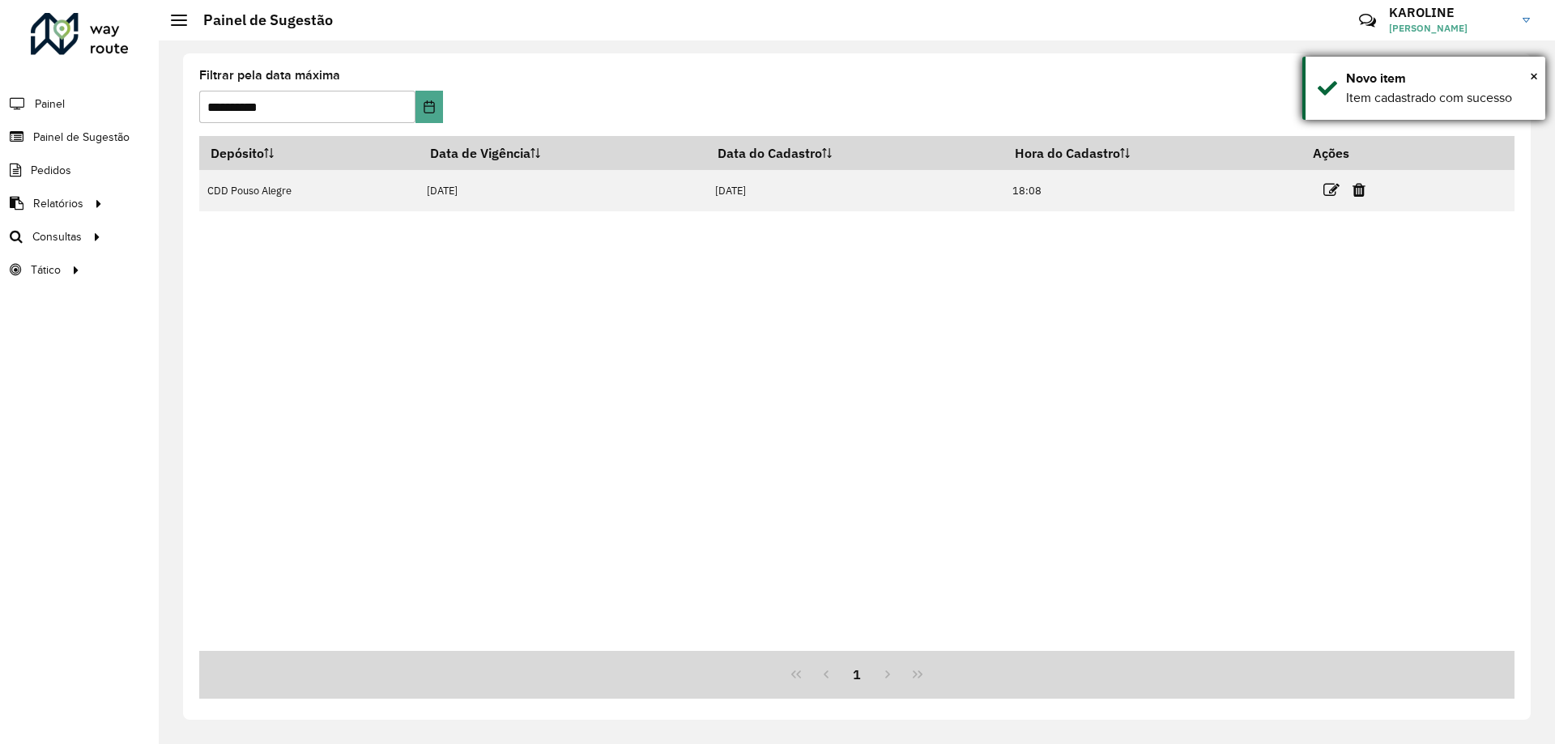
click at [775, 75] on div "× Novo item Item cadastrado com sucesso" at bounding box center [1423, 88] width 243 height 63
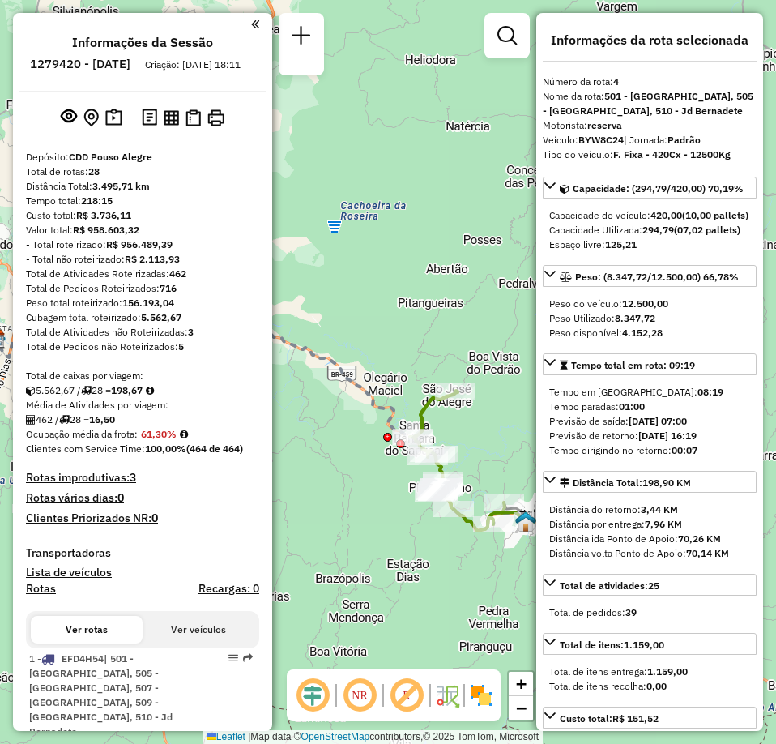
select select "**********"
